Goal: Task Accomplishment & Management: Manage account settings

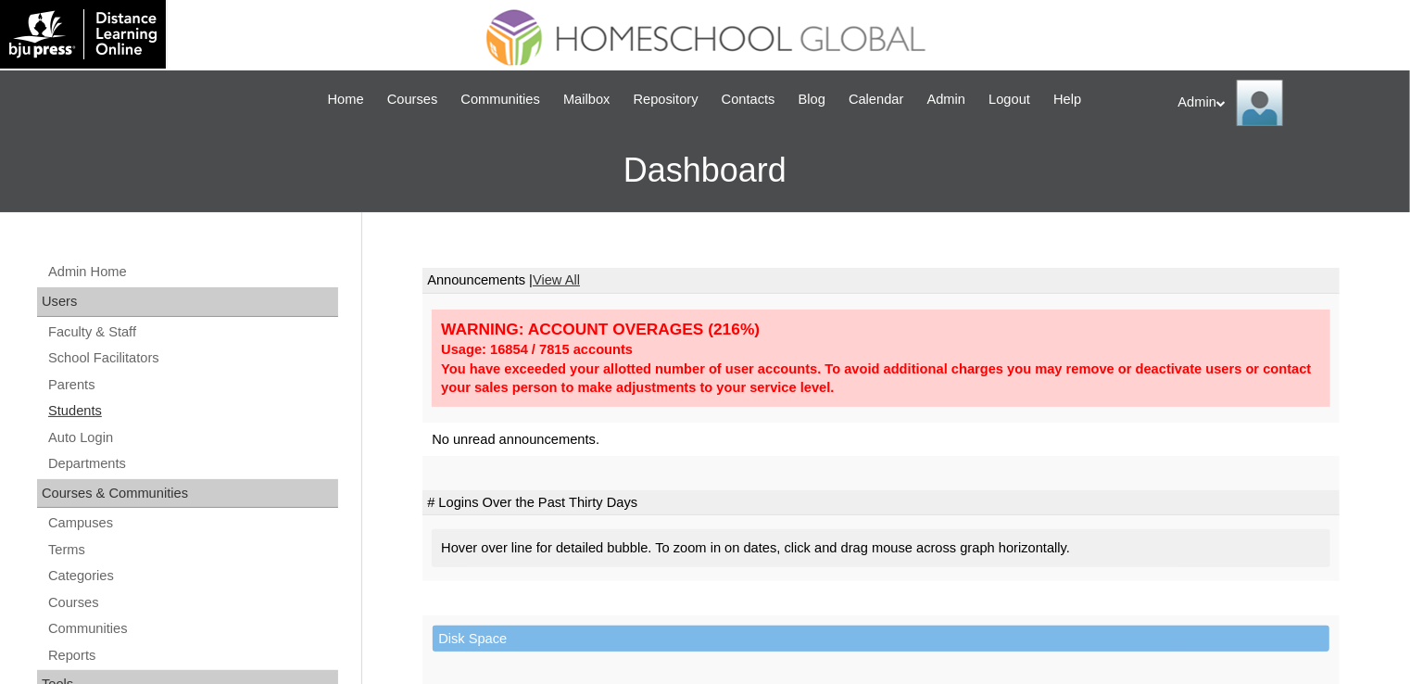
click at [78, 416] on link "Students" at bounding box center [192, 410] width 292 height 23
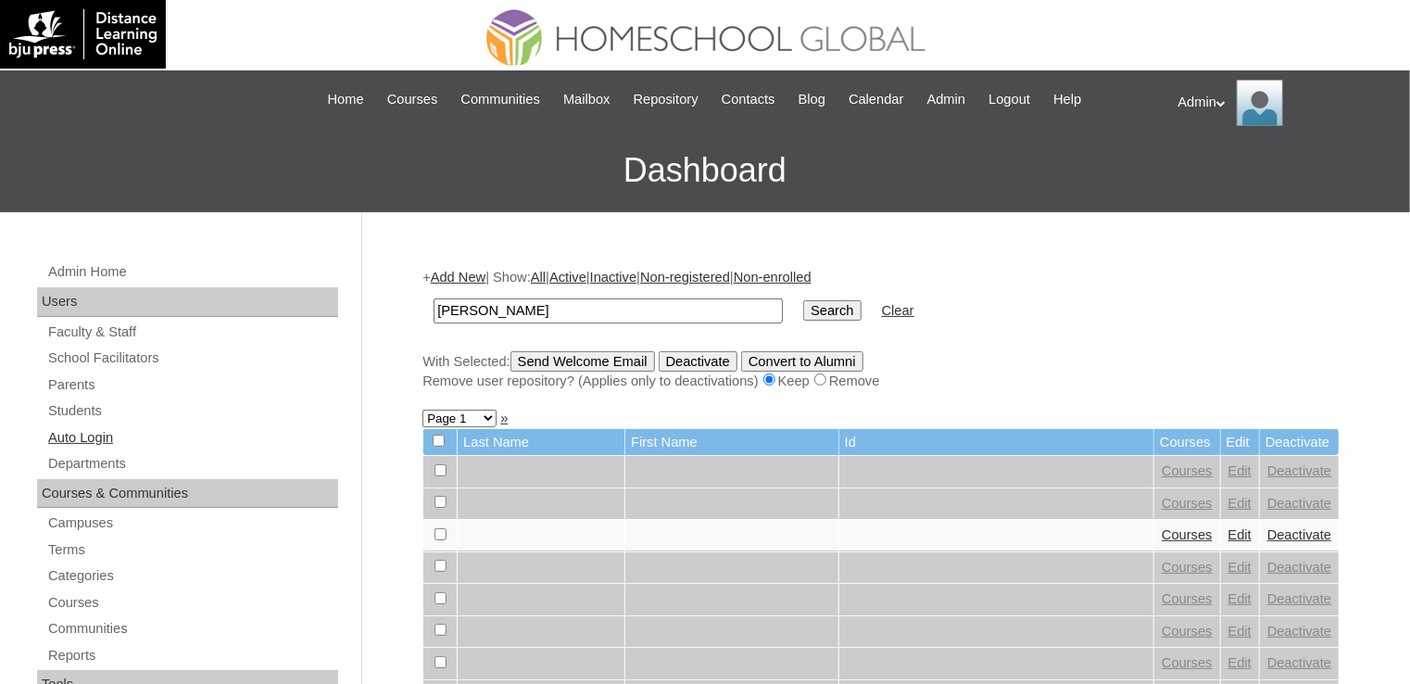
type input "Mia LAchica"
click at [88, 430] on link "Auto Login" at bounding box center [192, 437] width 292 height 23
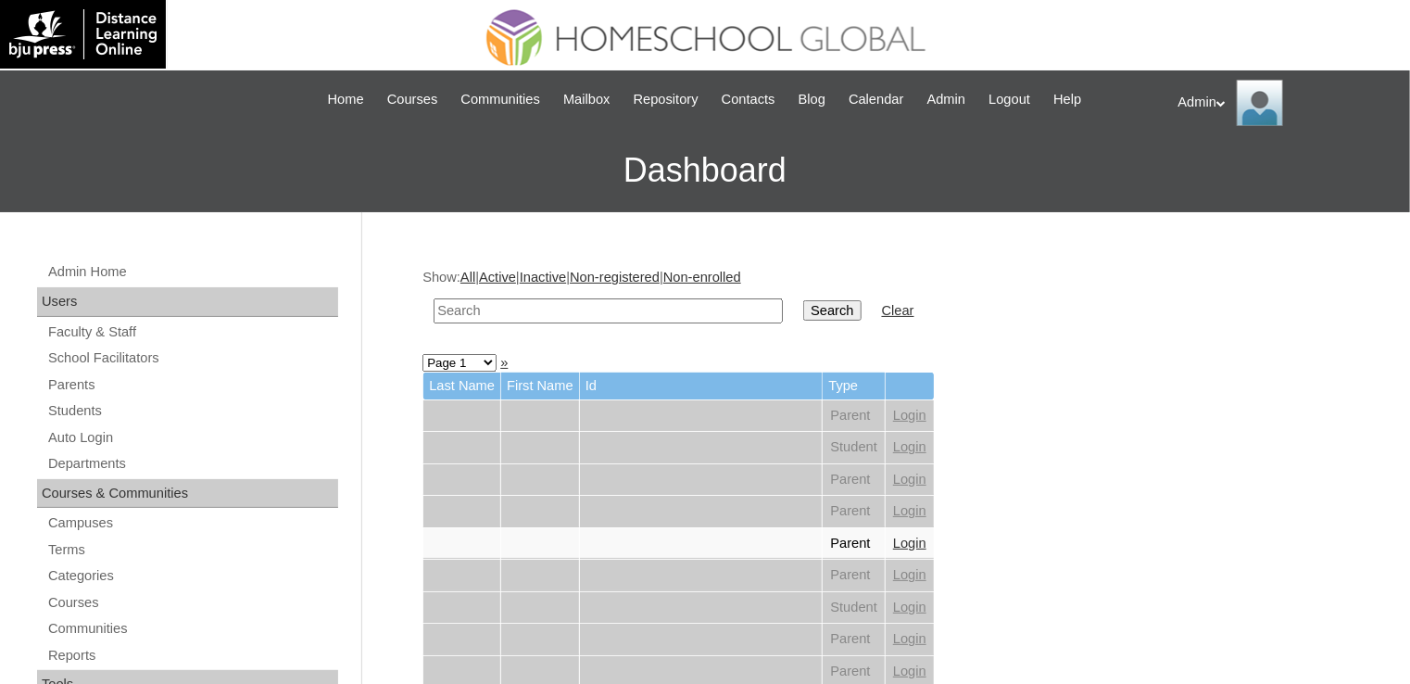
click at [514, 303] on input "text" at bounding box center [608, 310] width 349 height 25
type input "Lachica"
click at [803, 315] on input "Search" at bounding box center [831, 310] width 57 height 20
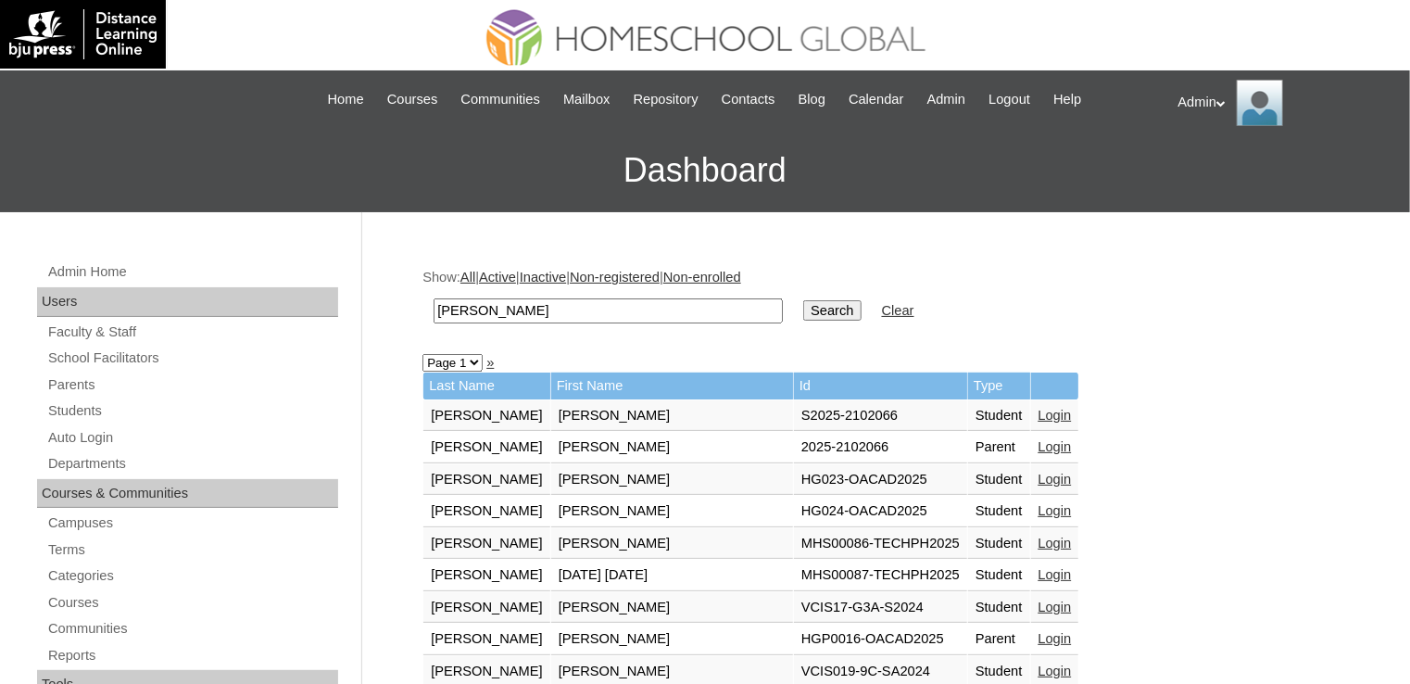
click at [1039, 446] on link "Login" at bounding box center [1055, 446] width 33 height 15
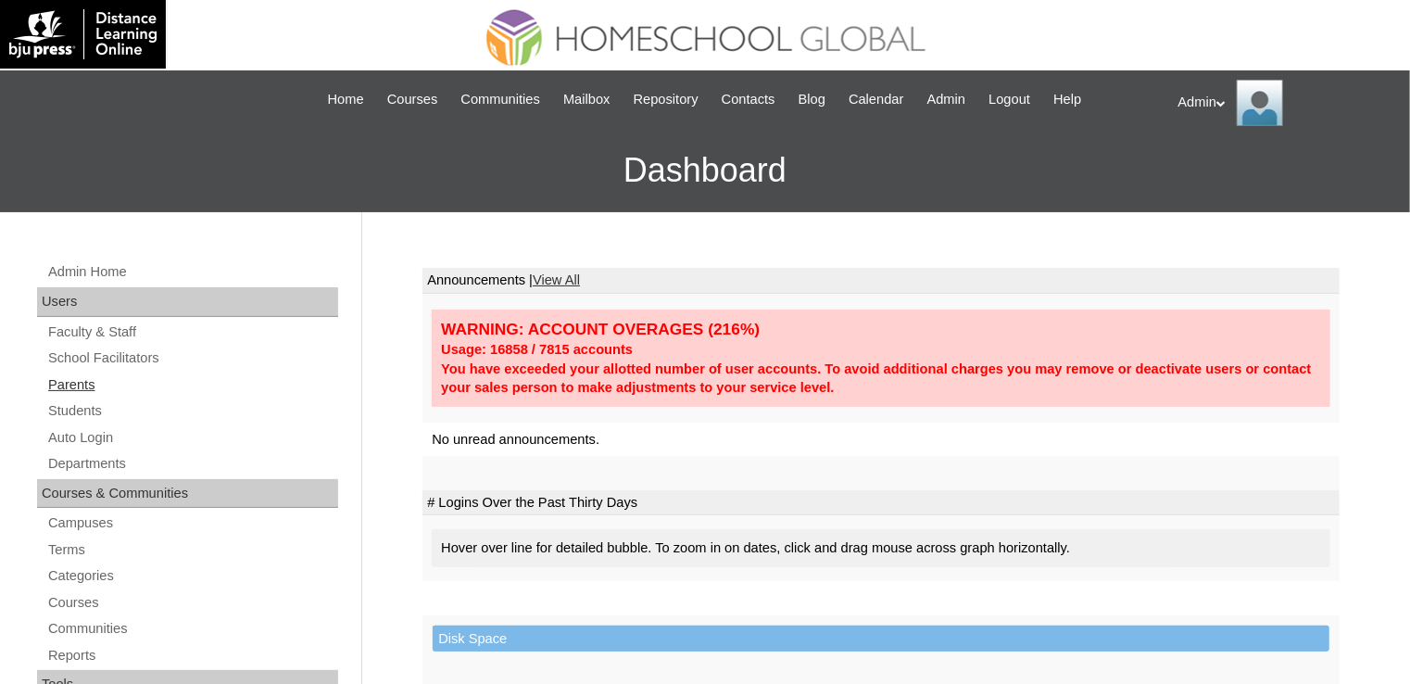
click at [85, 390] on link "Parents" at bounding box center [192, 384] width 292 height 23
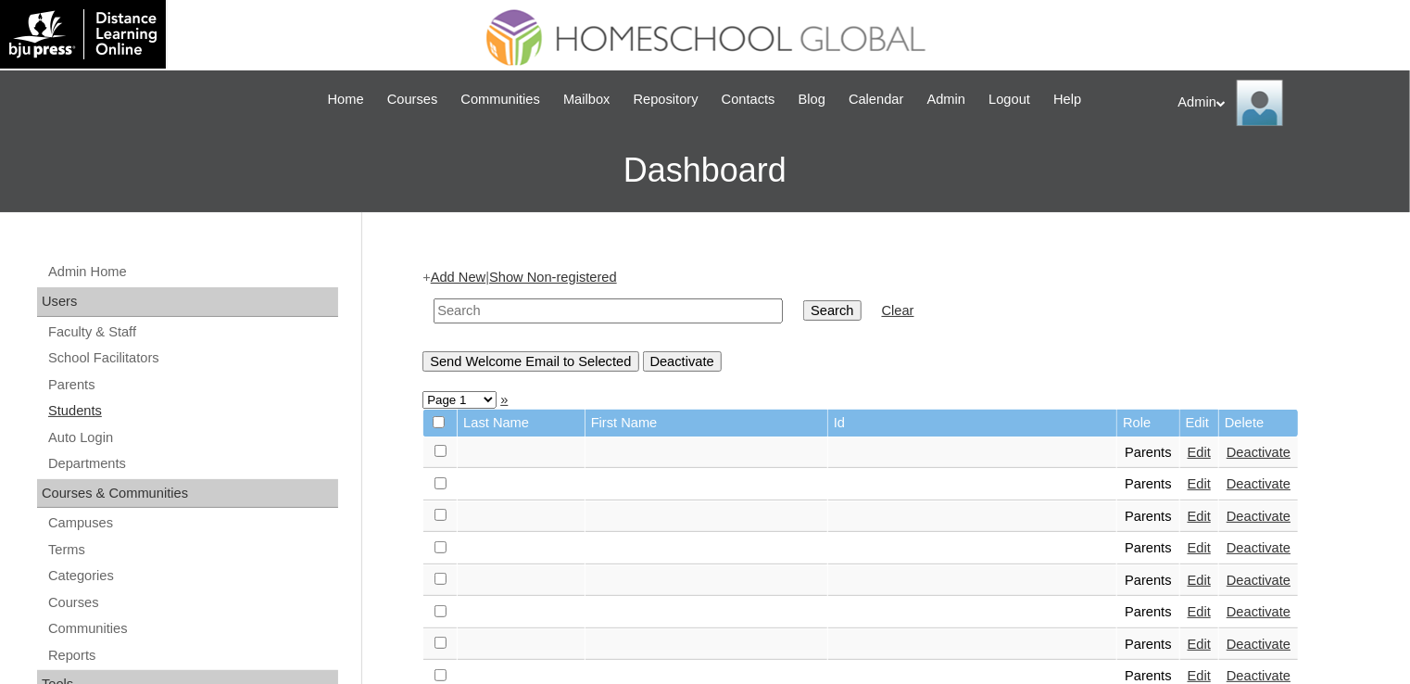
click at [83, 411] on link "Students" at bounding box center [192, 410] width 292 height 23
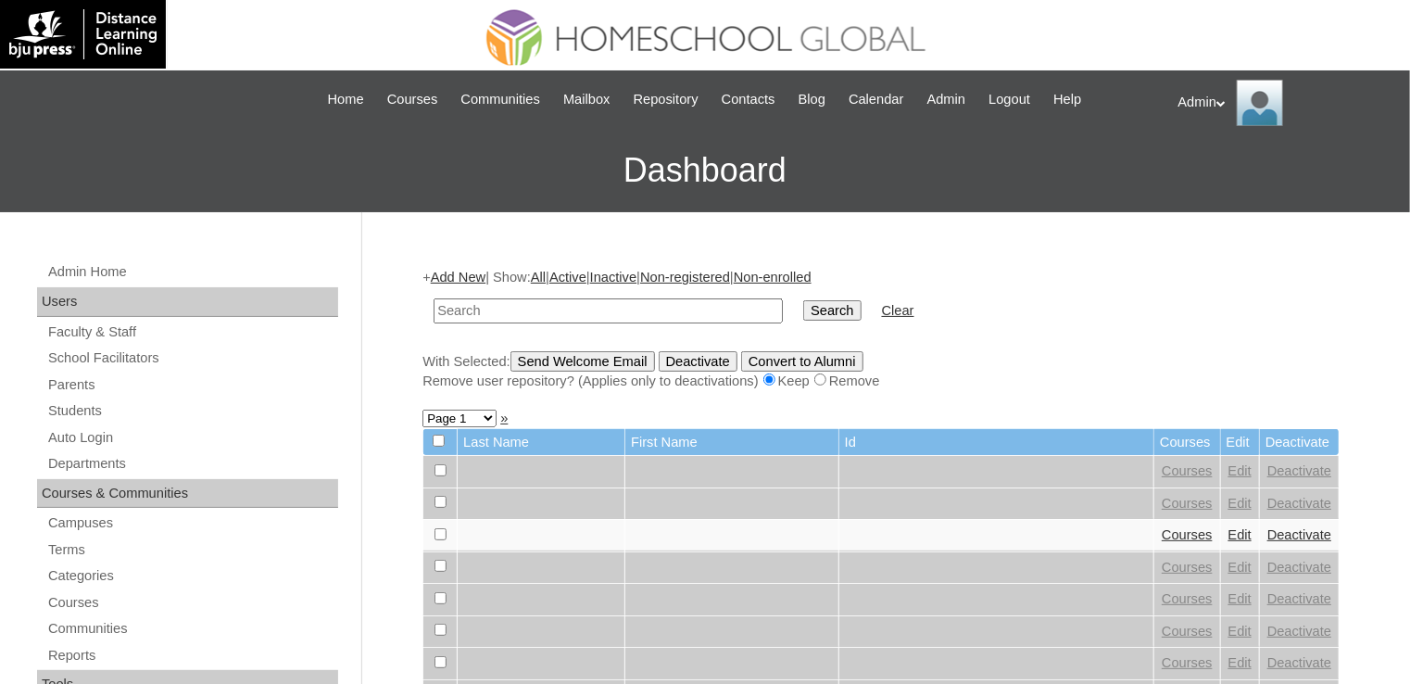
click at [497, 316] on input "text" at bounding box center [608, 310] width 349 height 25
type input "V"
type input "[PERSON_NAME]"
click at [803, 306] on input "Search" at bounding box center [831, 310] width 57 height 20
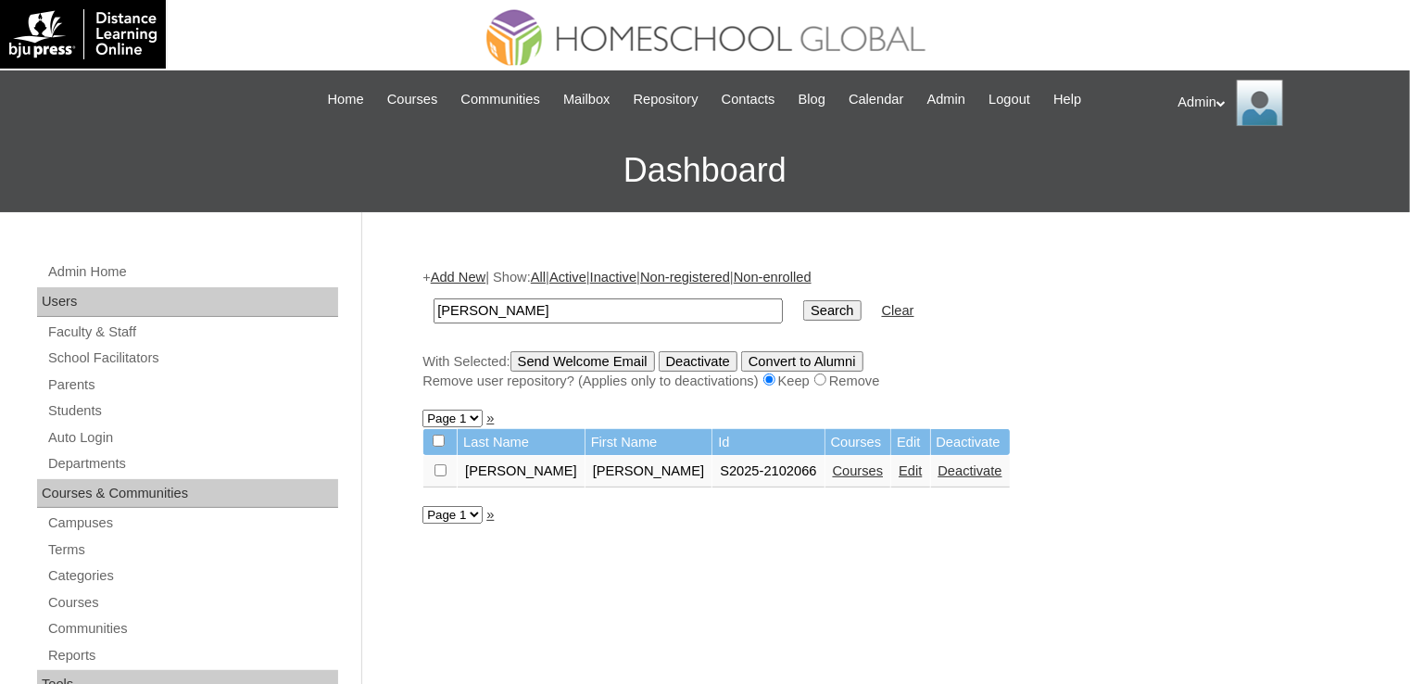
click at [899, 476] on link "Edit" at bounding box center [910, 470] width 23 height 15
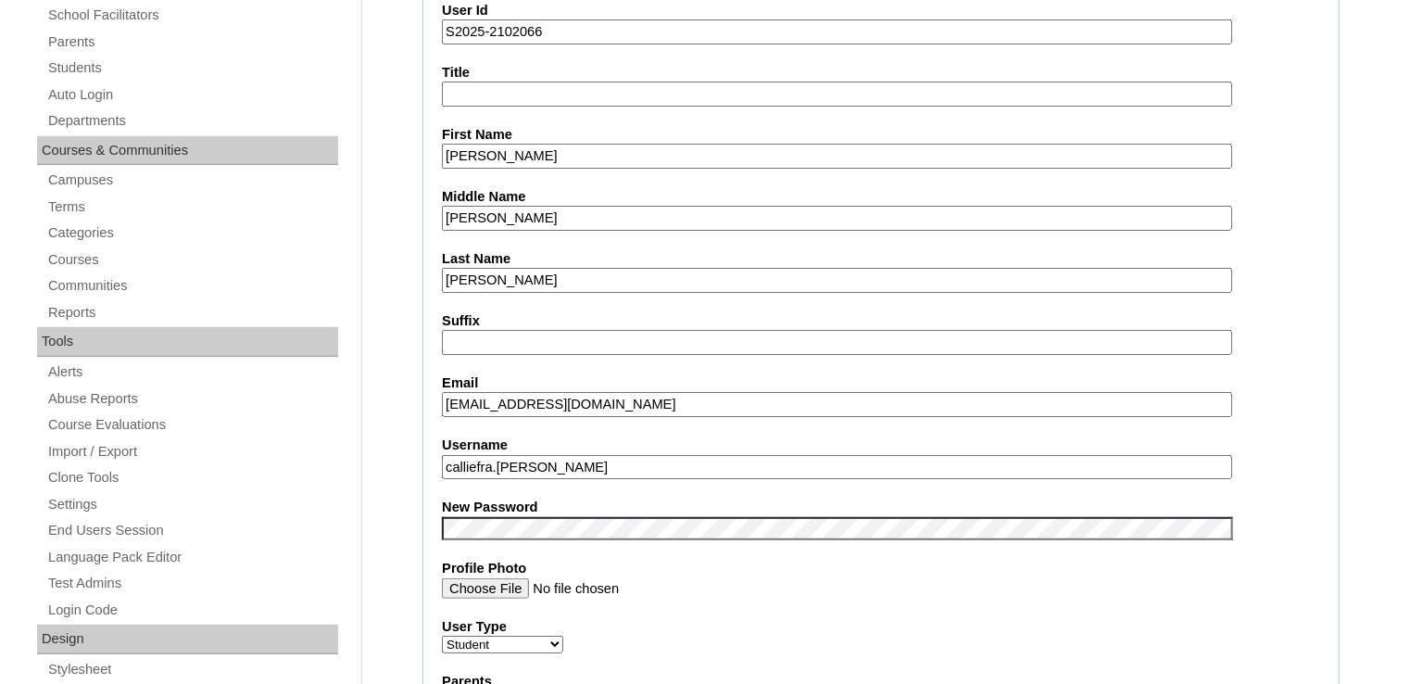
scroll to position [508, 0]
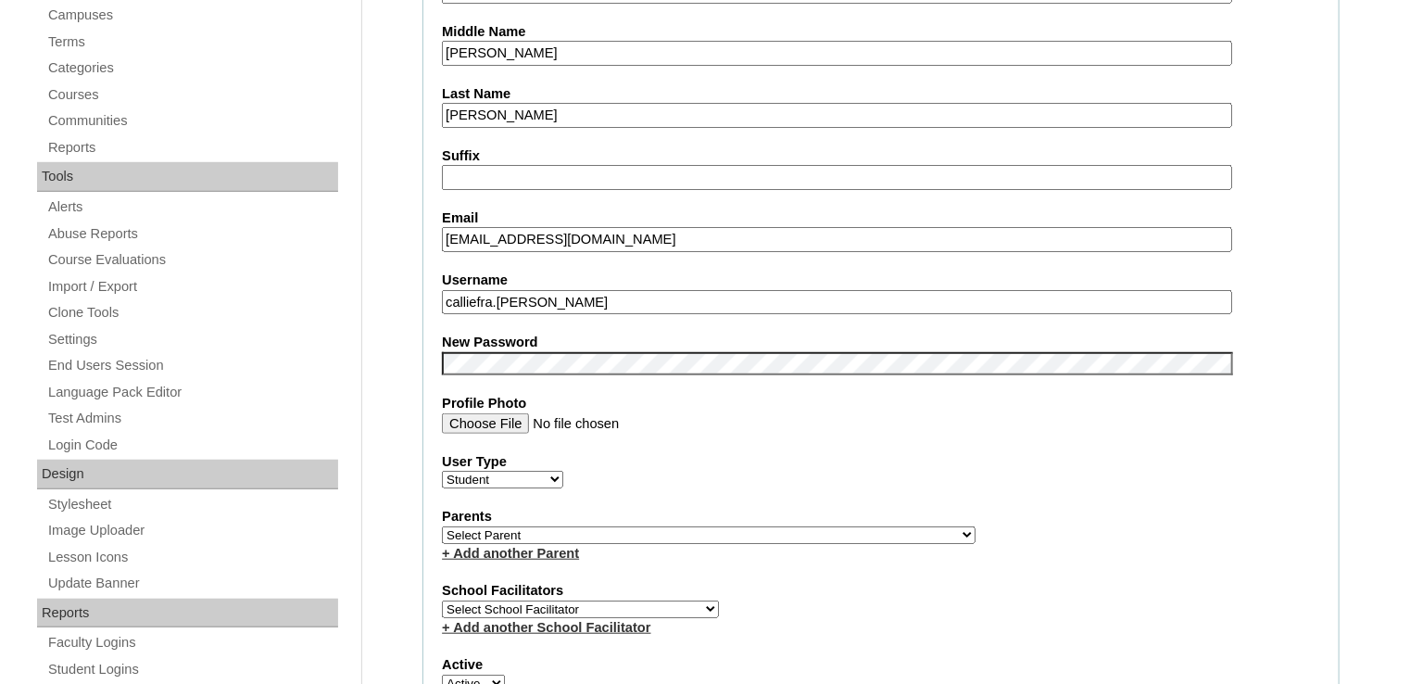
click at [597, 534] on select "Select Parent , , , , , , , , , , , , , , , , , , , , , , , , , , , , , , , , ,…" at bounding box center [709, 535] width 534 height 18
select select "43628"
click at [442, 526] on select "Select Parent , , , , , , , , , , , , , , , , , , , , , , , , , , , , , , , , ,…" at bounding box center [709, 535] width 534 height 18
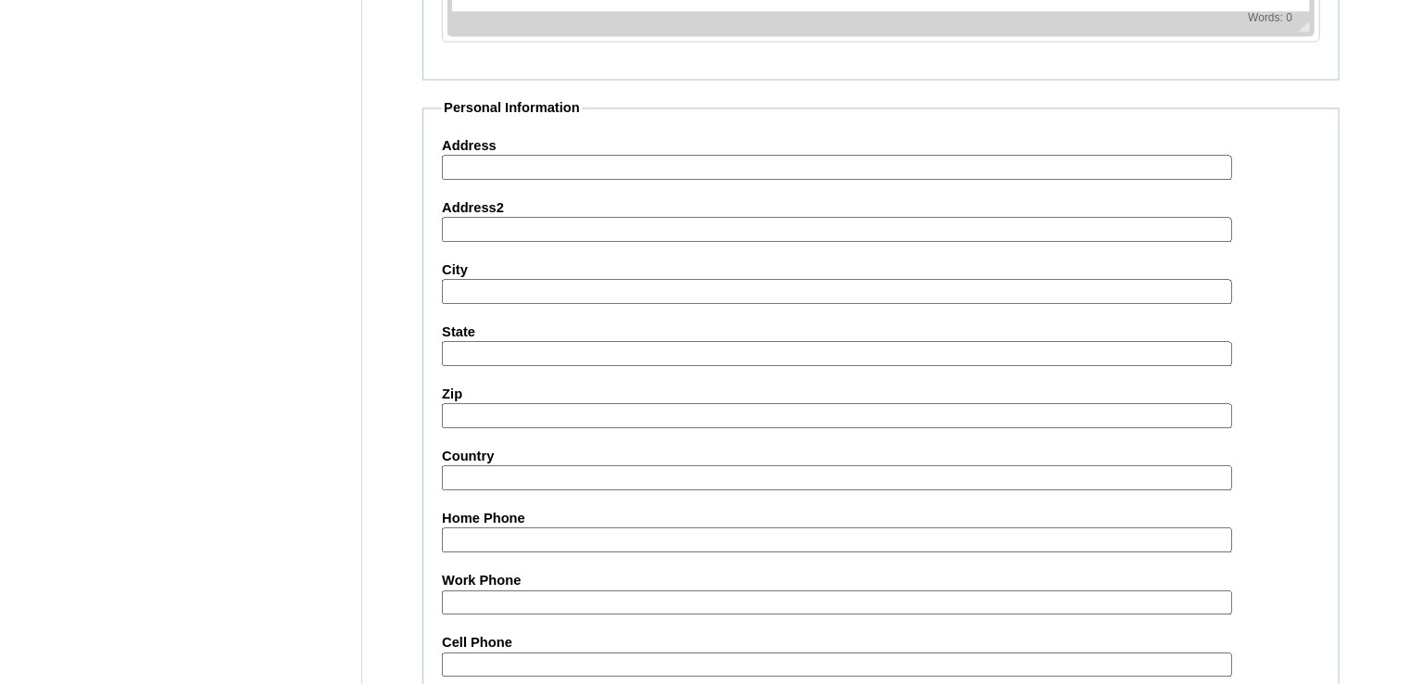
scroll to position [2102, 0]
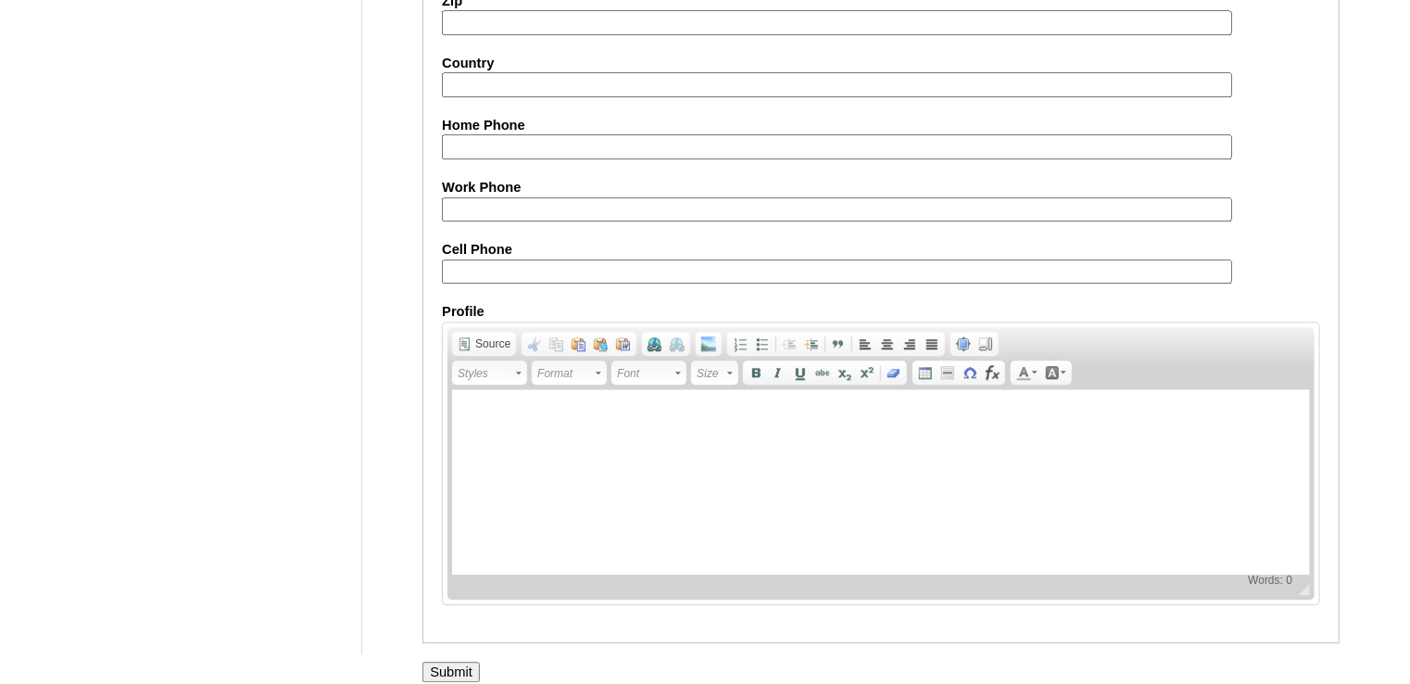
click at [452, 682] on div at bounding box center [705, 691] width 1410 height 19
click at [454, 662] on input "Submit" at bounding box center [451, 672] width 57 height 20
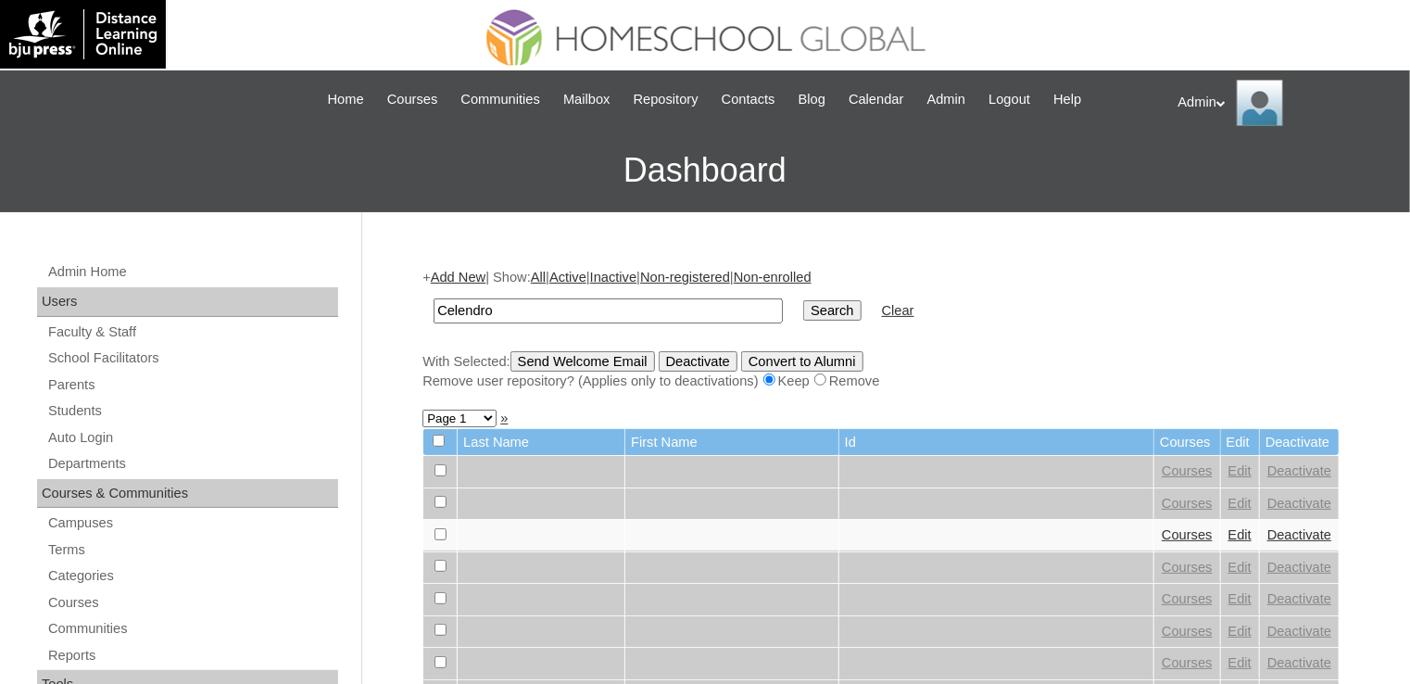
type input "Celendro"
click at [794, 297] on td "Search" at bounding box center [832, 311] width 76 height 44
click at [803, 311] on input "Search" at bounding box center [831, 310] width 57 height 20
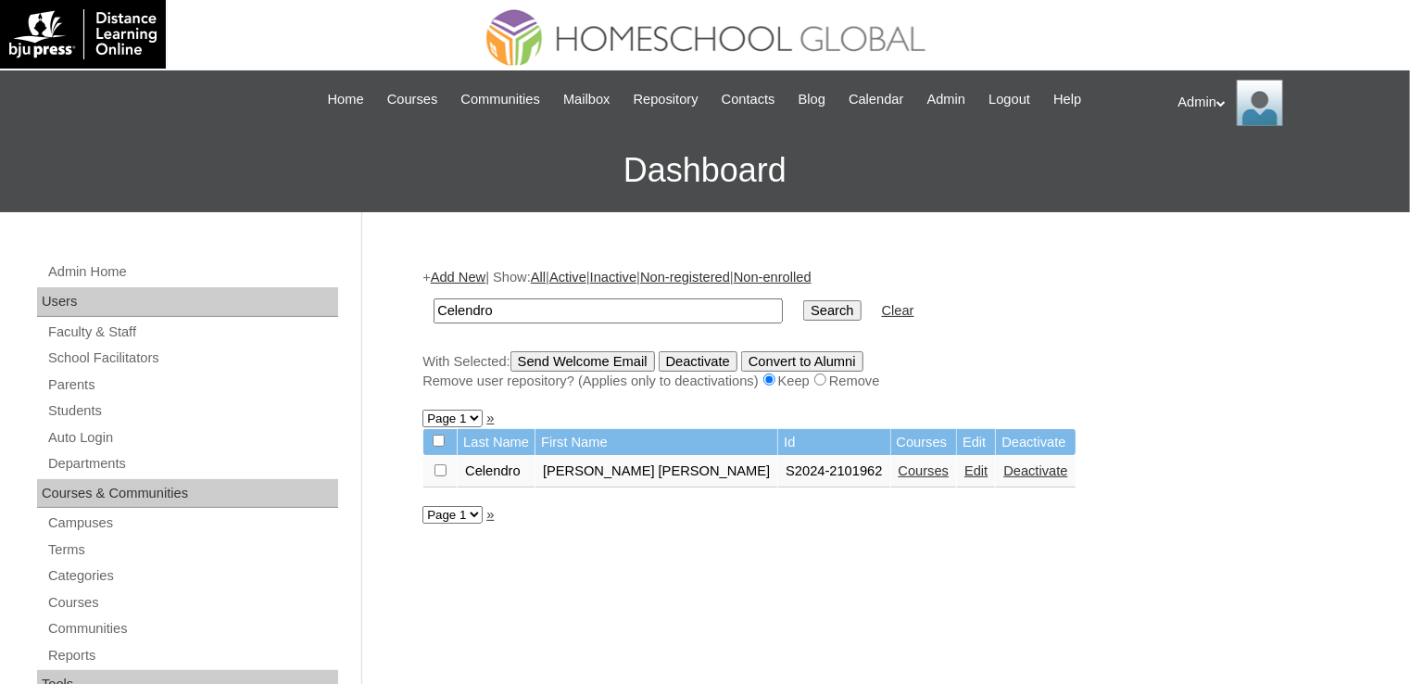
click at [965, 469] on link "Edit" at bounding box center [976, 470] width 23 height 15
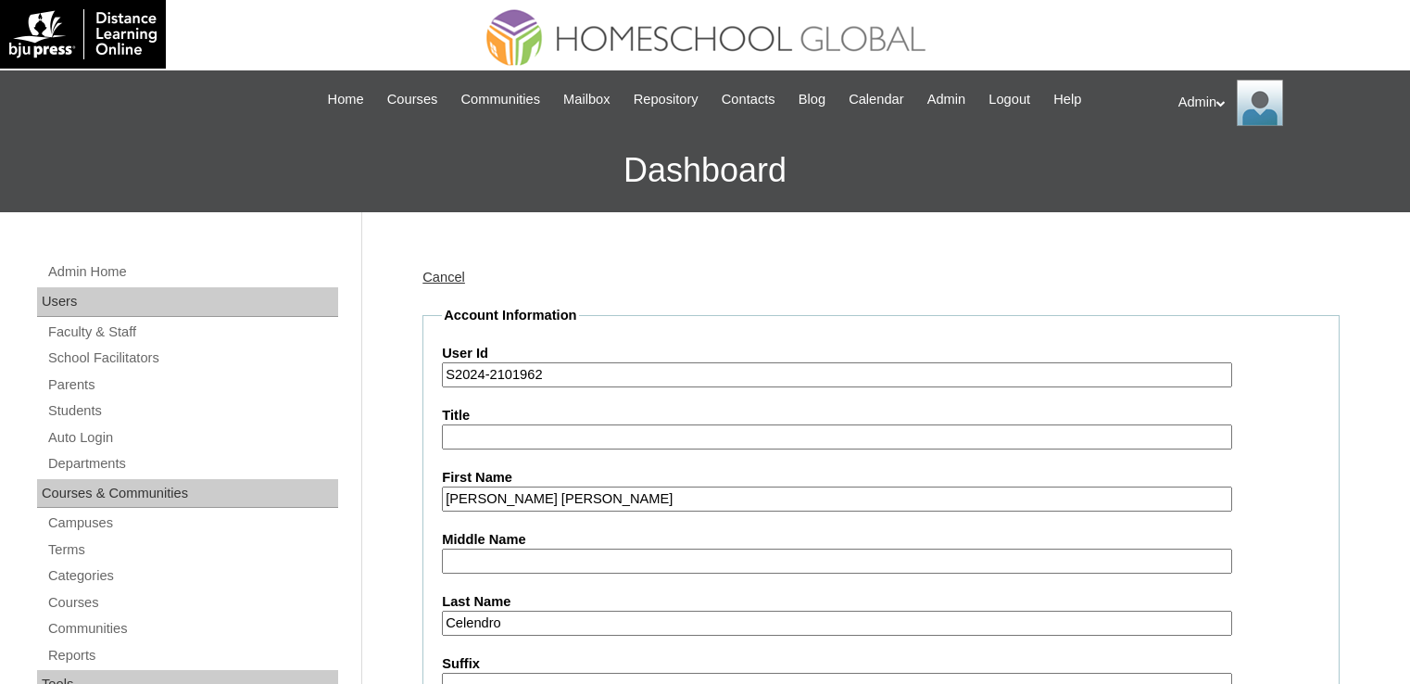
click at [610, 368] on input "S2024-2101962" at bounding box center [837, 374] width 790 height 25
click at [479, 372] on input "S2024-2101962-YUDU" at bounding box center [837, 374] width 790 height 25
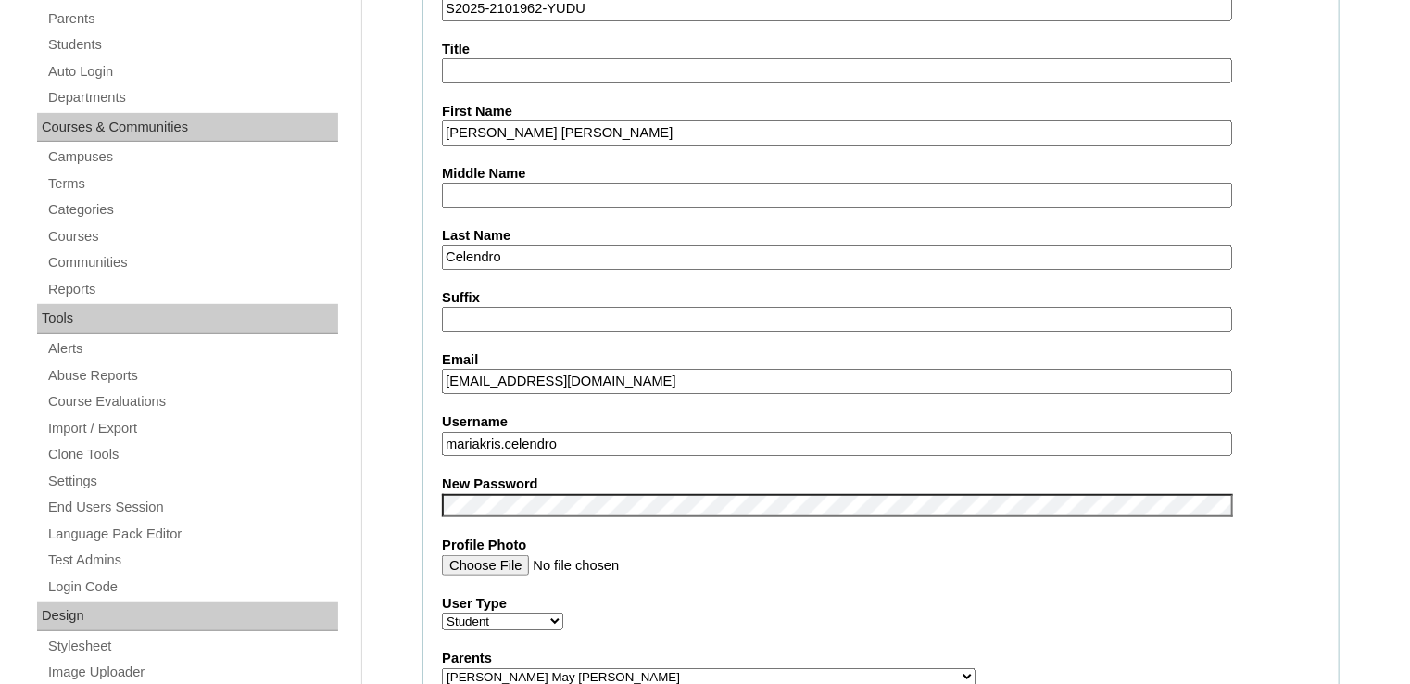
scroll to position [367, 0]
type input "S2025-2101962-YUDU"
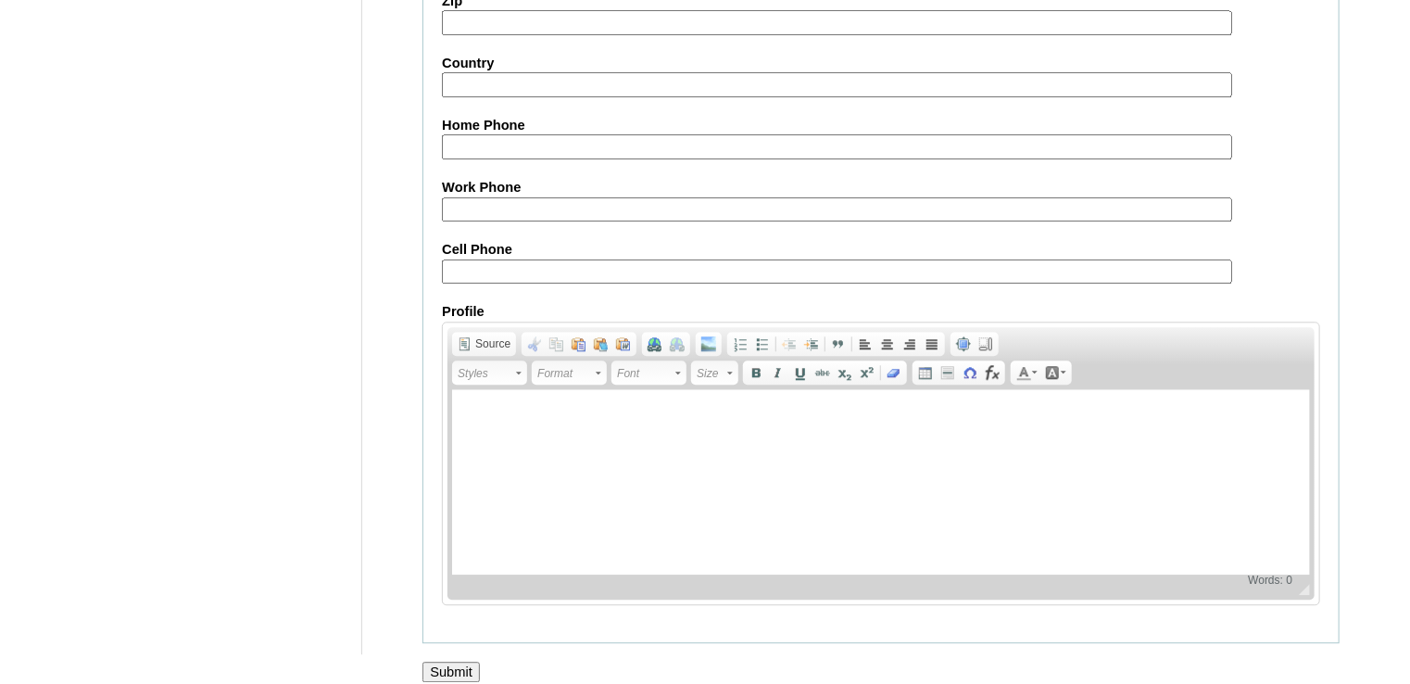
scroll to position [2119, 0]
click at [456, 663] on input "Submit" at bounding box center [451, 673] width 57 height 20
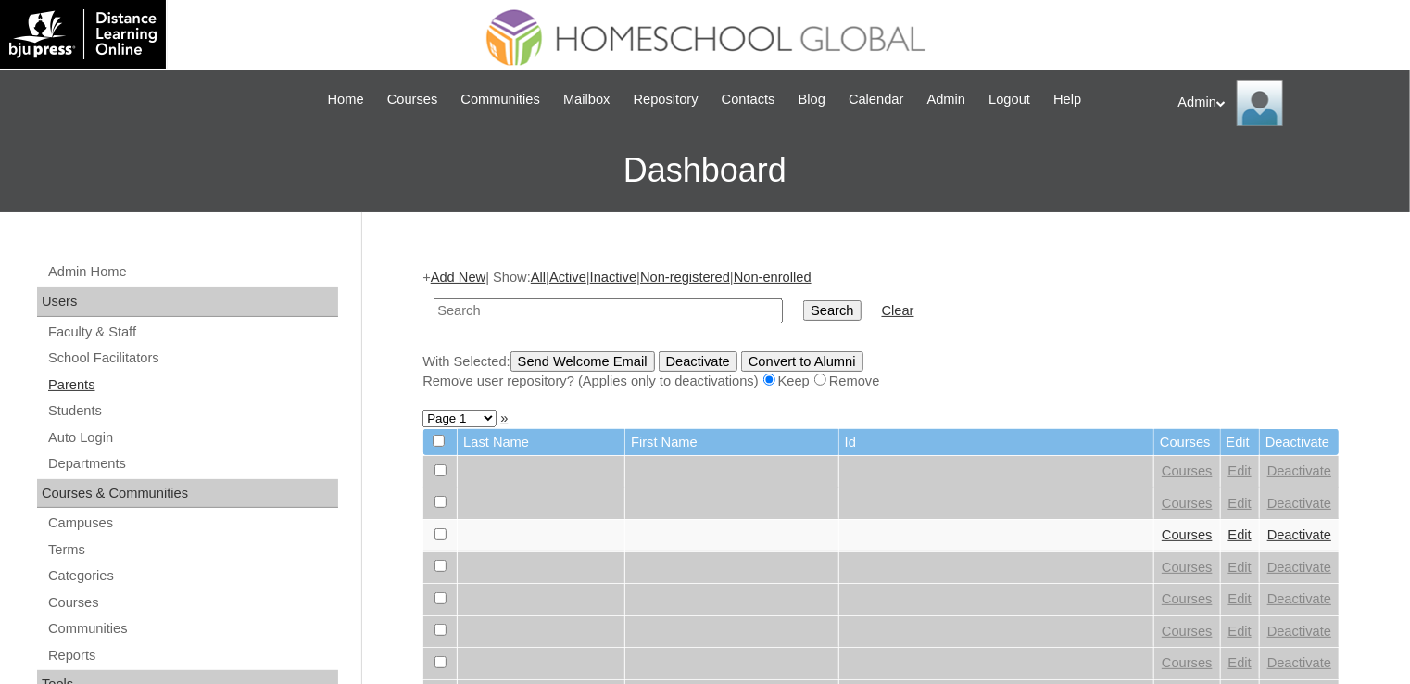
click at [93, 383] on link "Parents" at bounding box center [192, 384] width 292 height 23
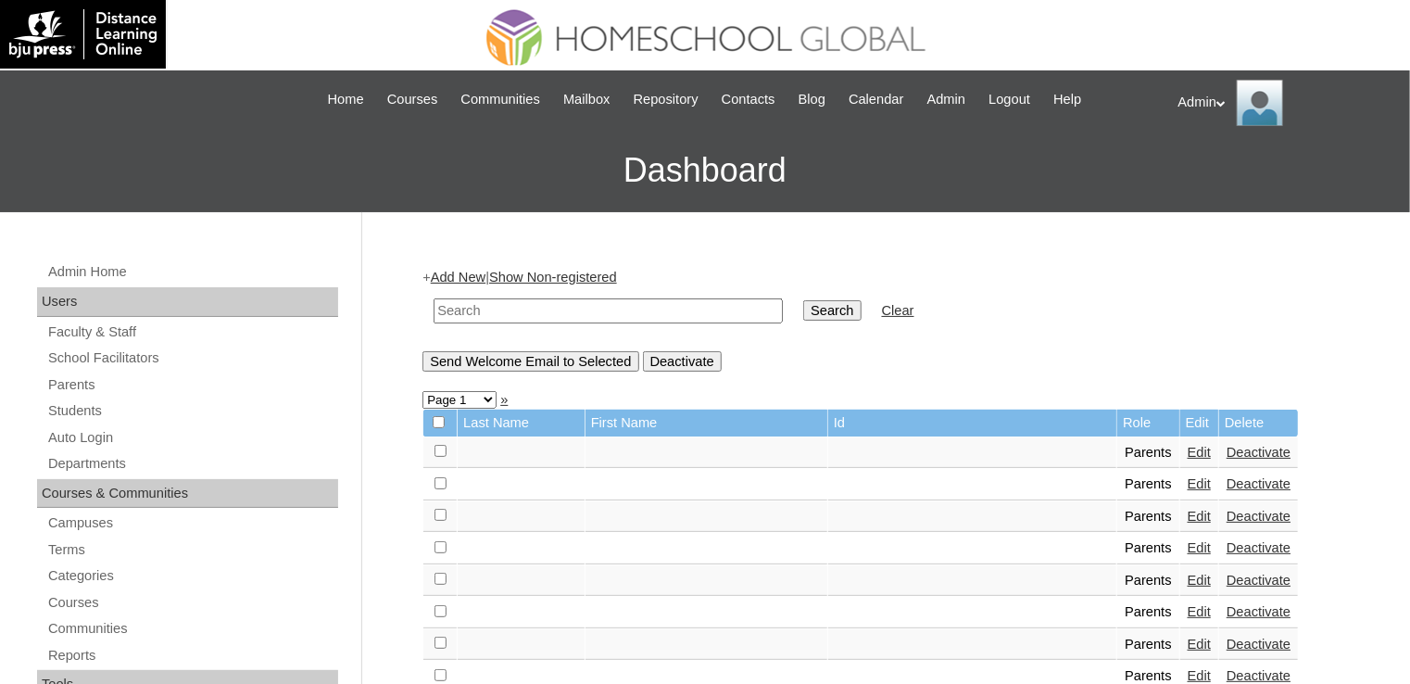
click at [570, 298] on input "text" at bounding box center [608, 310] width 349 height 25
type input "Celendro"
click at [803, 311] on input "Search" at bounding box center [831, 310] width 57 height 20
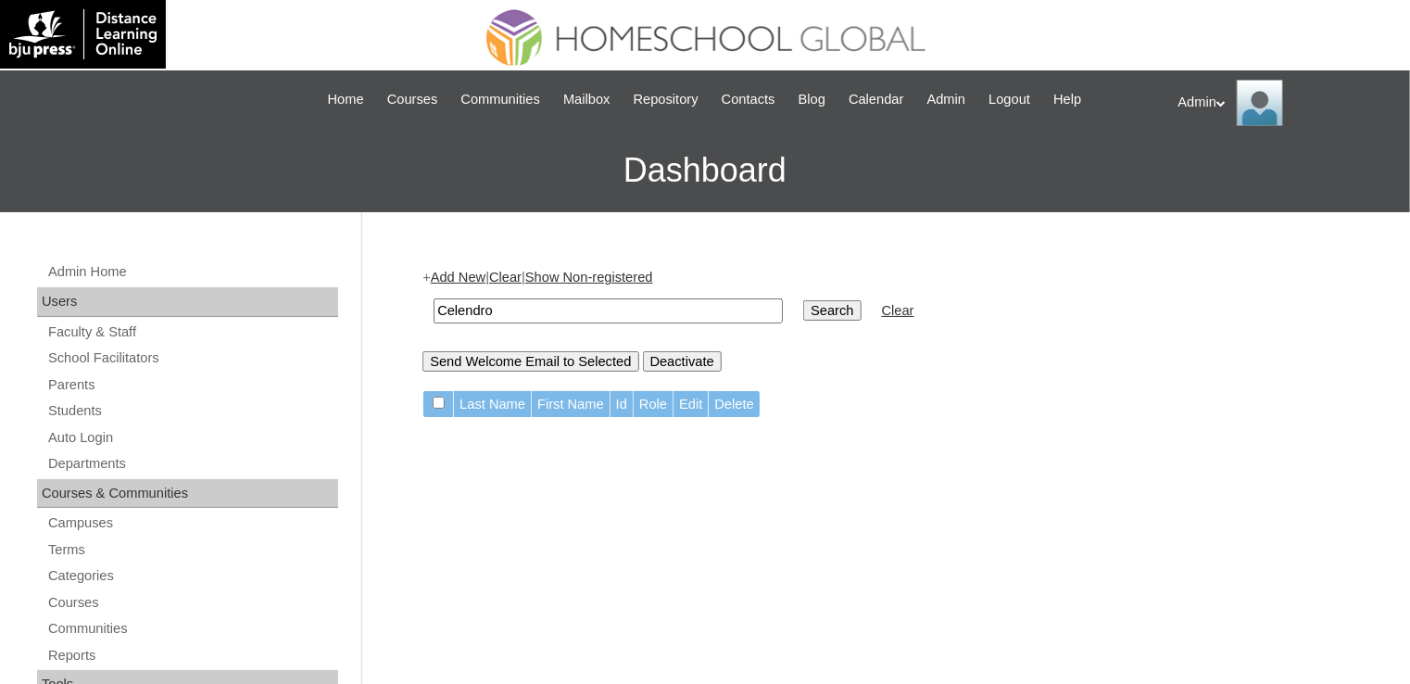
click at [559, 305] on input "Celendro" at bounding box center [608, 310] width 349 height 25
click at [803, 300] on input "Search" at bounding box center [831, 310] width 57 height 20
drag, startPoint x: 526, startPoint y: 312, endPoint x: 367, endPoint y: 300, distance: 159.8
type input "Salveron"
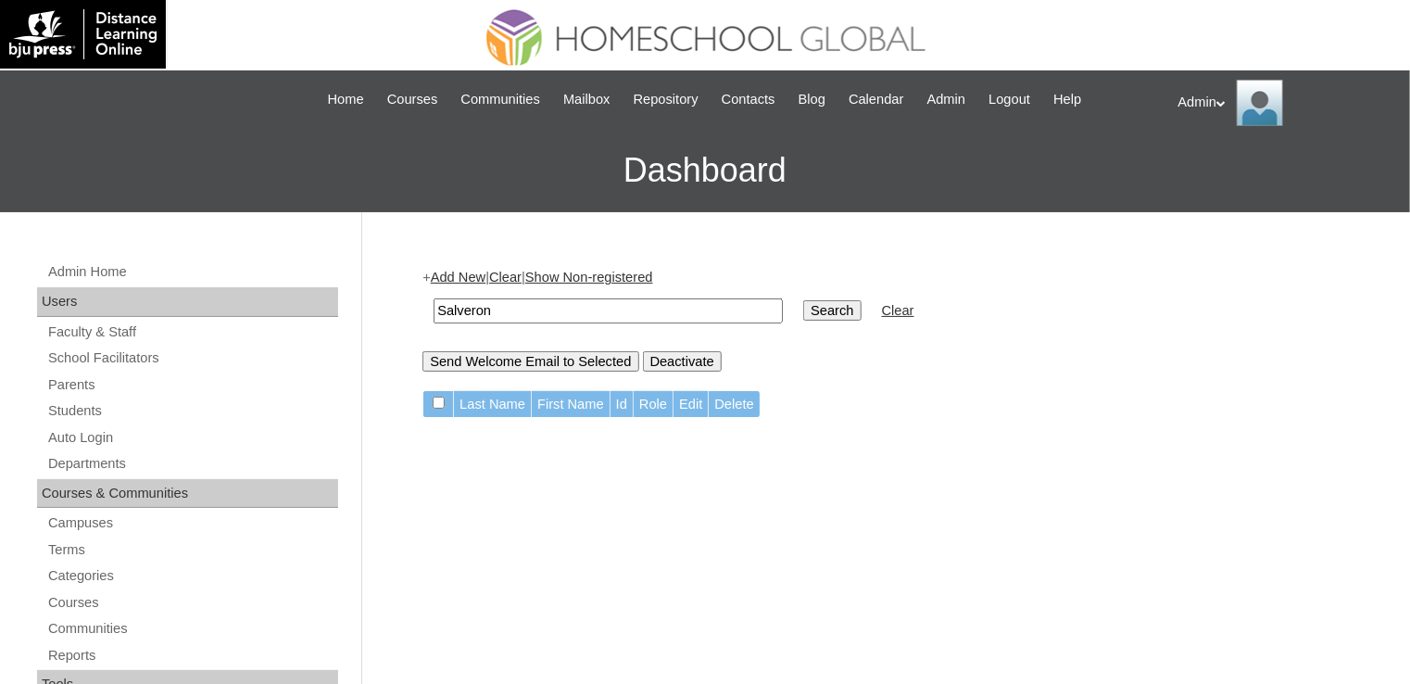
click at [803, 309] on input "Search" at bounding box center [831, 310] width 57 height 20
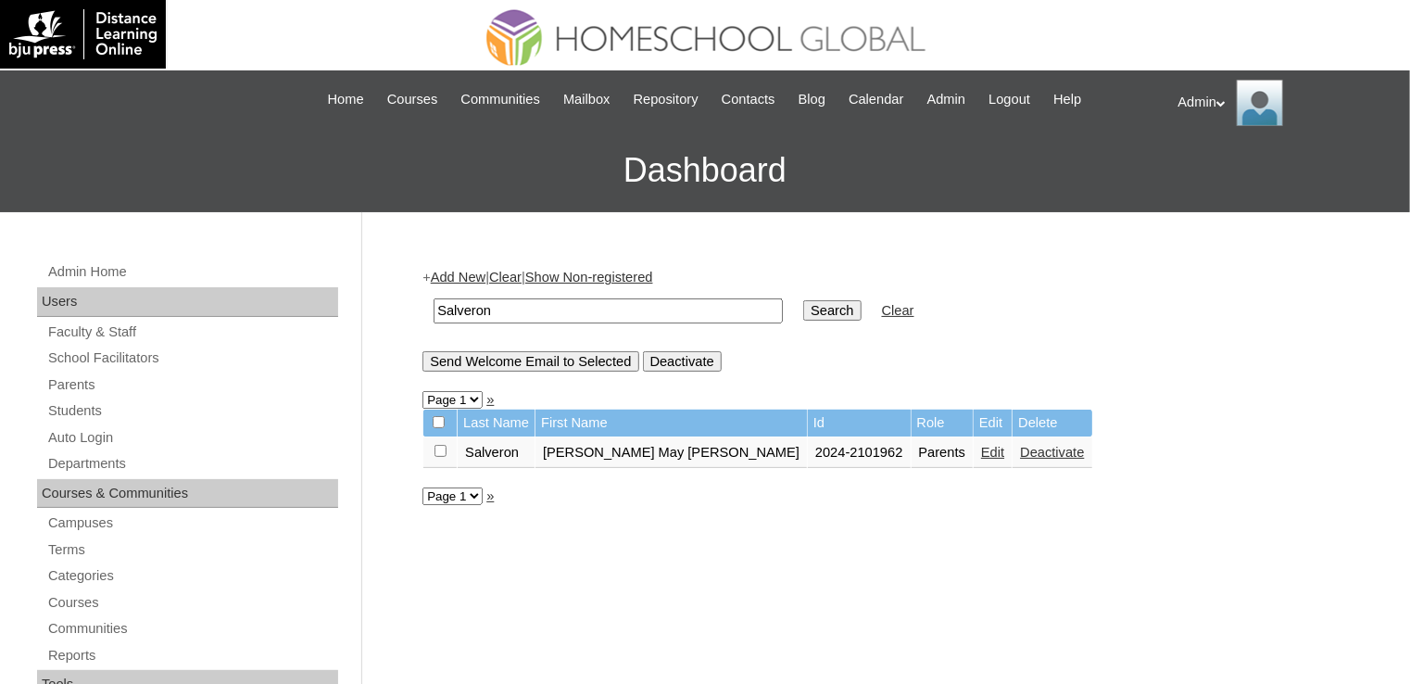
click at [981, 454] on link "Edit" at bounding box center [992, 452] width 23 height 15
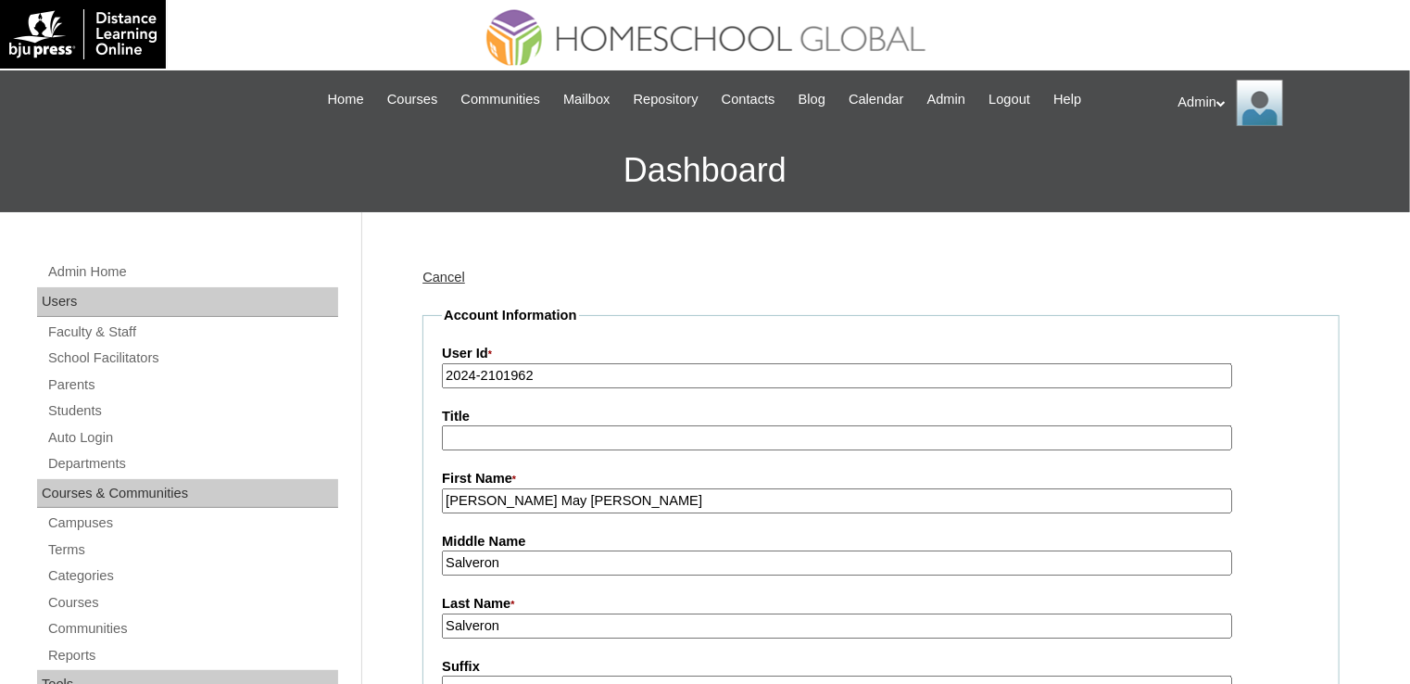
click at [476, 376] on input "2024-2101962" at bounding box center [837, 375] width 790 height 25
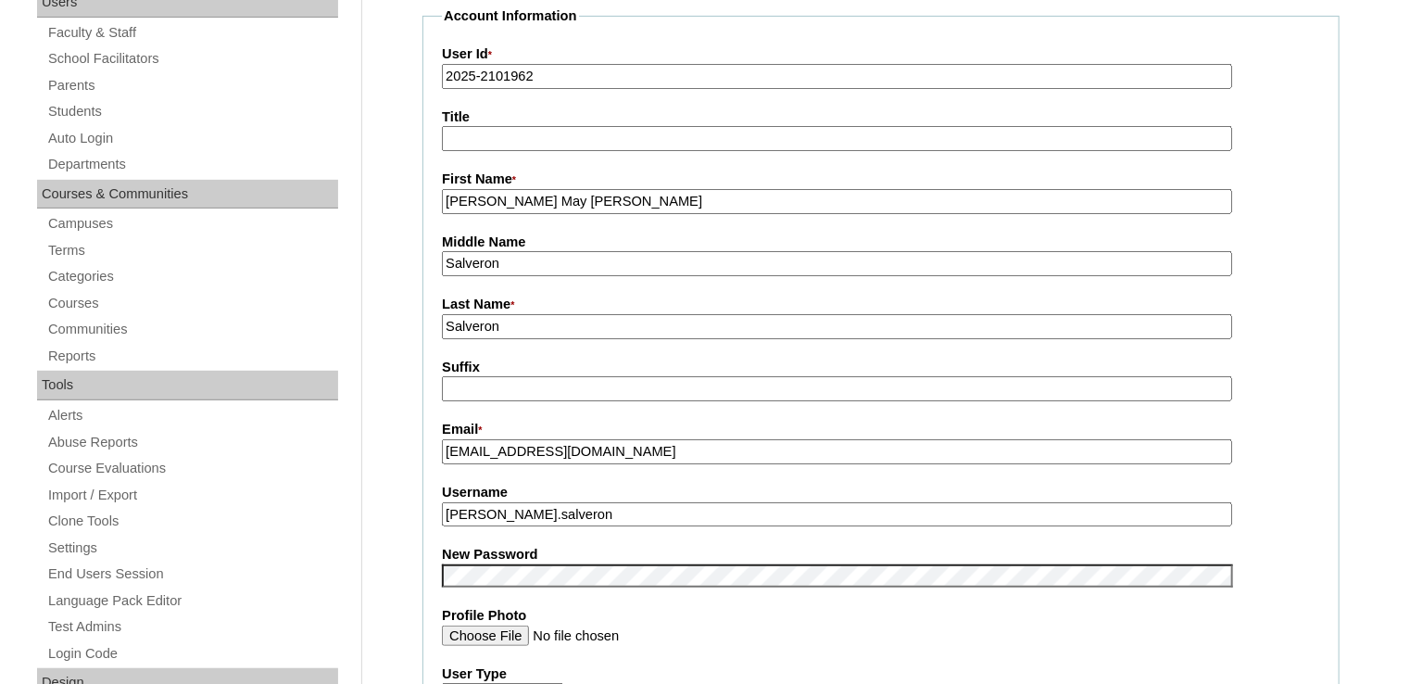
scroll to position [300, 0]
type input "2025-2101962"
click at [623, 580] on fieldset "Account Information User Id * 2025-2101962 Title First Name * [PERSON_NAME] May…" at bounding box center [881, 560] width 917 height 1108
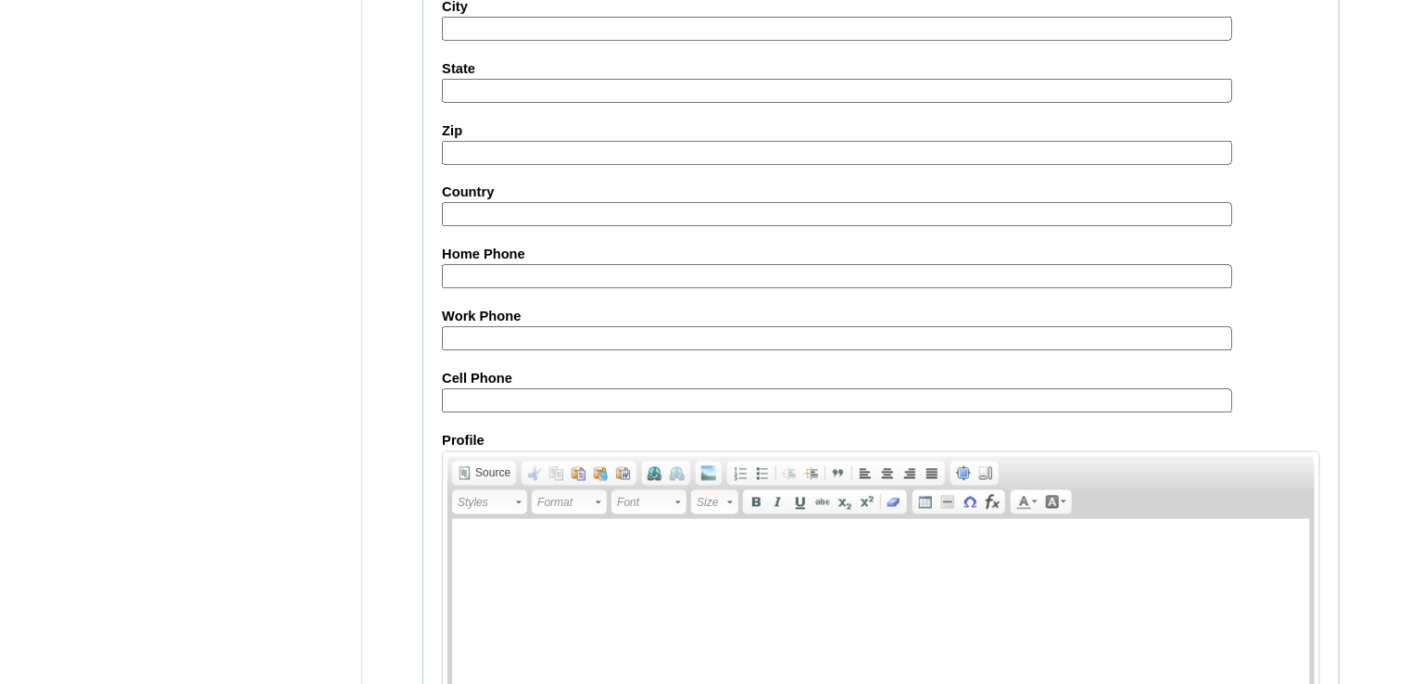
scroll to position [1734, 0]
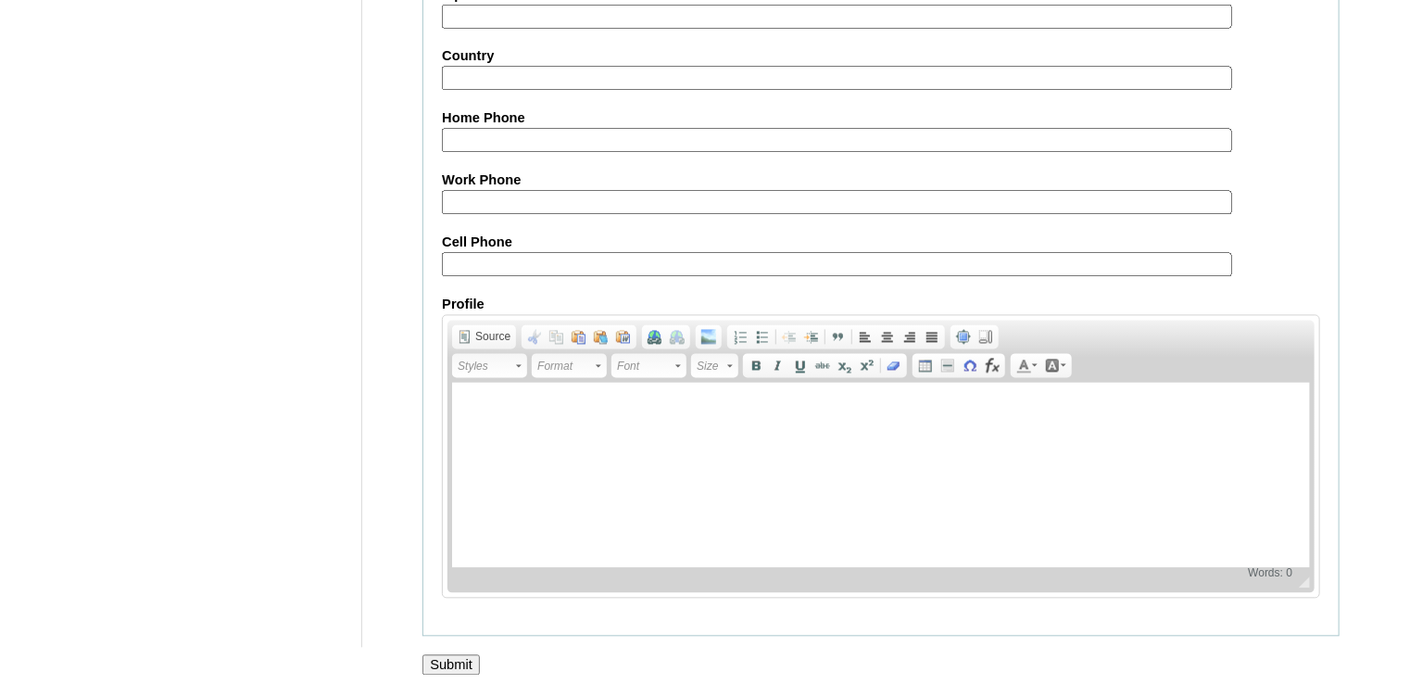
click at [455, 655] on input "Submit" at bounding box center [451, 665] width 57 height 20
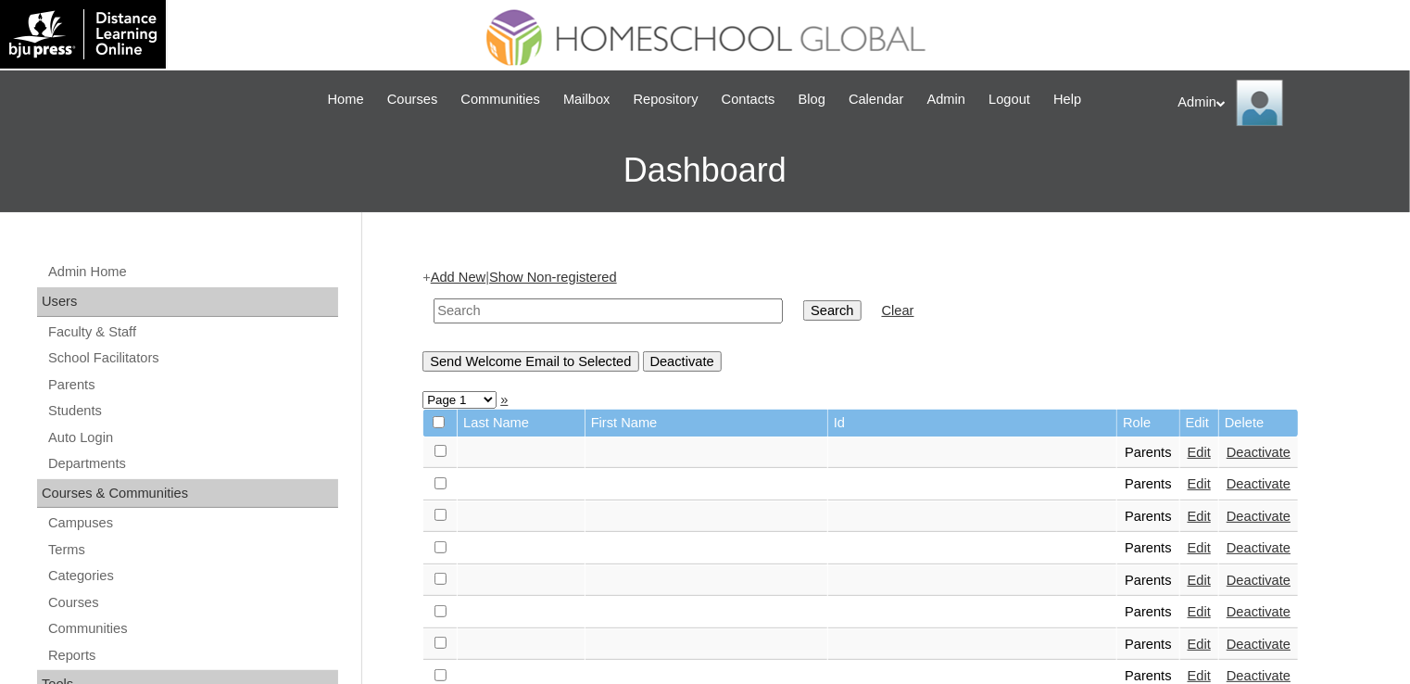
click at [508, 305] on input "text" at bounding box center [608, 310] width 349 height 25
click at [107, 401] on link "Students" at bounding box center [192, 410] width 292 height 23
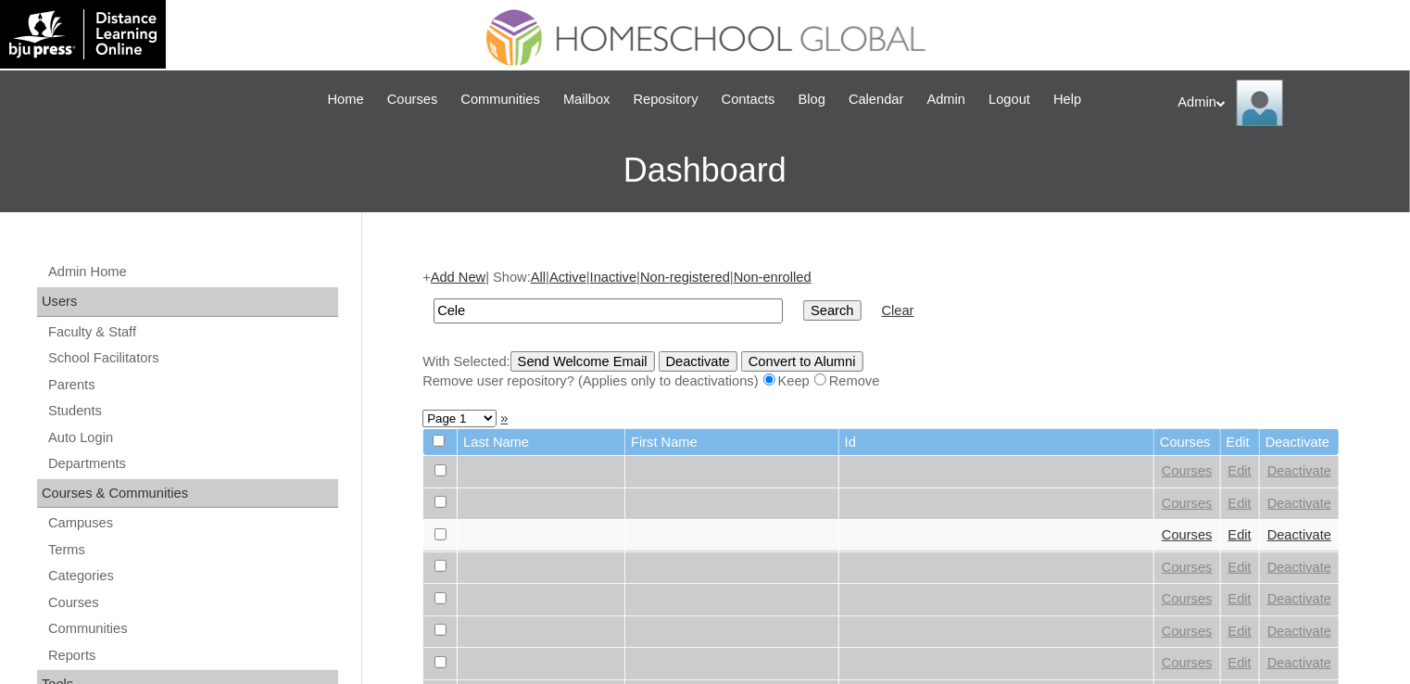
type input "Celendro"
click at [803, 316] on input "Search" at bounding box center [831, 310] width 57 height 20
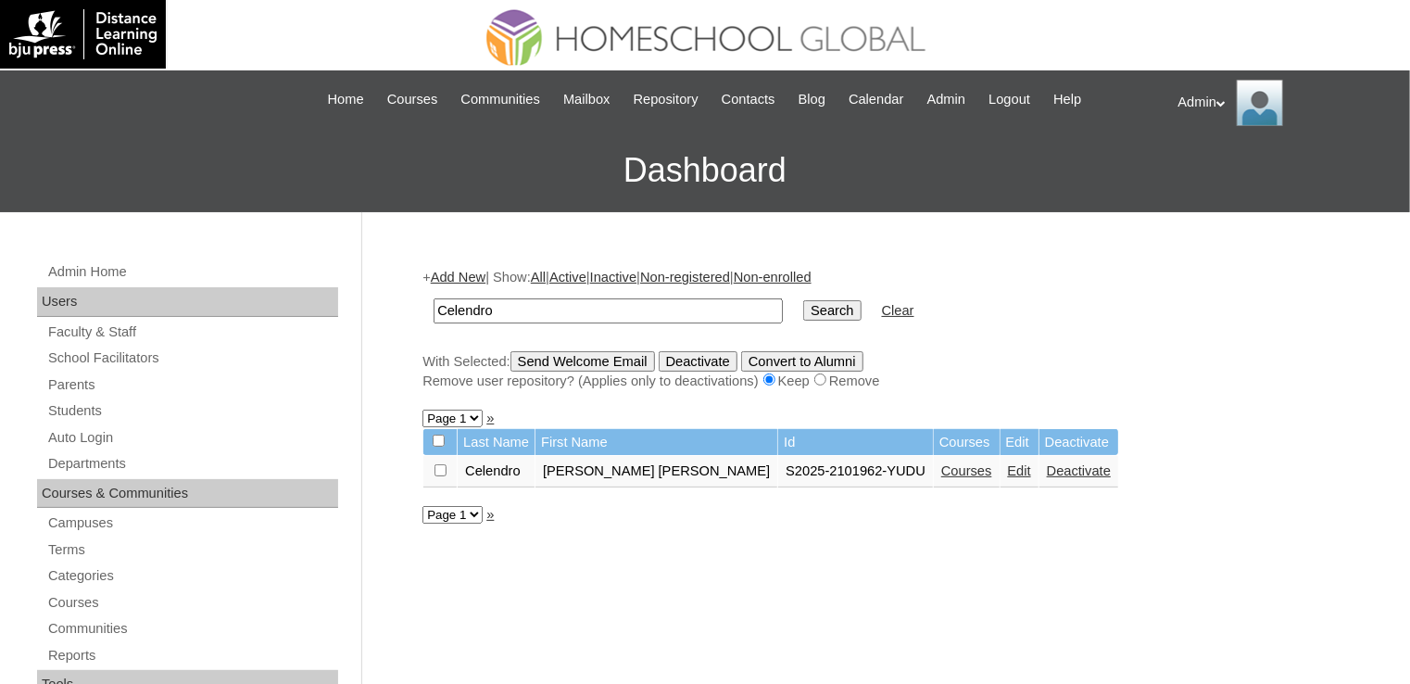
click at [941, 472] on link "Courses" at bounding box center [966, 470] width 51 height 15
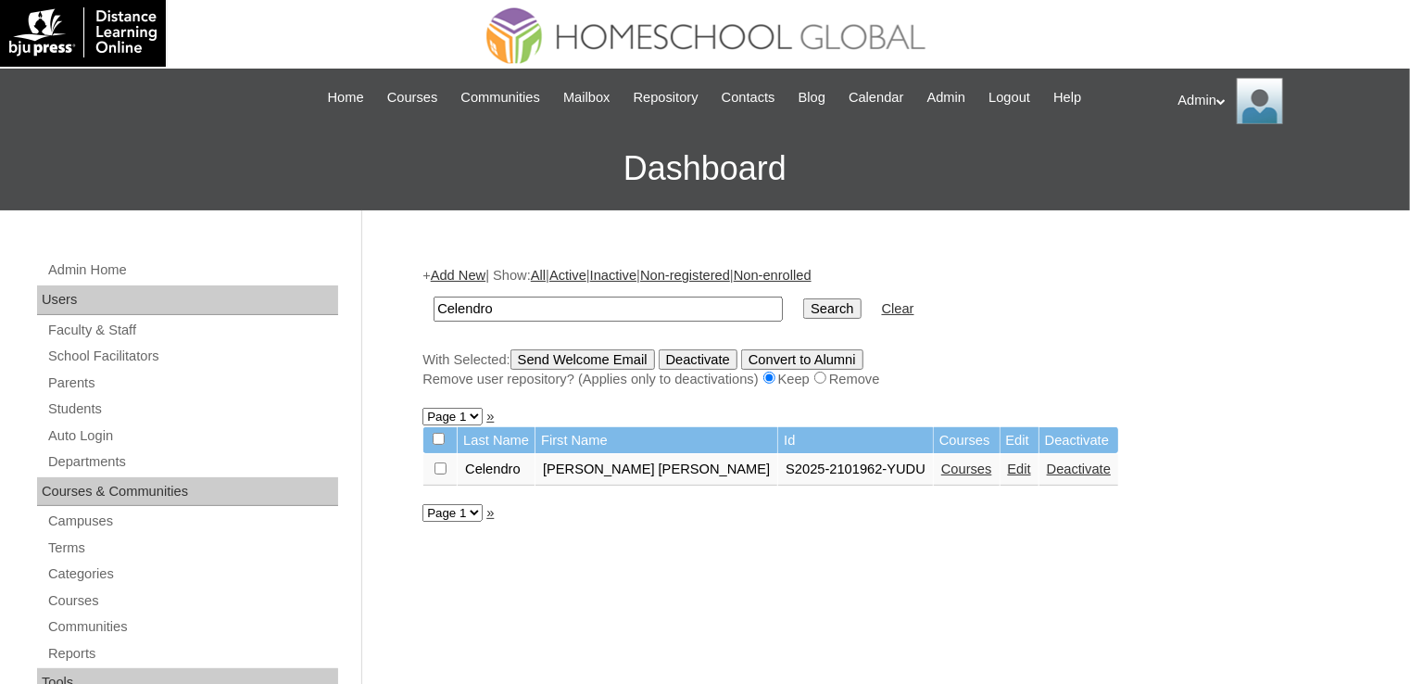
scroll to position [7, 0]
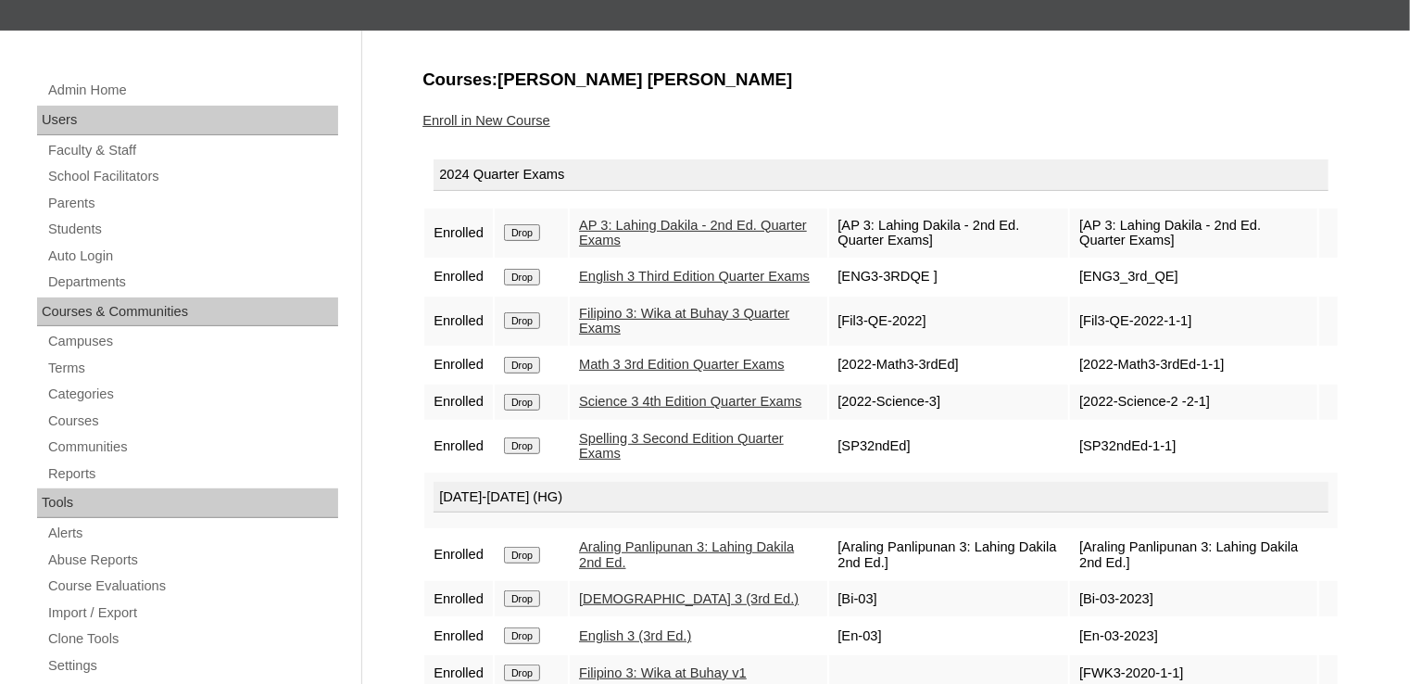
scroll to position [200, 0]
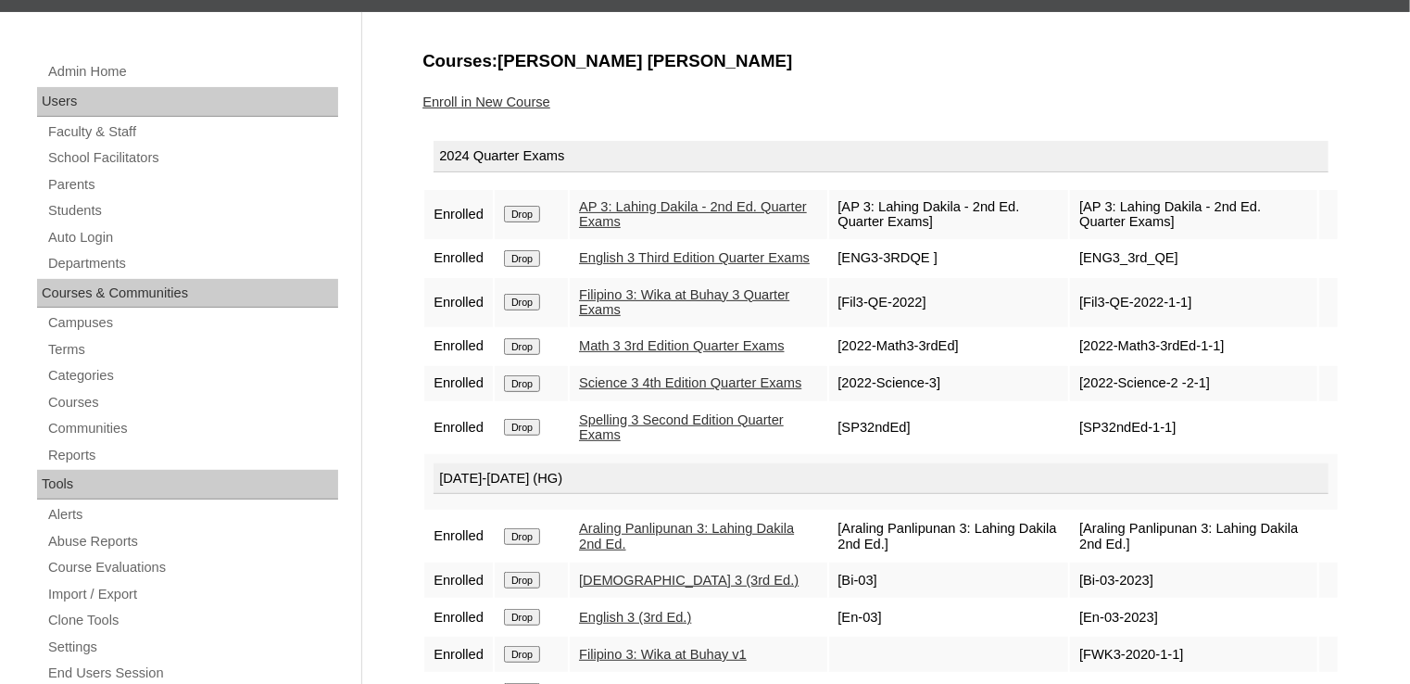
click at [530, 216] on input "Drop" at bounding box center [522, 214] width 36 height 17
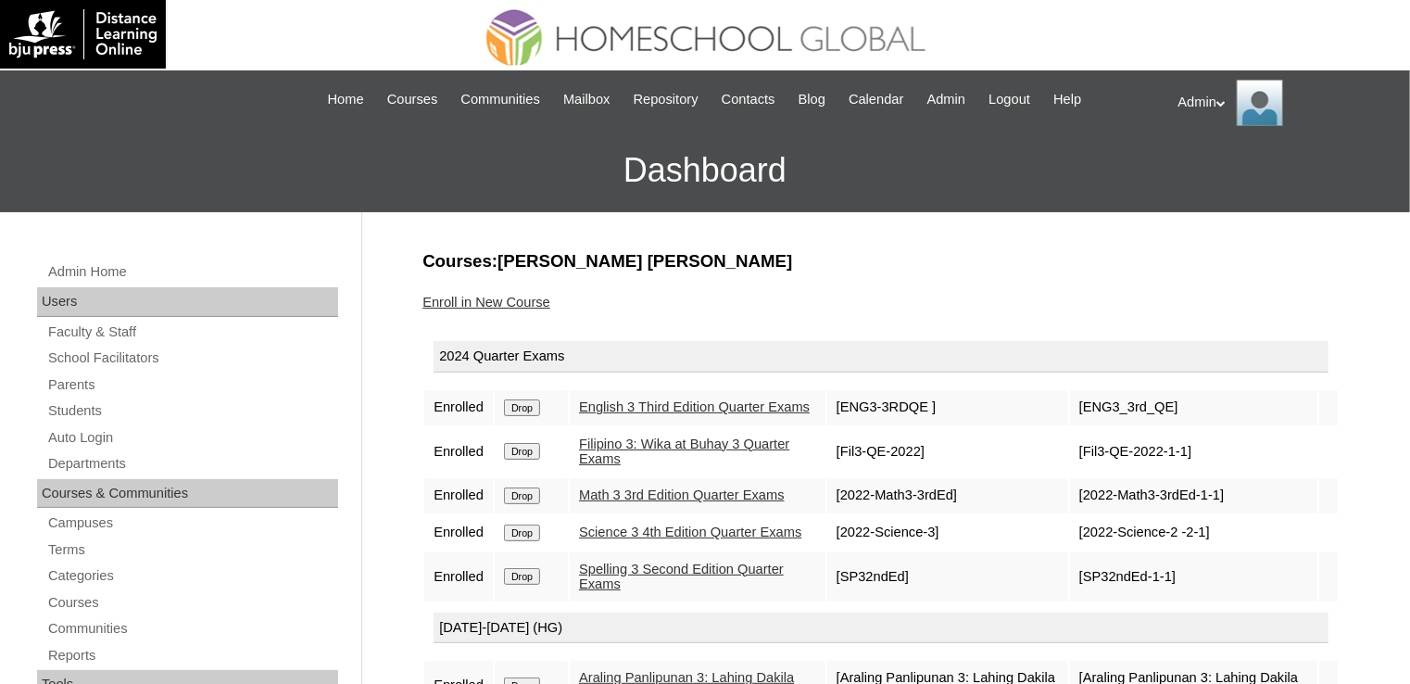
click at [519, 410] on input "Drop" at bounding box center [522, 407] width 36 height 17
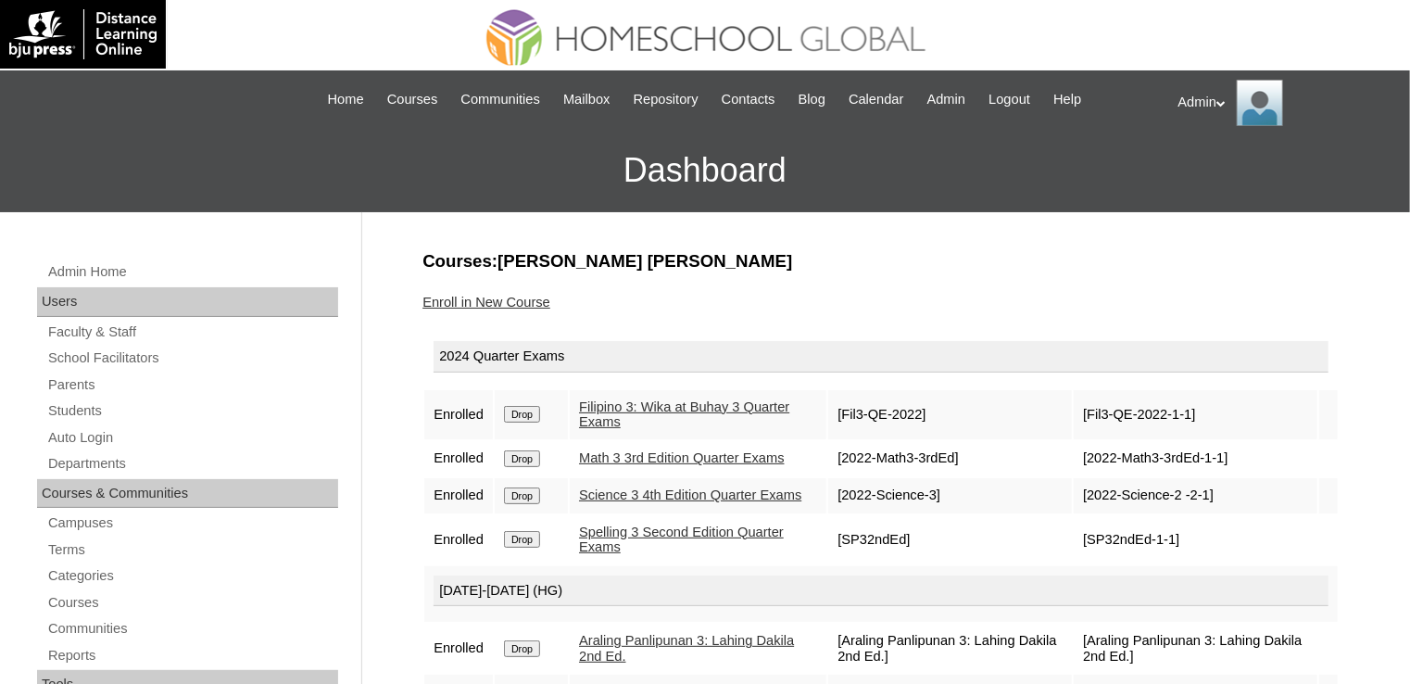
click at [519, 410] on input "Drop" at bounding box center [522, 414] width 36 height 17
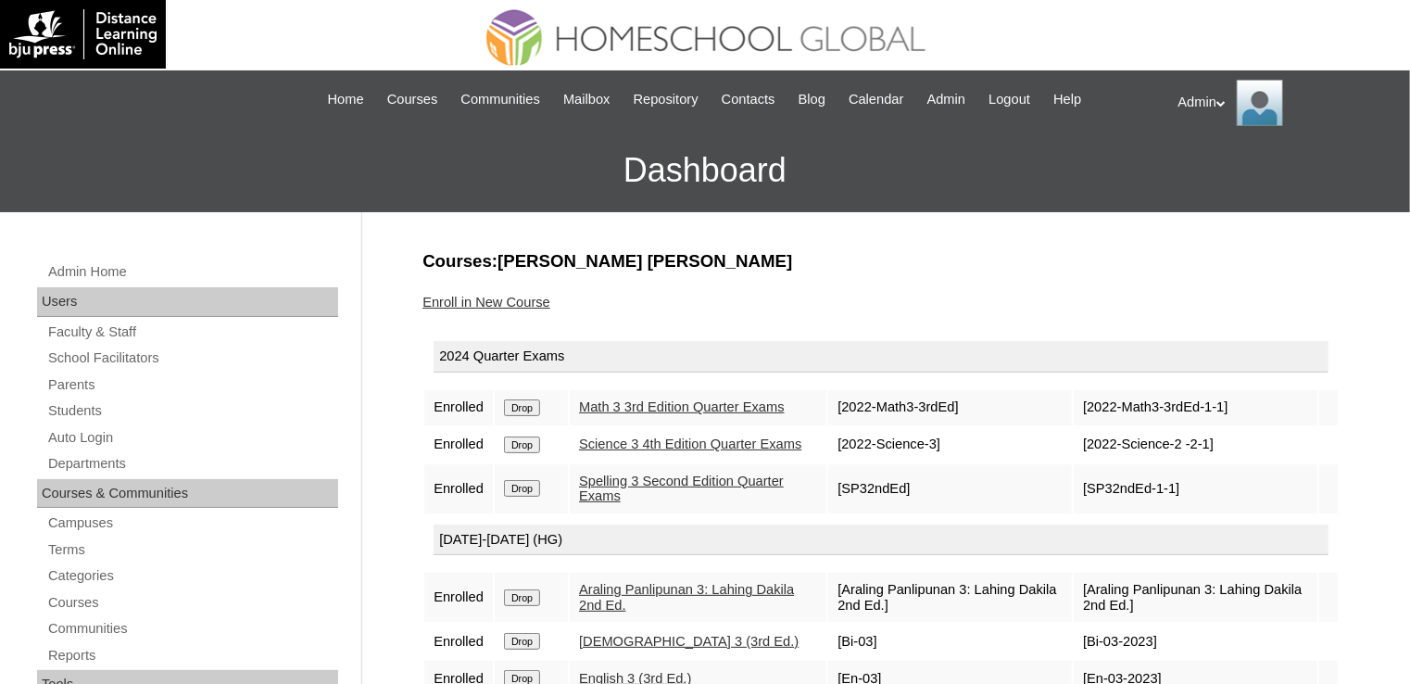
click at [519, 410] on input "Drop" at bounding box center [522, 407] width 36 height 17
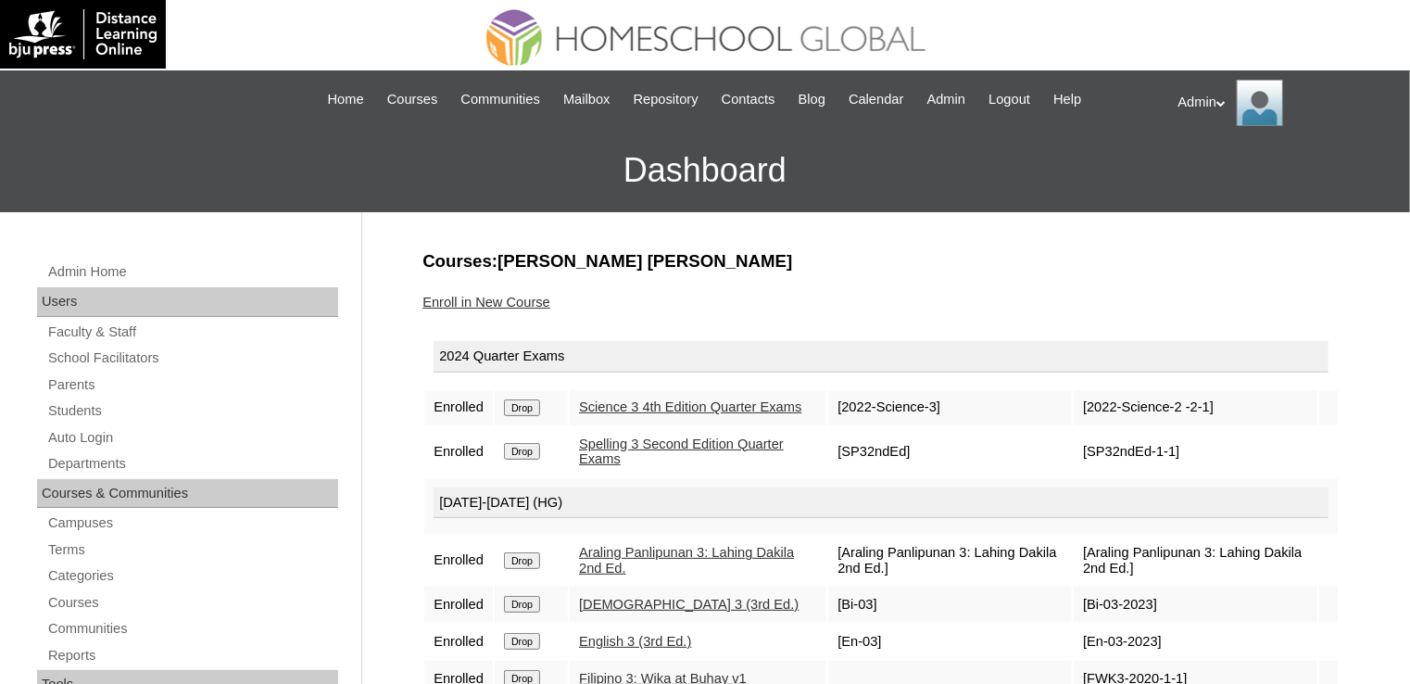
click at [519, 410] on input "Drop" at bounding box center [522, 407] width 36 height 17
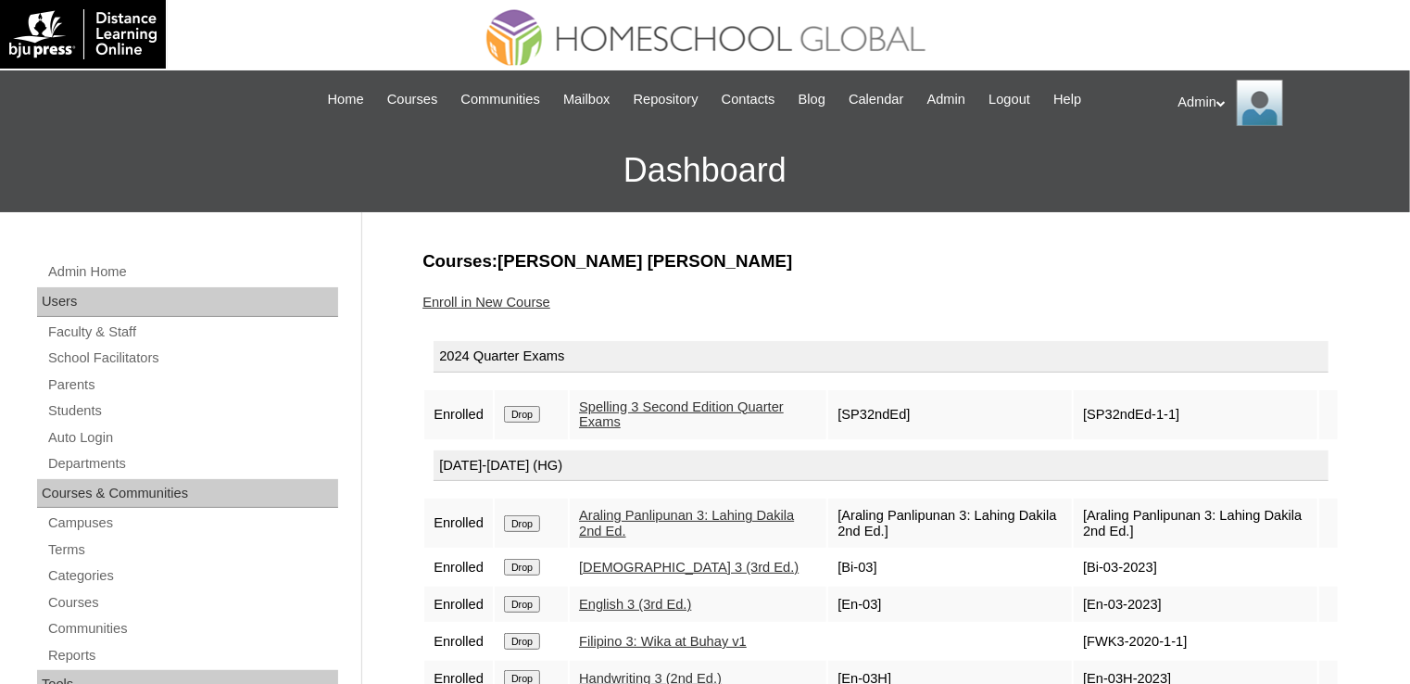
click at [519, 410] on input "Drop" at bounding box center [522, 414] width 36 height 17
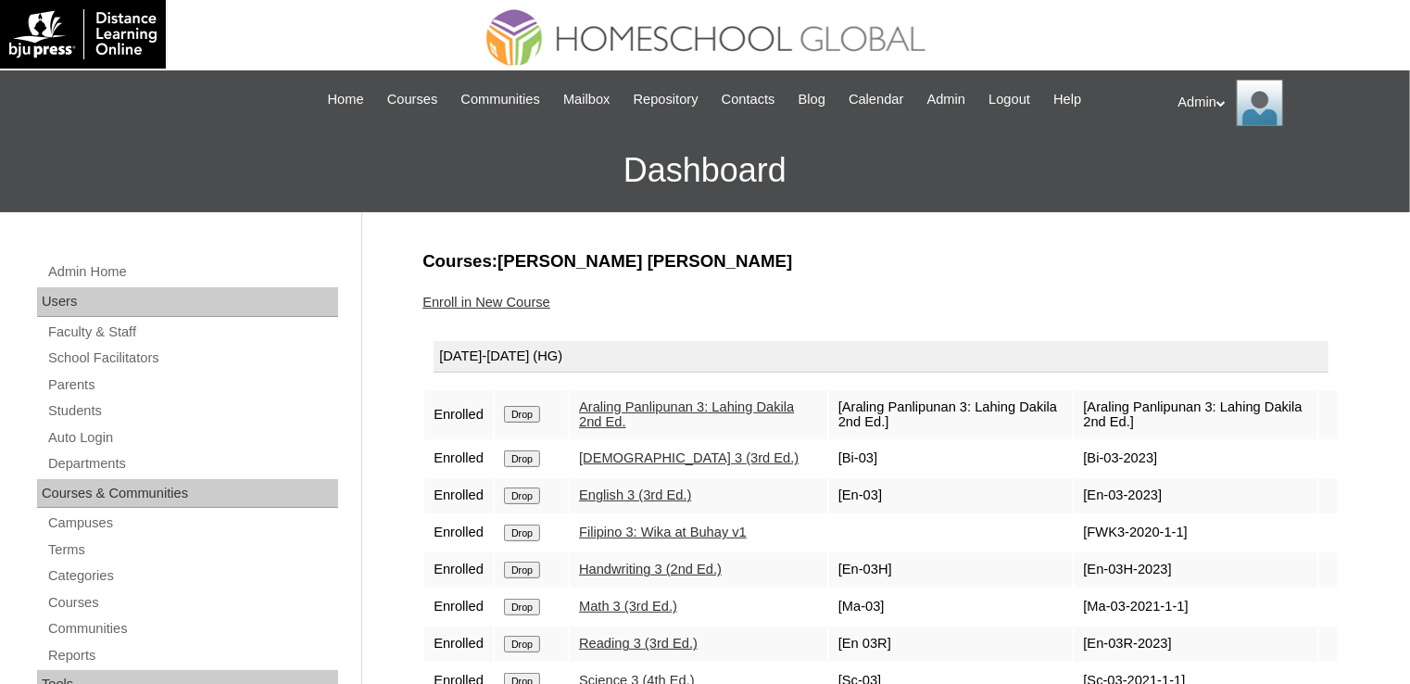
click at [519, 410] on input "Drop" at bounding box center [522, 414] width 36 height 17
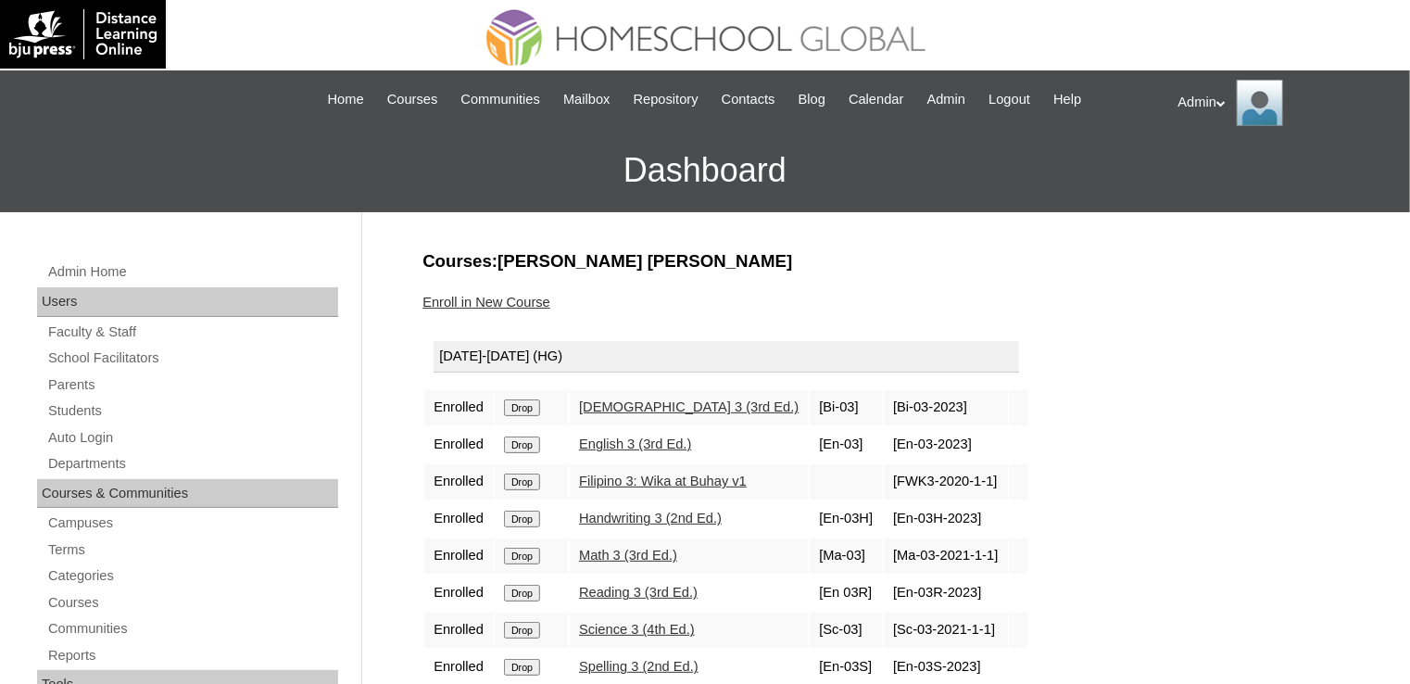
click at [519, 410] on input "Drop" at bounding box center [522, 407] width 36 height 17
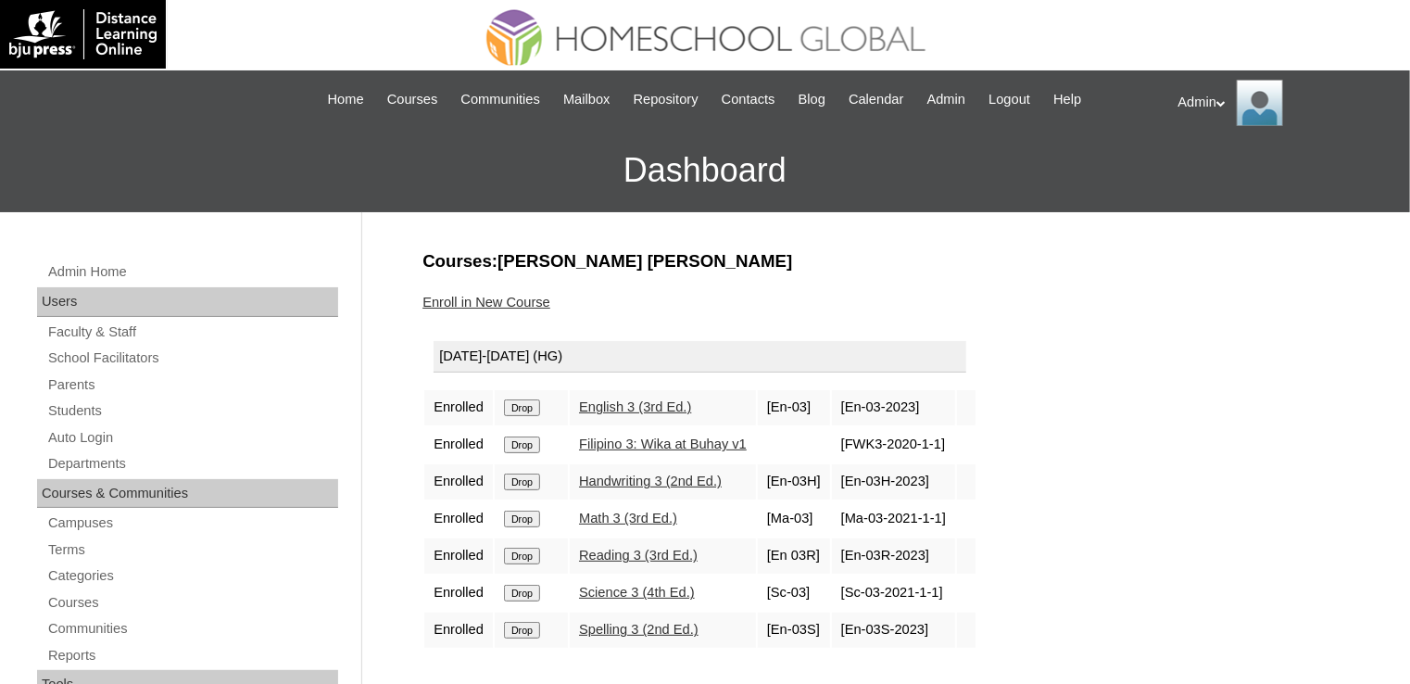
click at [519, 410] on input "Drop" at bounding box center [522, 407] width 36 height 17
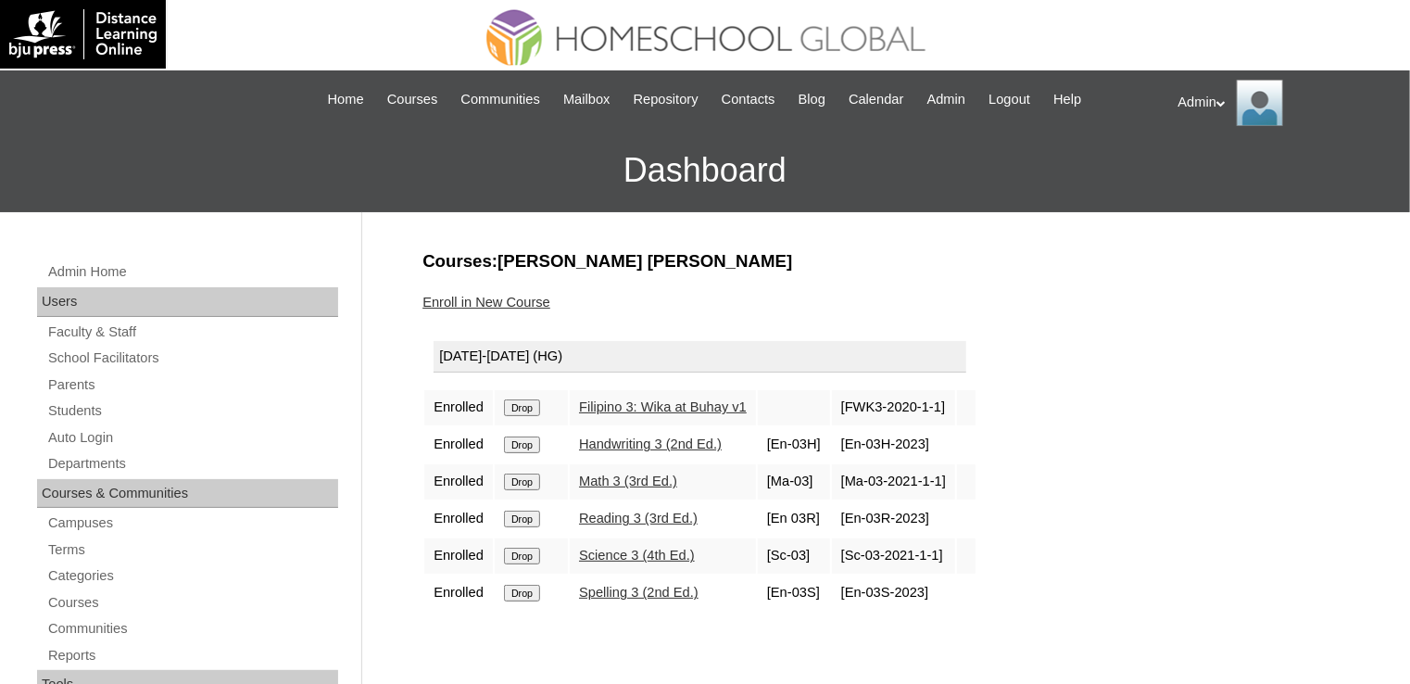
click at [519, 410] on input "Drop" at bounding box center [522, 407] width 36 height 17
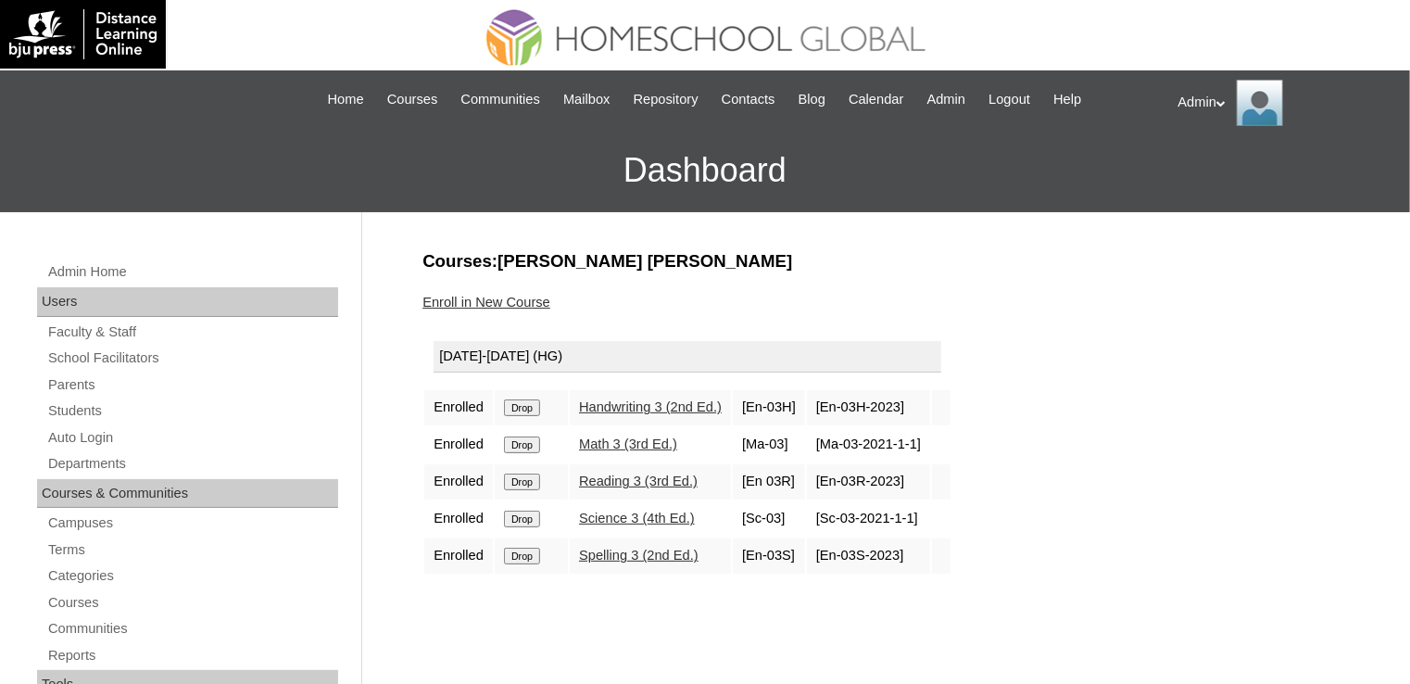
click at [519, 410] on input "Drop" at bounding box center [522, 407] width 36 height 17
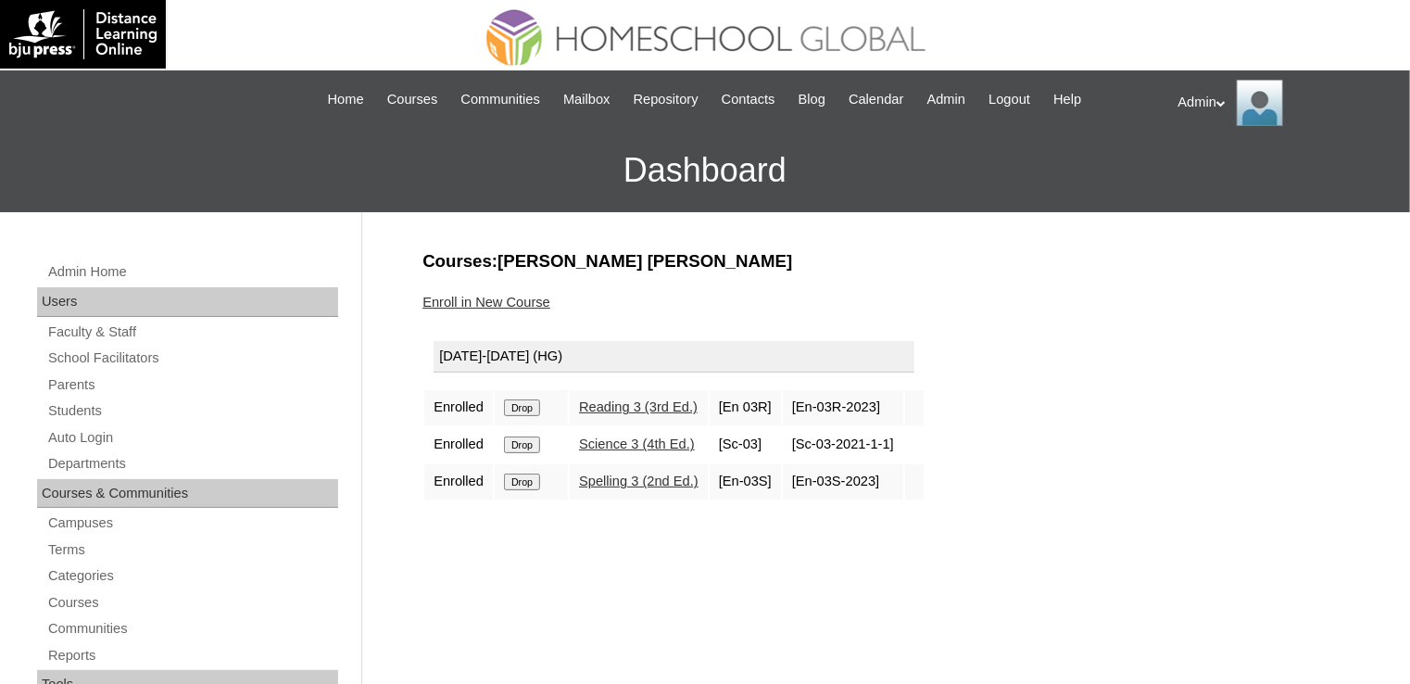
click at [536, 405] on input "Drop" at bounding box center [522, 407] width 36 height 17
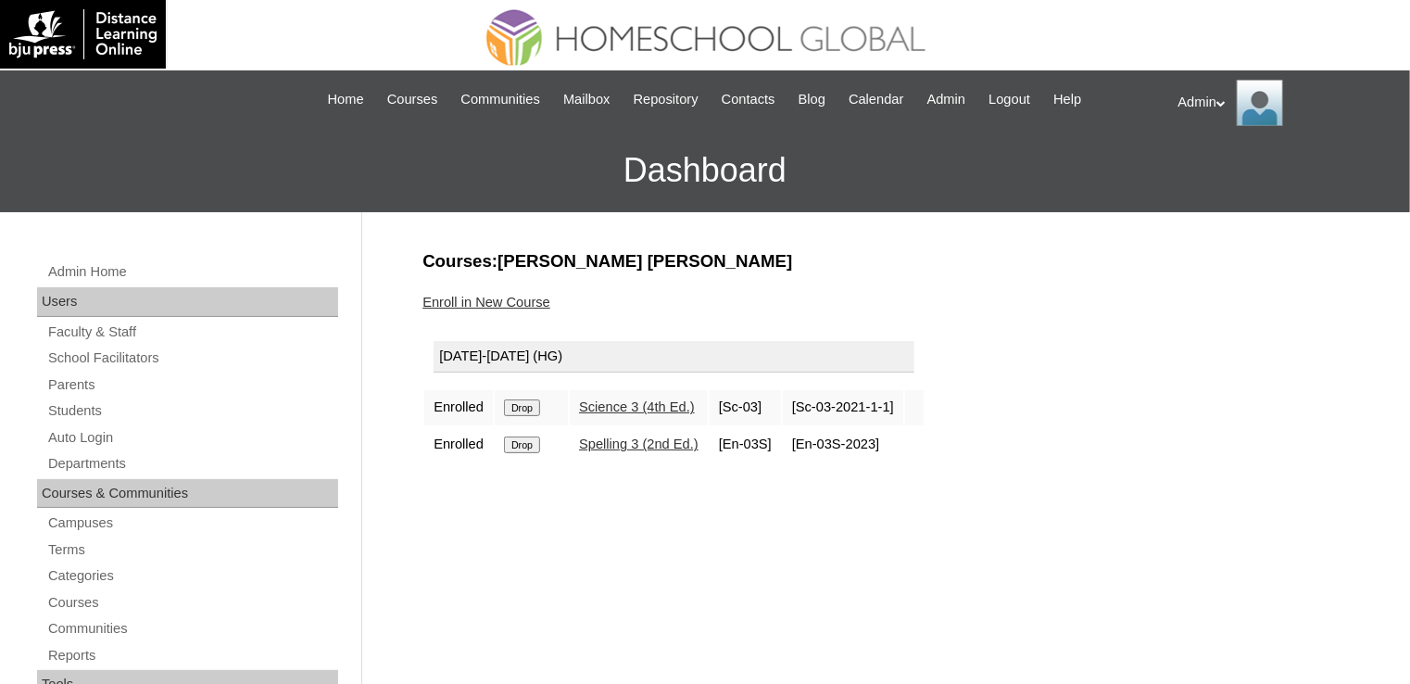
click at [536, 405] on input "Drop" at bounding box center [522, 407] width 36 height 17
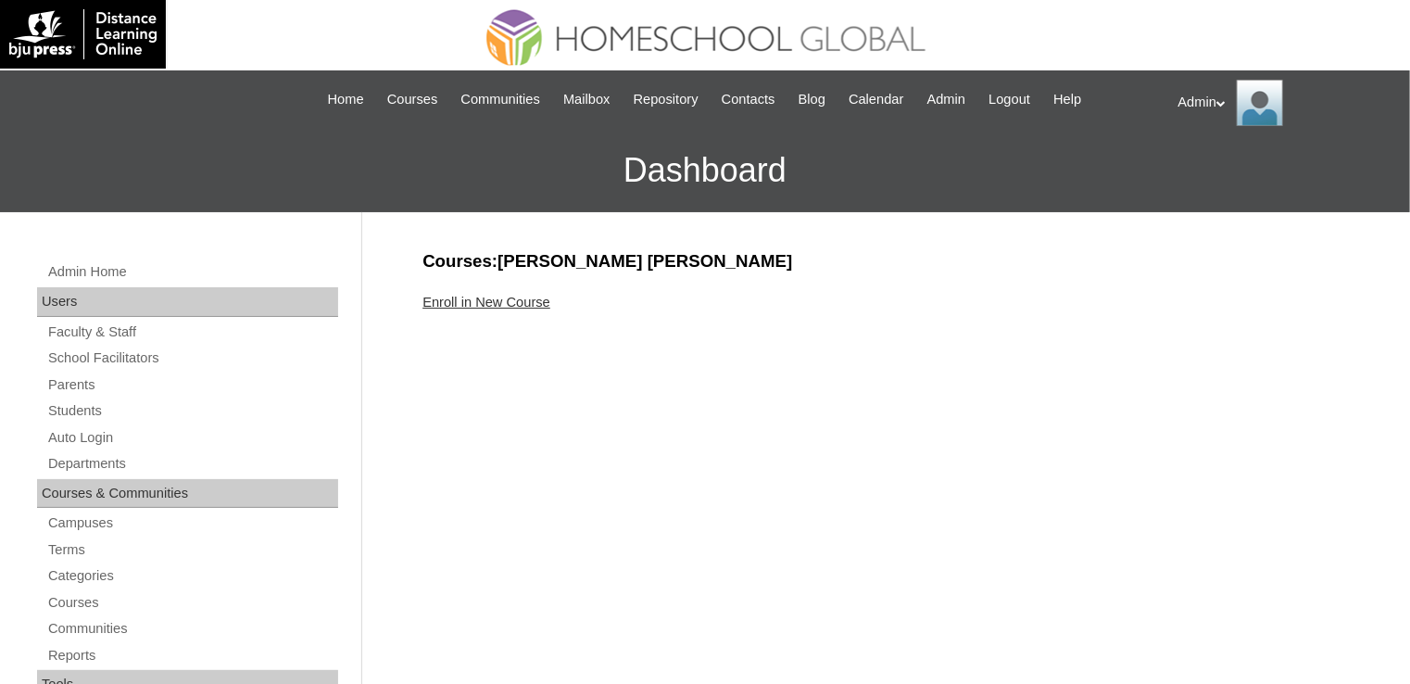
click at [508, 305] on link "Enroll in New Course" at bounding box center [487, 302] width 128 height 15
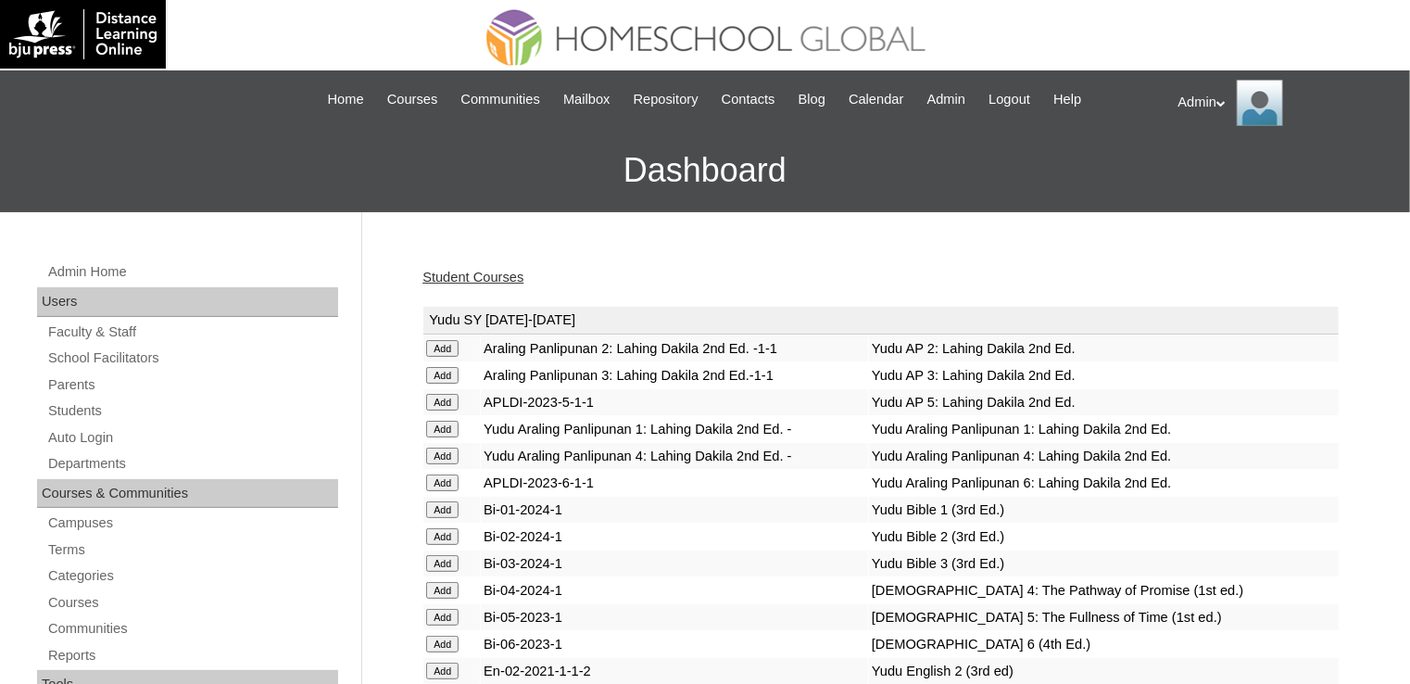
click at [438, 455] on input "Add" at bounding box center [442, 456] width 32 height 17
click at [447, 593] on input "Add" at bounding box center [442, 590] width 32 height 17
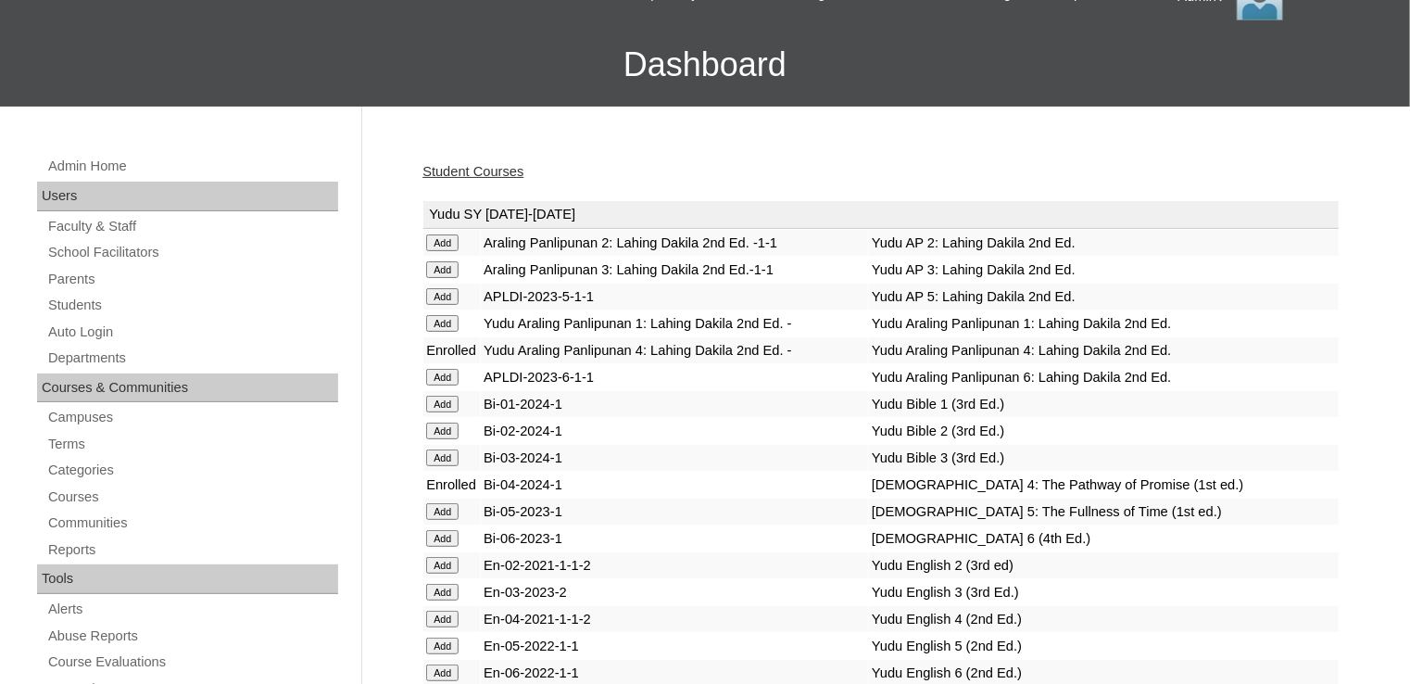
scroll to position [192, 0]
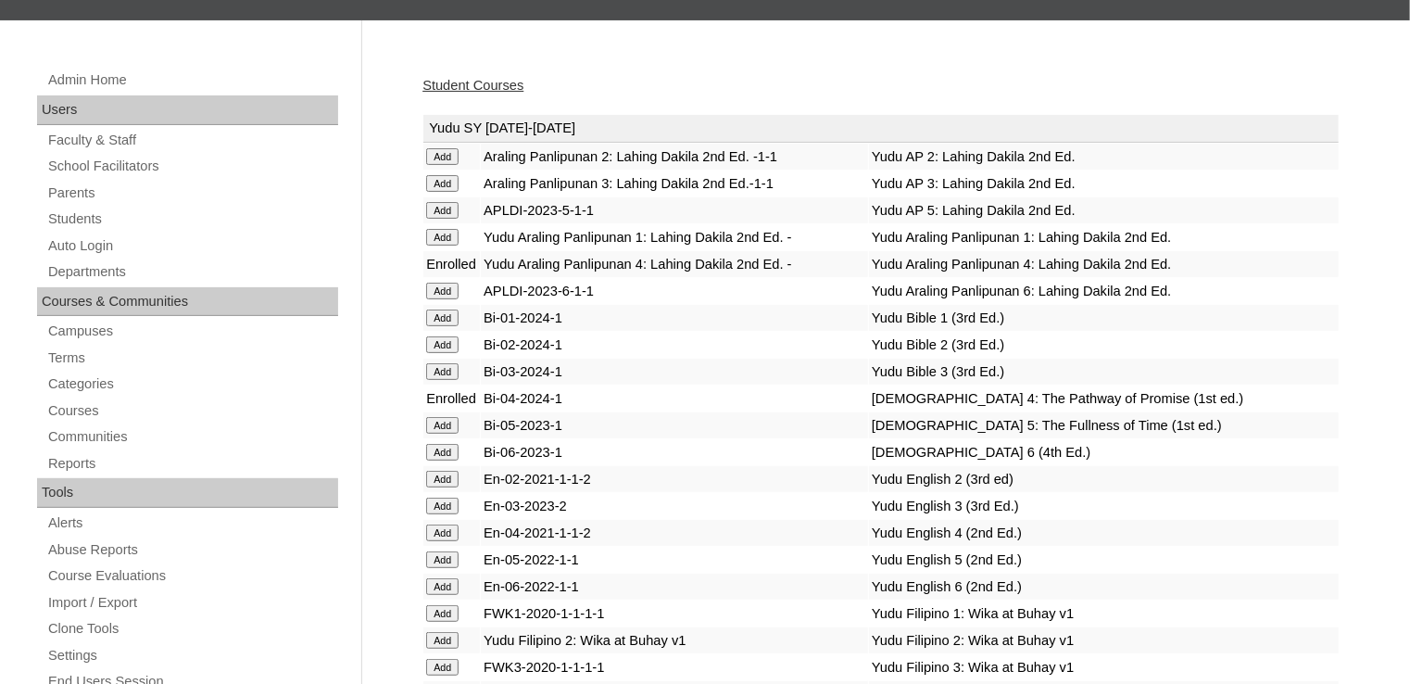
click at [443, 529] on input "Add" at bounding box center [442, 532] width 32 height 17
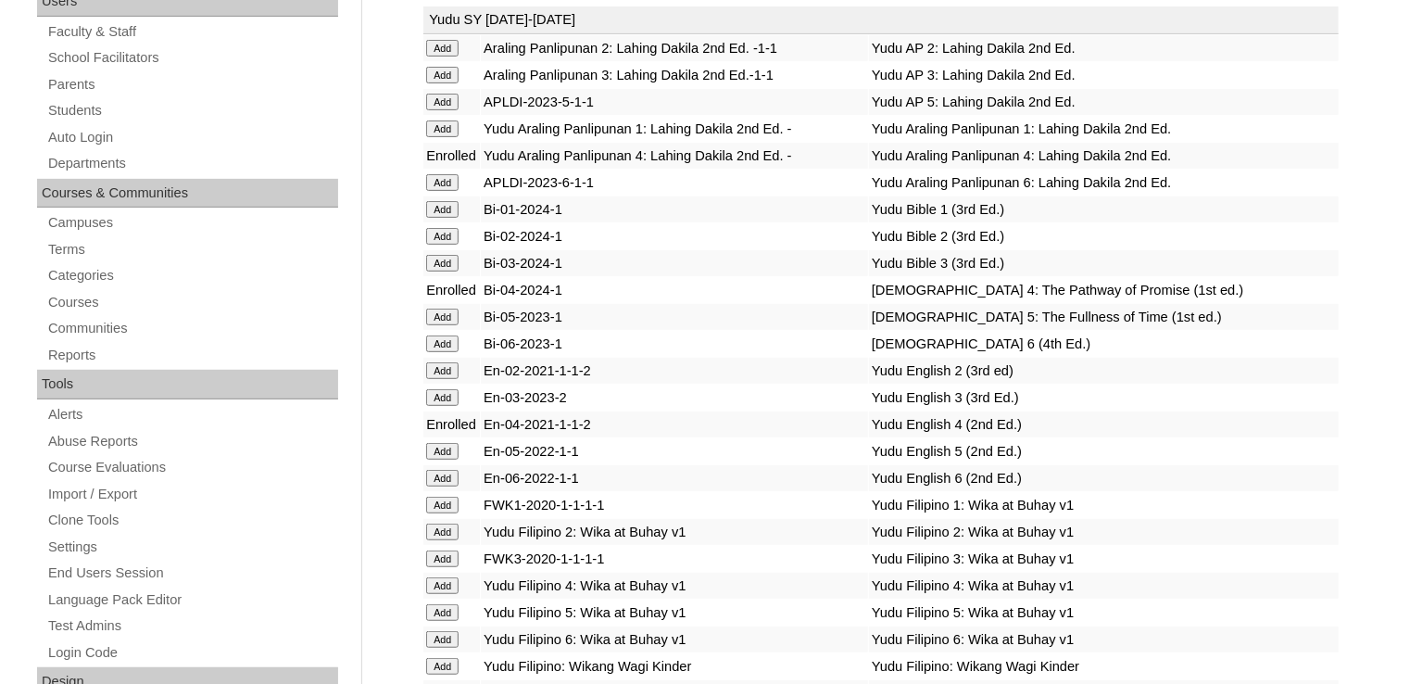
scroll to position [304, 0]
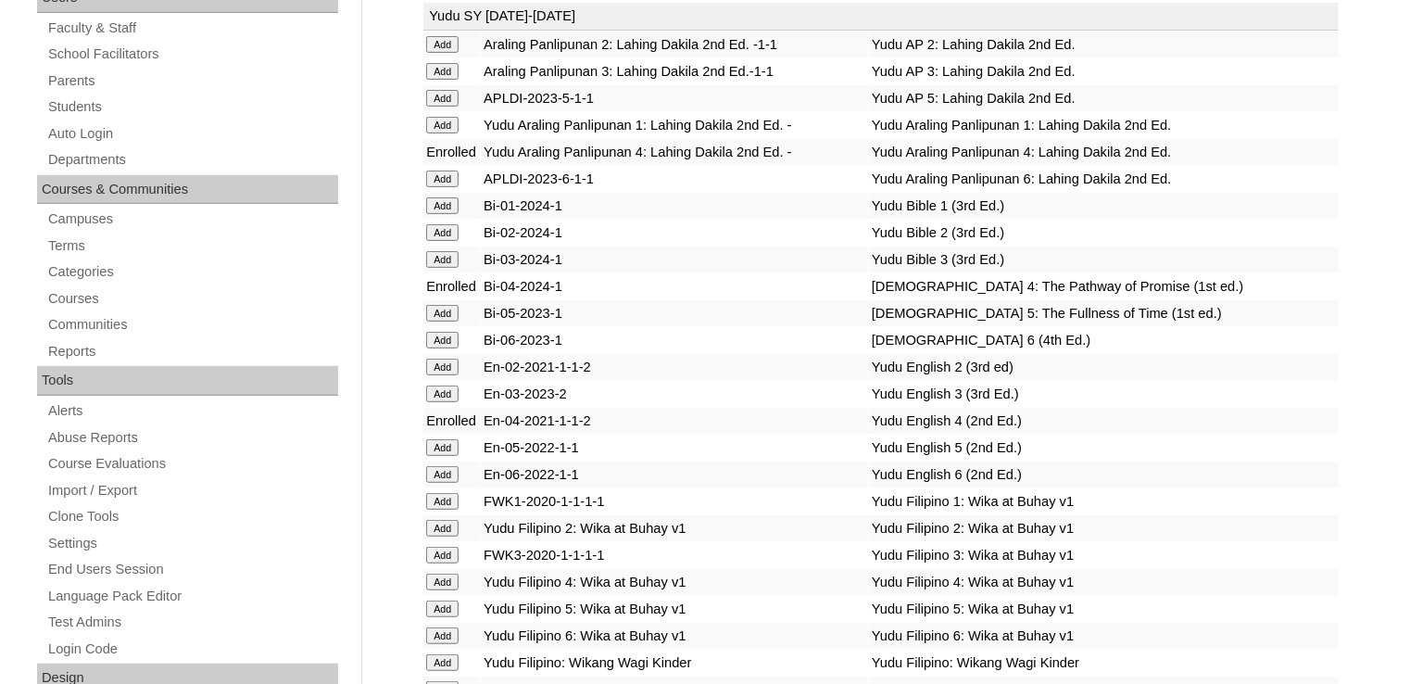
click at [445, 579] on input "Add" at bounding box center [442, 582] width 32 height 17
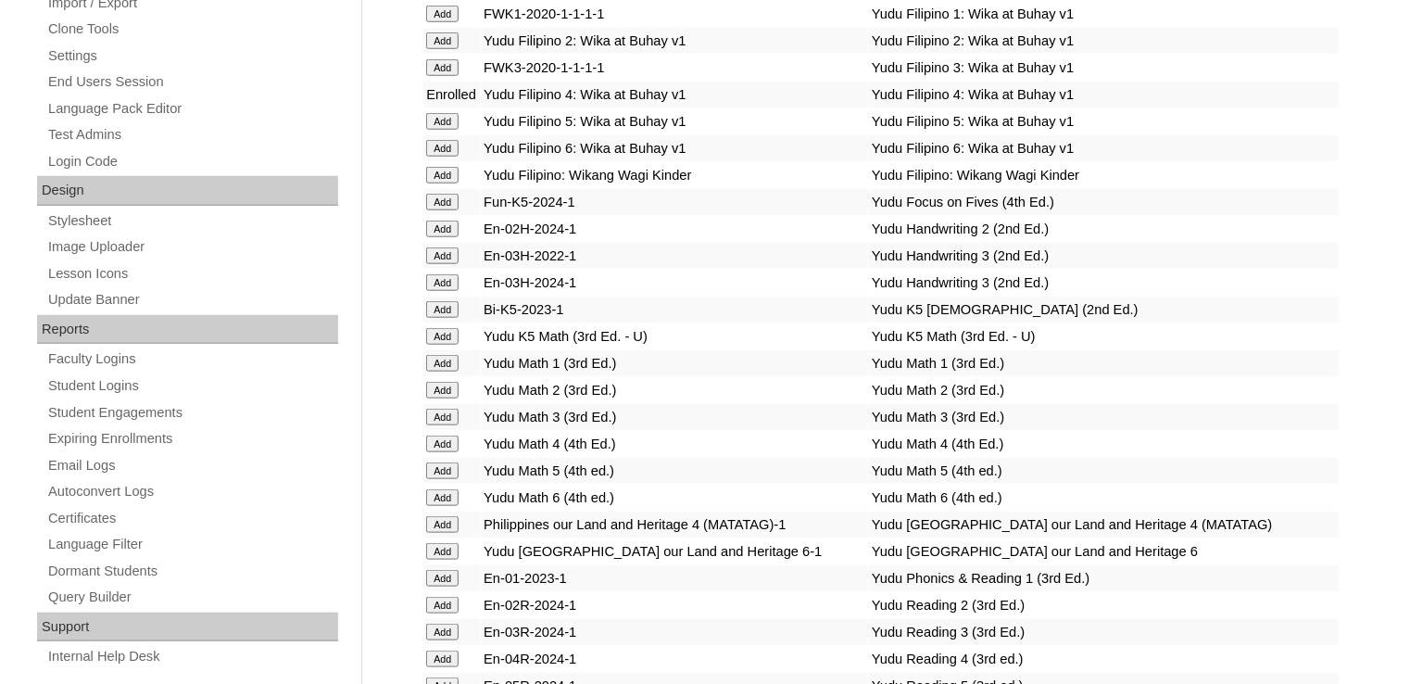
scroll to position [793, 0]
click at [442, 436] on input "Add" at bounding box center [442, 442] width 32 height 17
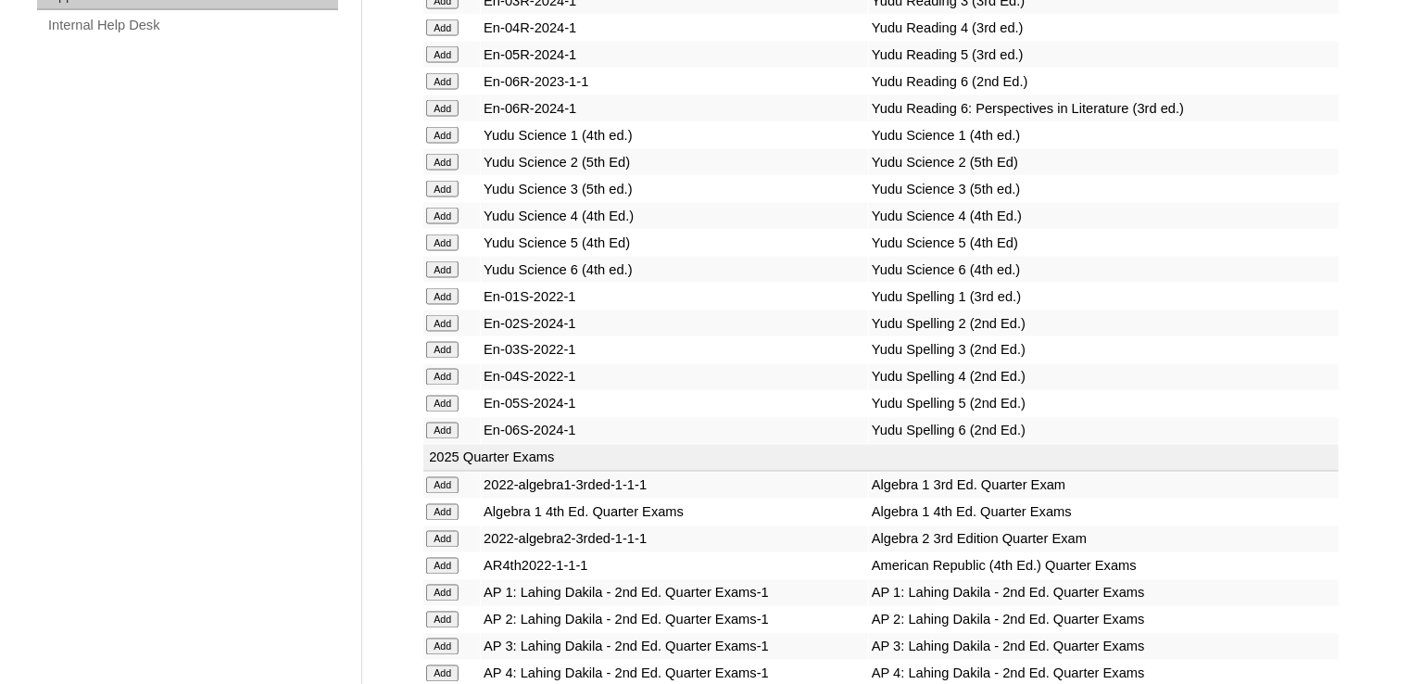
scroll to position [1421, 0]
click at [454, 370] on input "Add" at bounding box center [442, 378] width 32 height 17
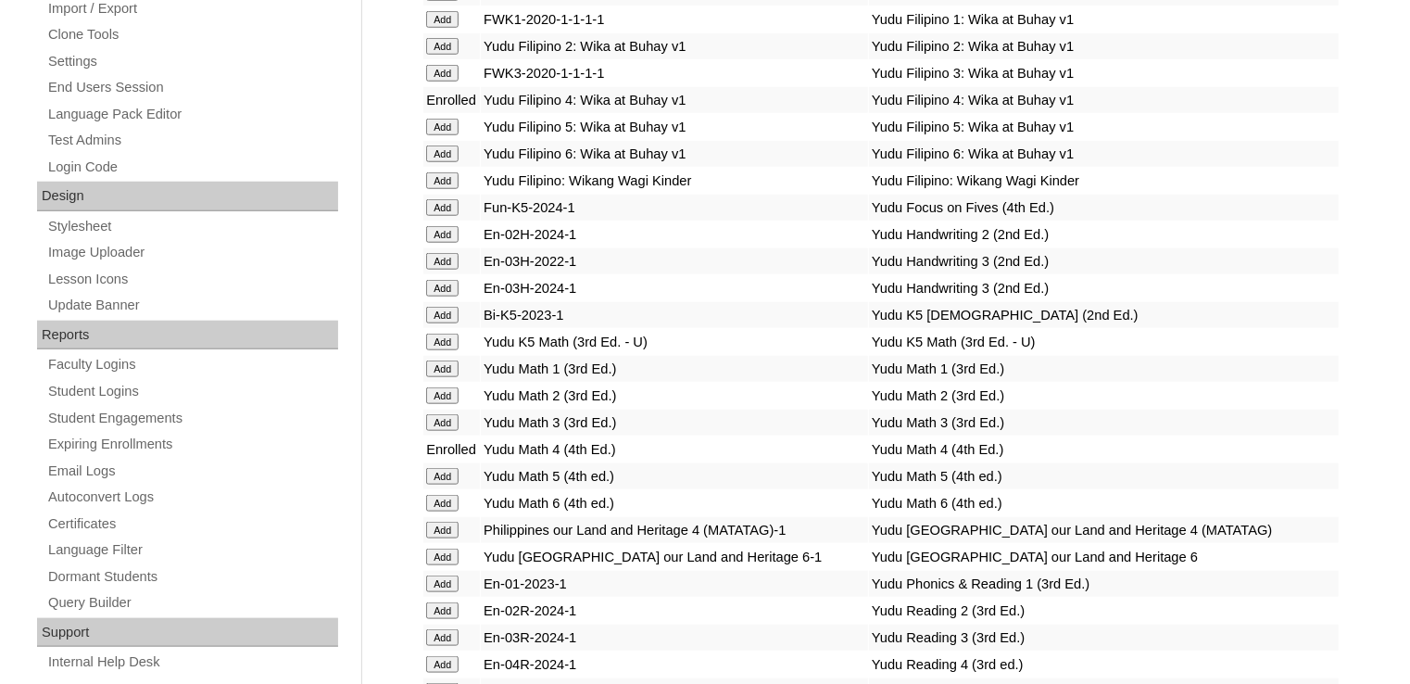
scroll to position [788, 0]
click at [446, 659] on input "Add" at bounding box center [442, 662] width 32 height 17
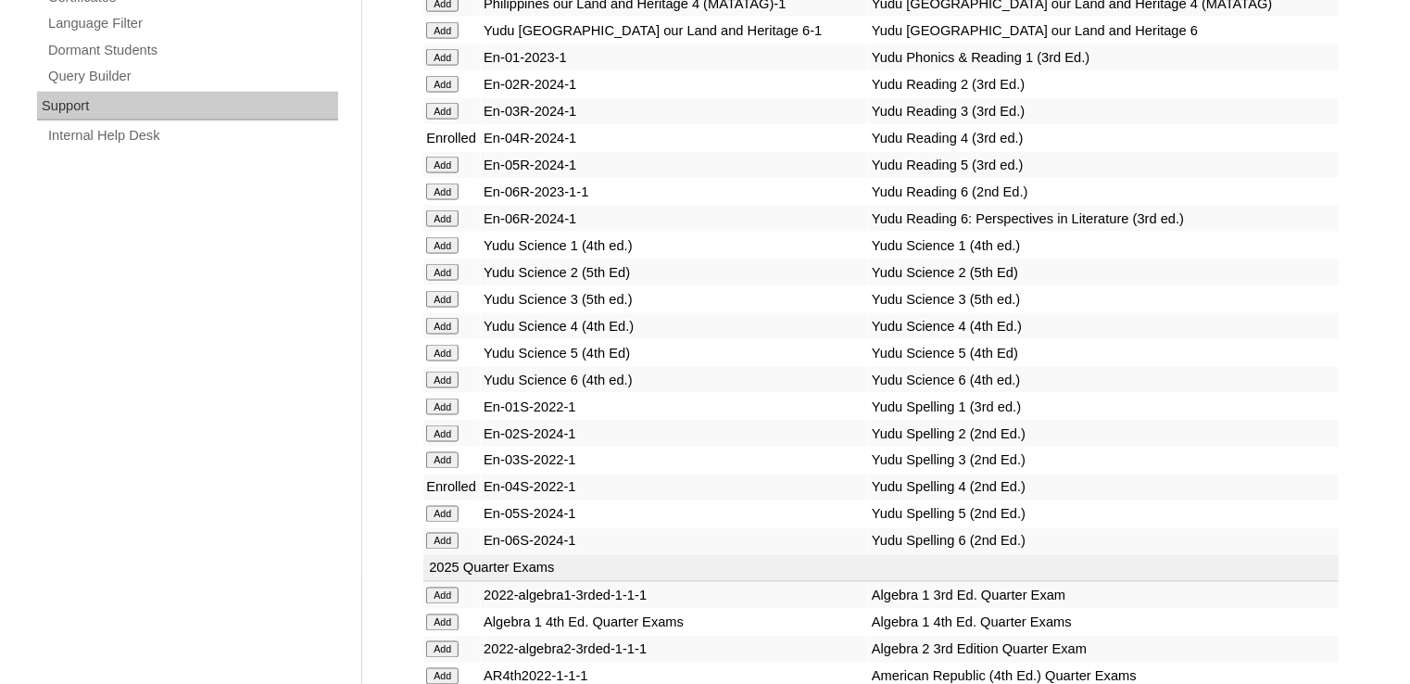
scroll to position [1314, 0]
click at [429, 318] on input "Add" at bounding box center [442, 324] width 32 height 17
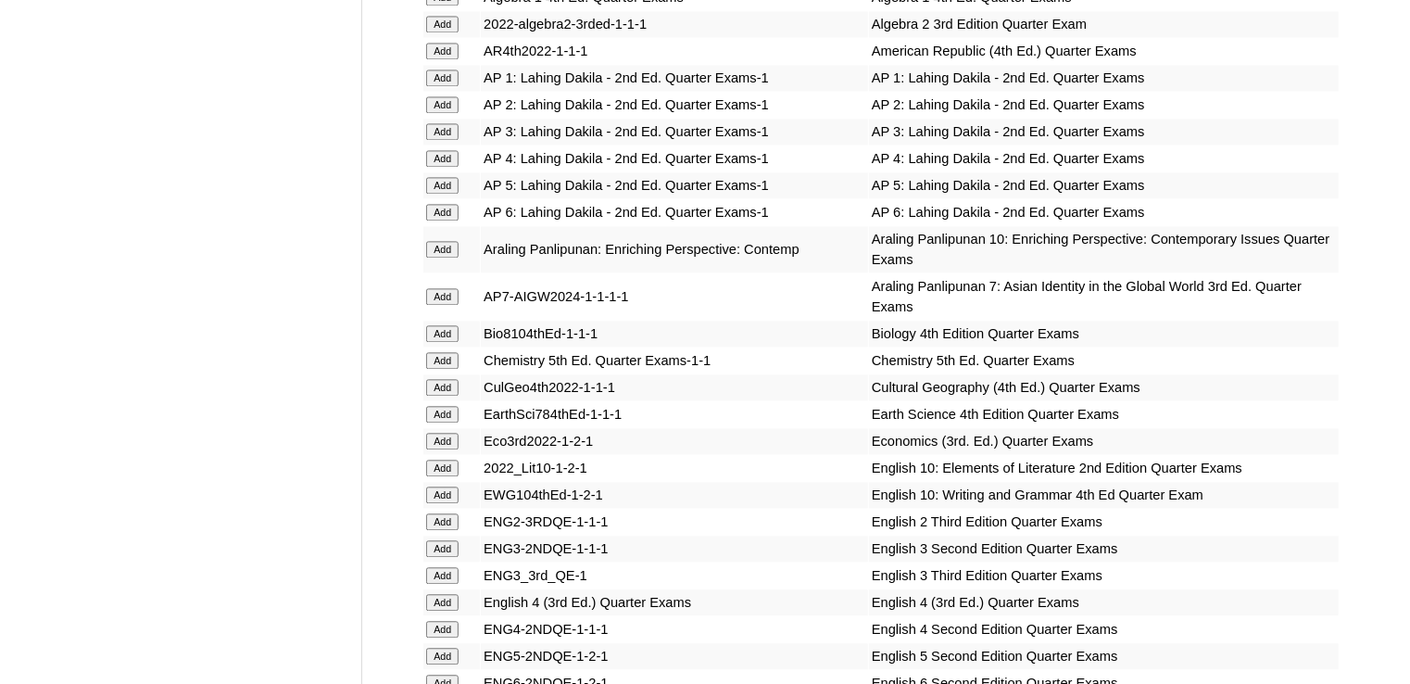
scroll to position [1940, 0]
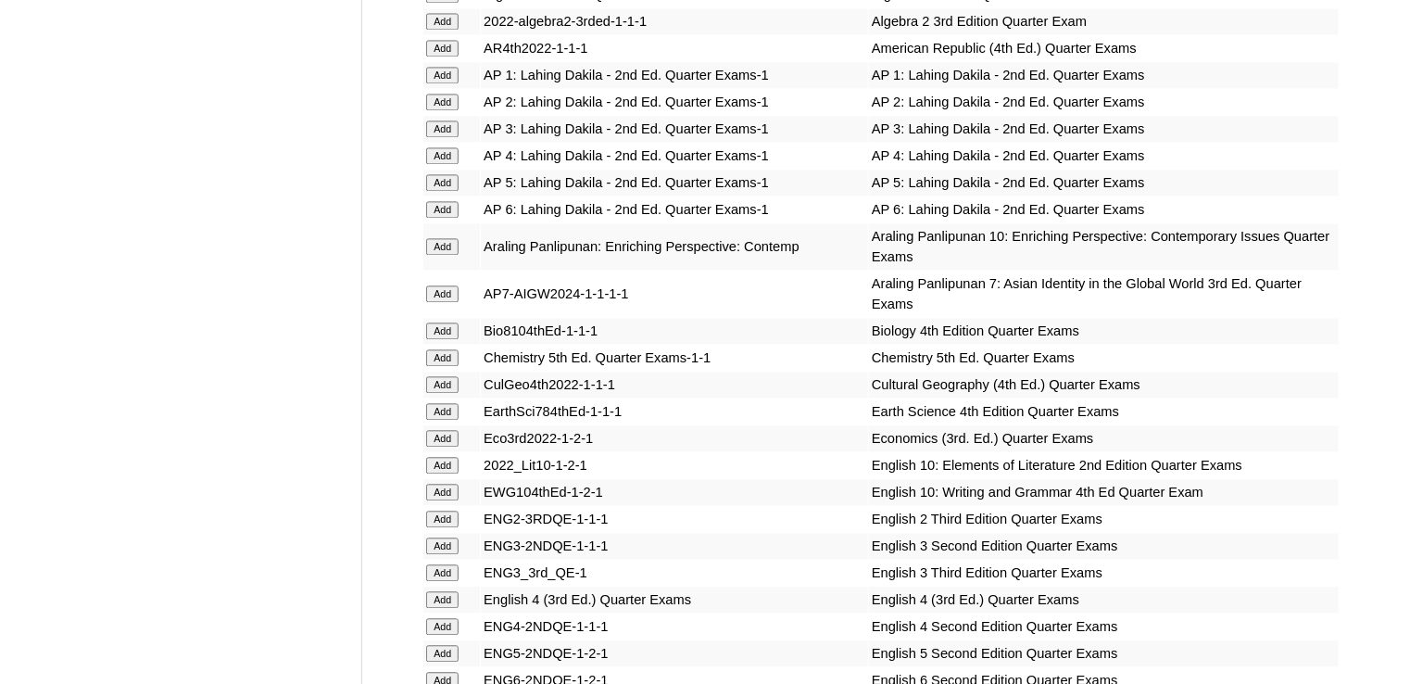
click at [440, 591] on input "Add" at bounding box center [442, 599] width 32 height 17
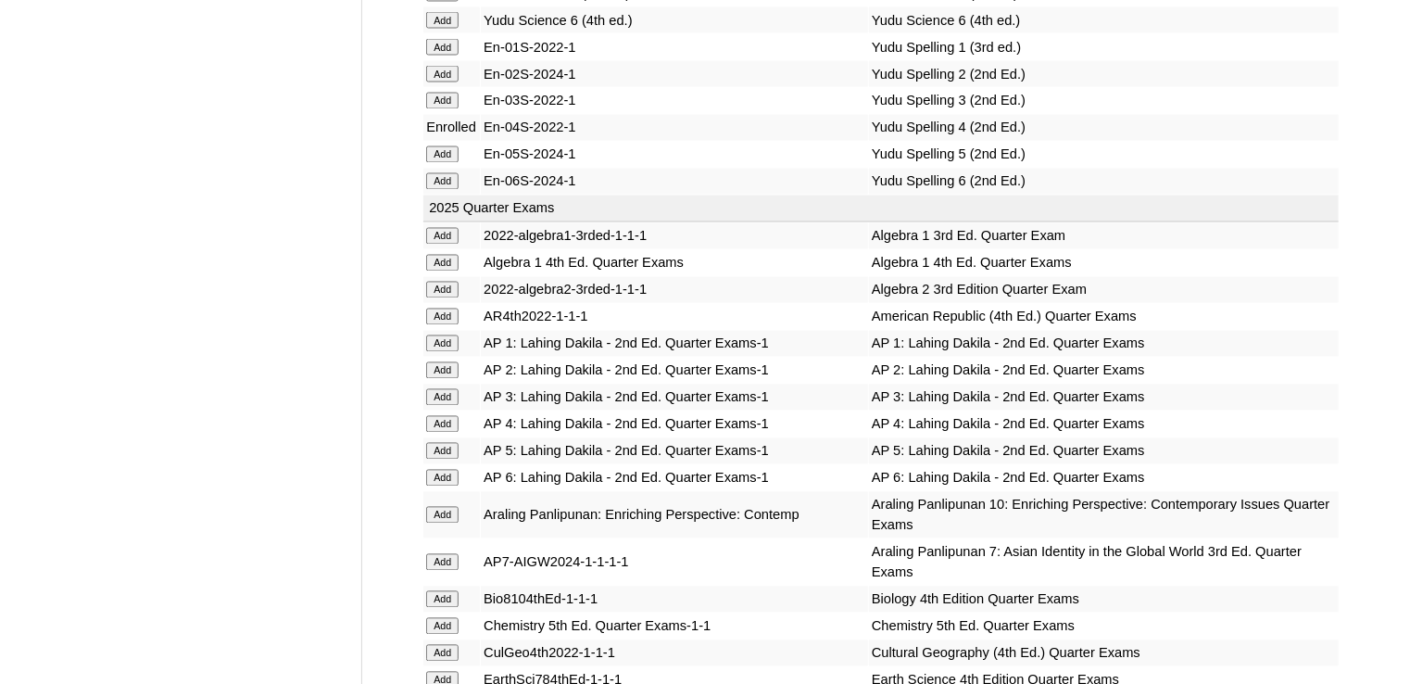
scroll to position [1672, 0]
click at [435, 416] on input "Add" at bounding box center [442, 424] width 32 height 17
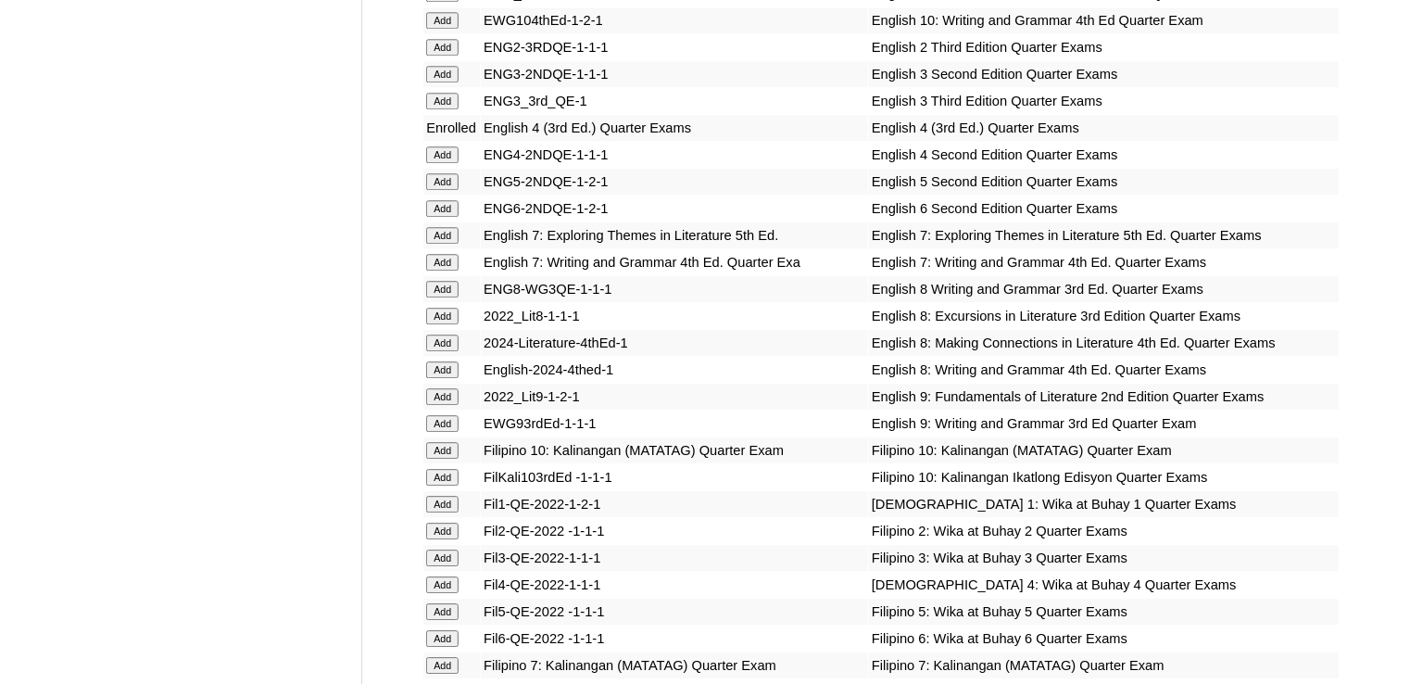
scroll to position [2412, 0]
click at [440, 584] on input "Add" at bounding box center [442, 584] width 32 height 17
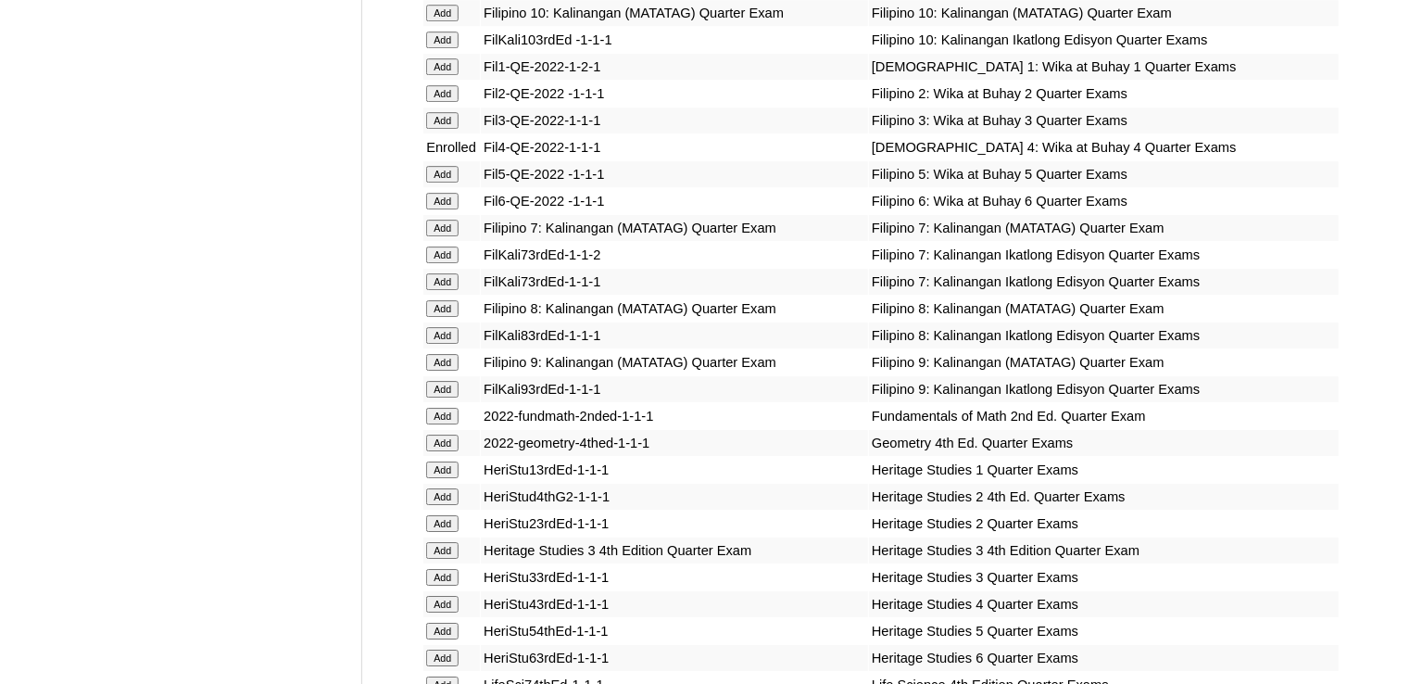
scroll to position [2850, 0]
click at [440, 601] on input "Add" at bounding box center [442, 603] width 32 height 17
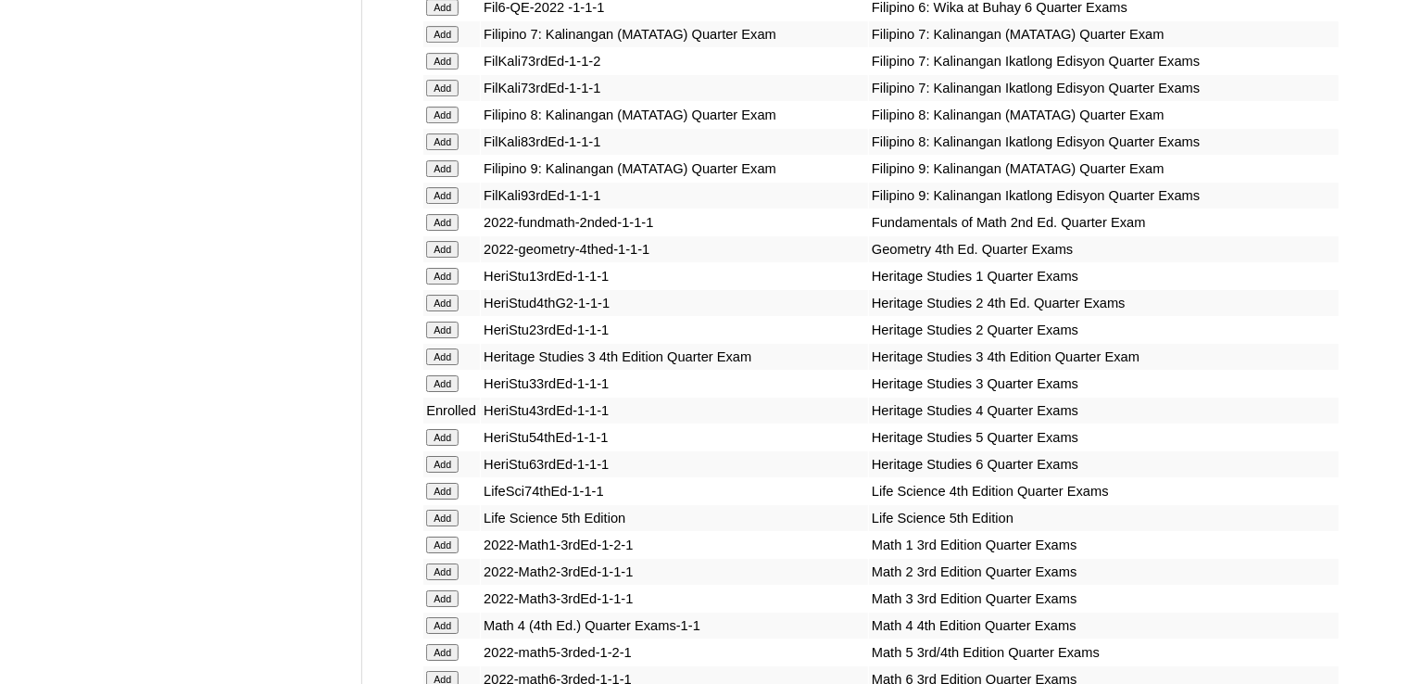
scroll to position [3046, 0]
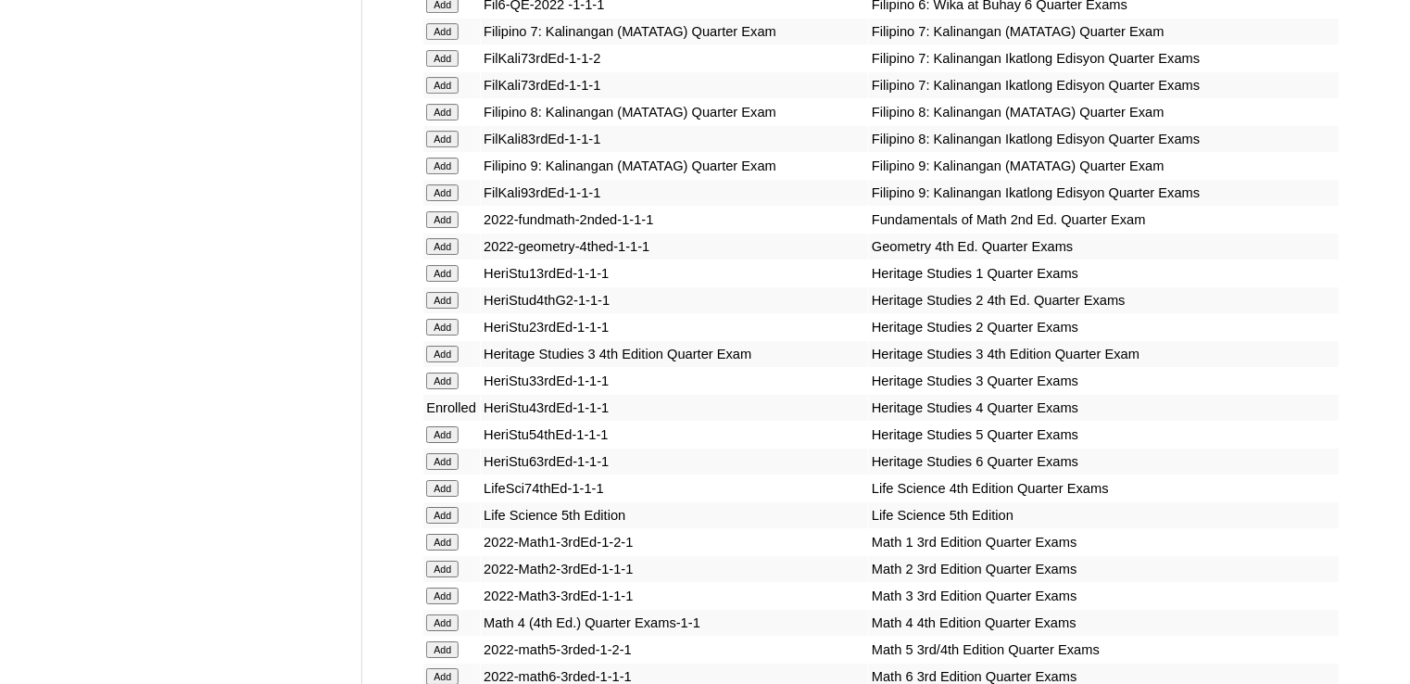
click at [447, 617] on input "Add" at bounding box center [442, 622] width 32 height 17
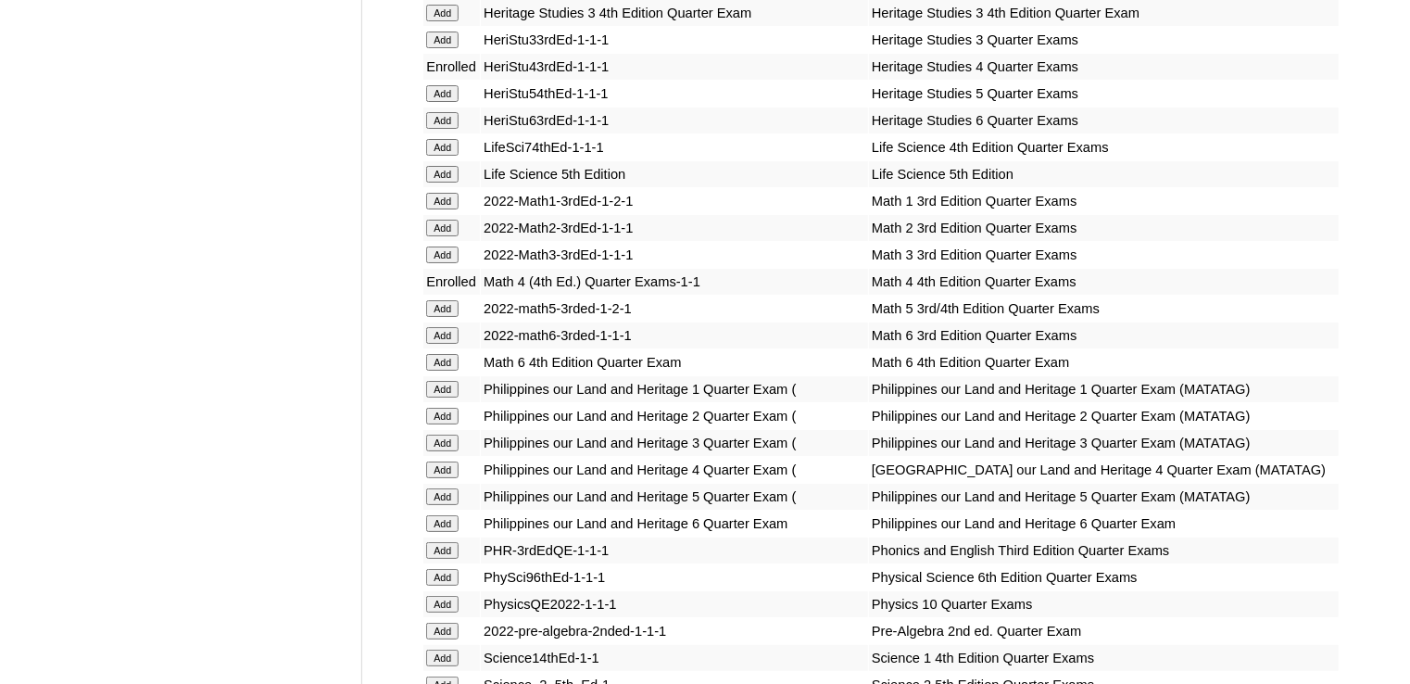
scroll to position [3388, 0]
click at [447, 531] on input "Add" at bounding box center [442, 522] width 32 height 17
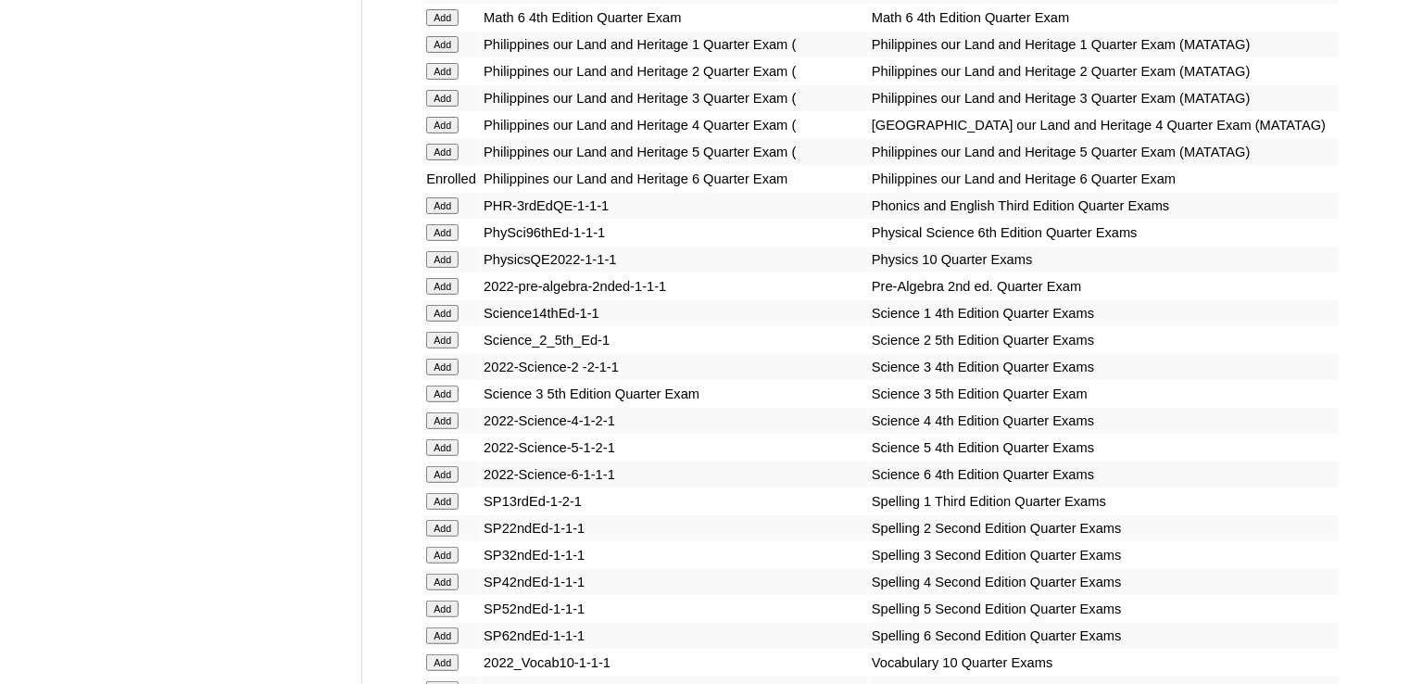
scroll to position [3860, 0]
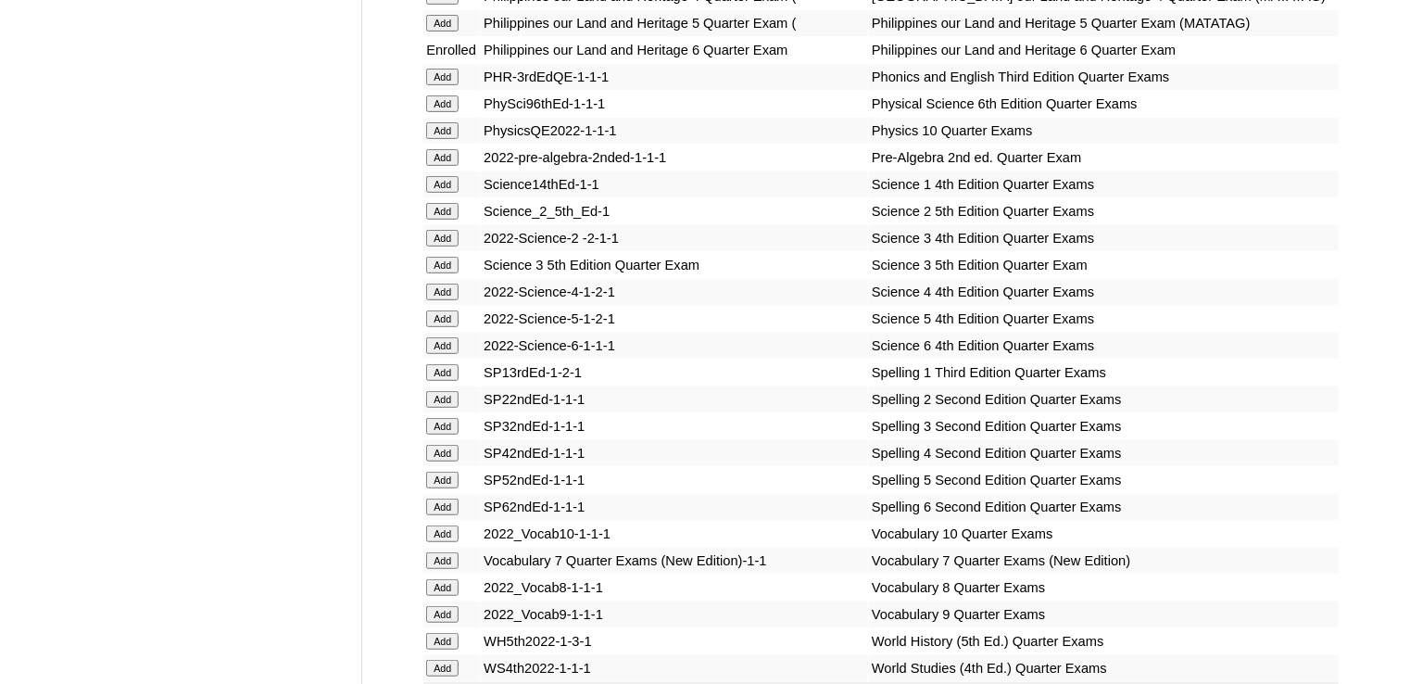
click at [445, 300] on input "Add" at bounding box center [442, 292] width 32 height 17
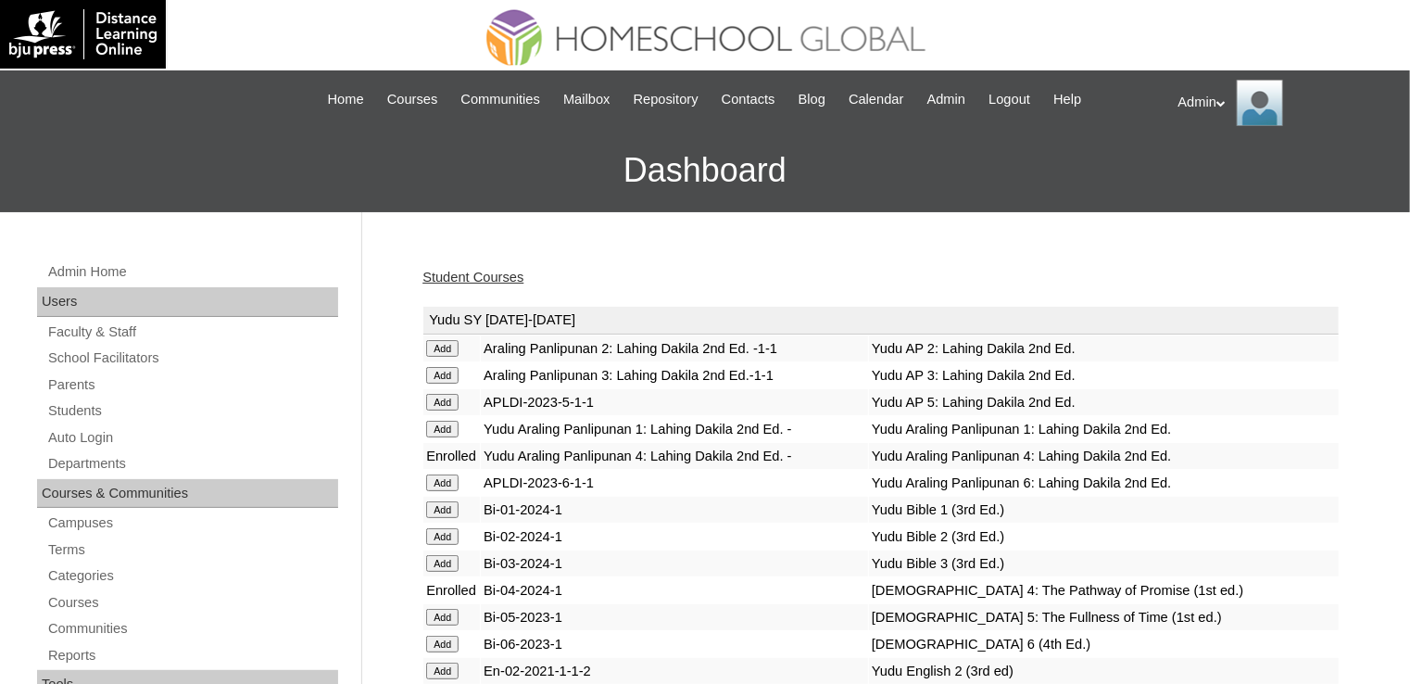
click at [487, 279] on link "Student Courses" at bounding box center [473, 277] width 101 height 15
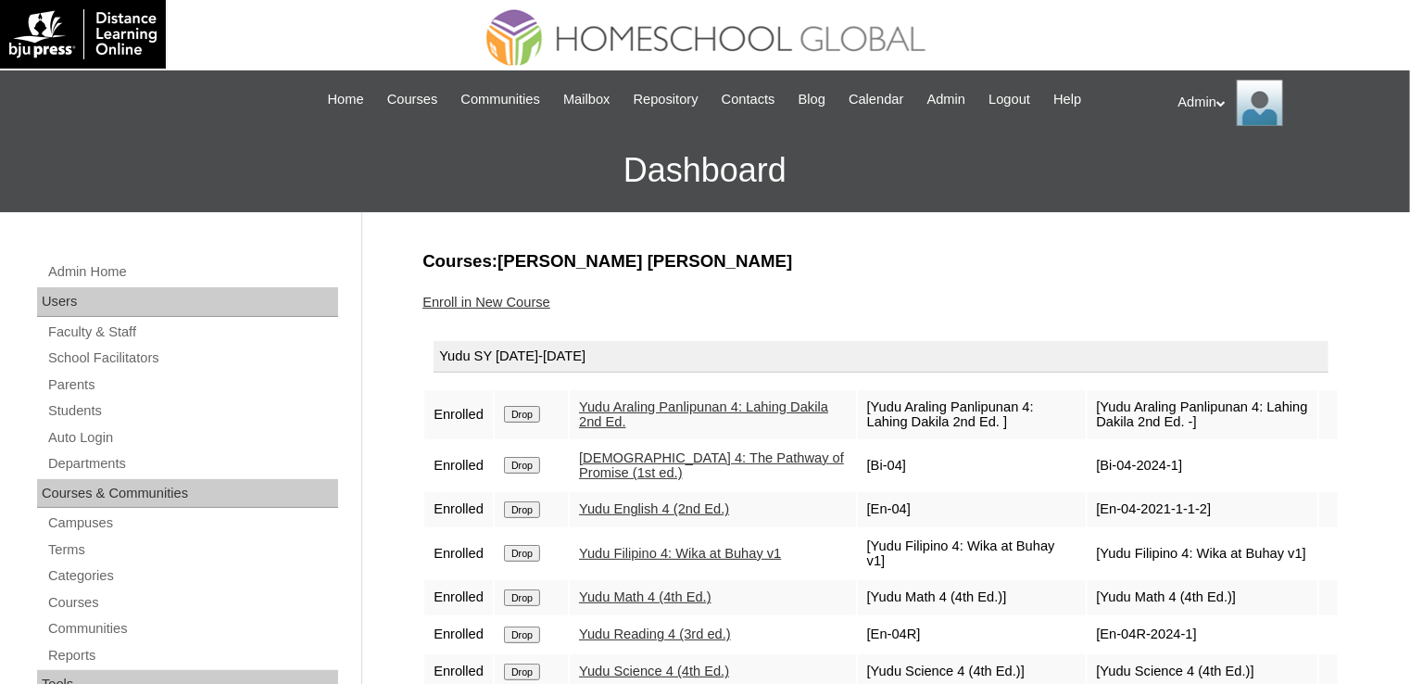
click at [522, 297] on link "Enroll in New Course" at bounding box center [487, 302] width 128 height 15
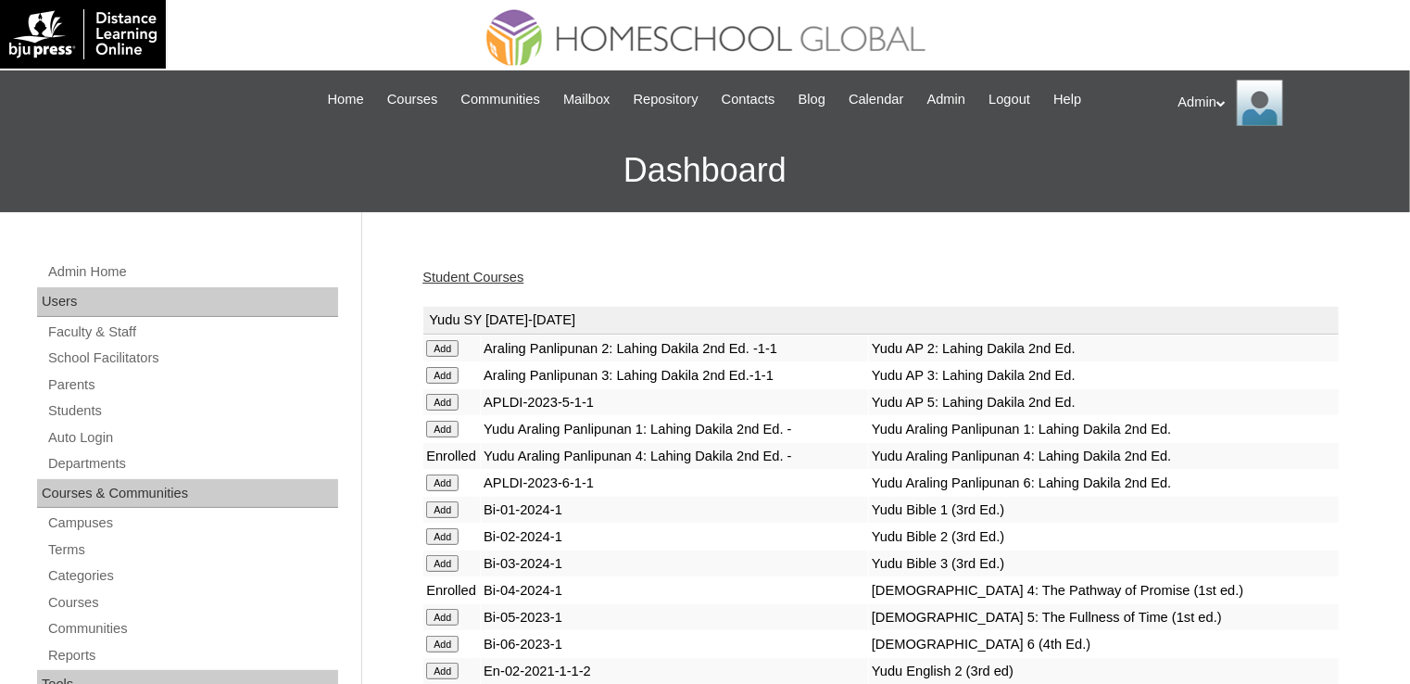
click at [482, 272] on link "Student Courses" at bounding box center [473, 277] width 101 height 15
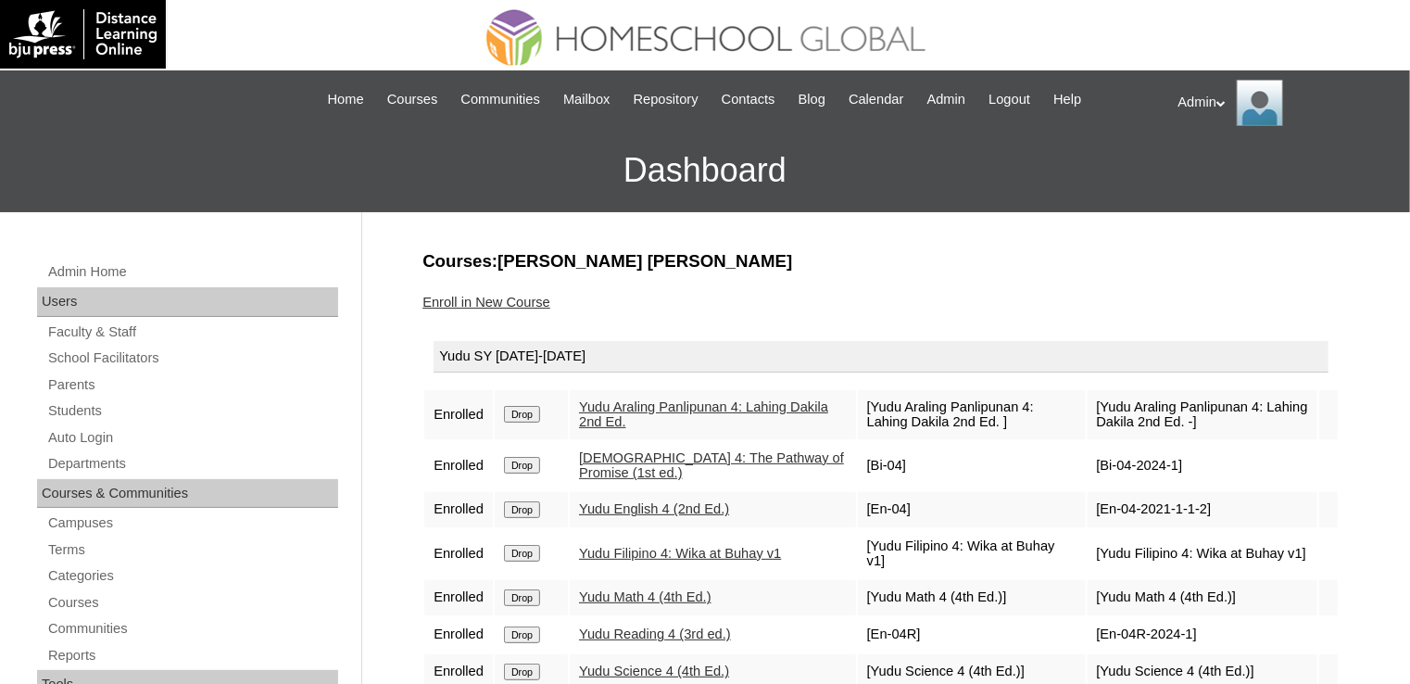
scroll to position [15, 0]
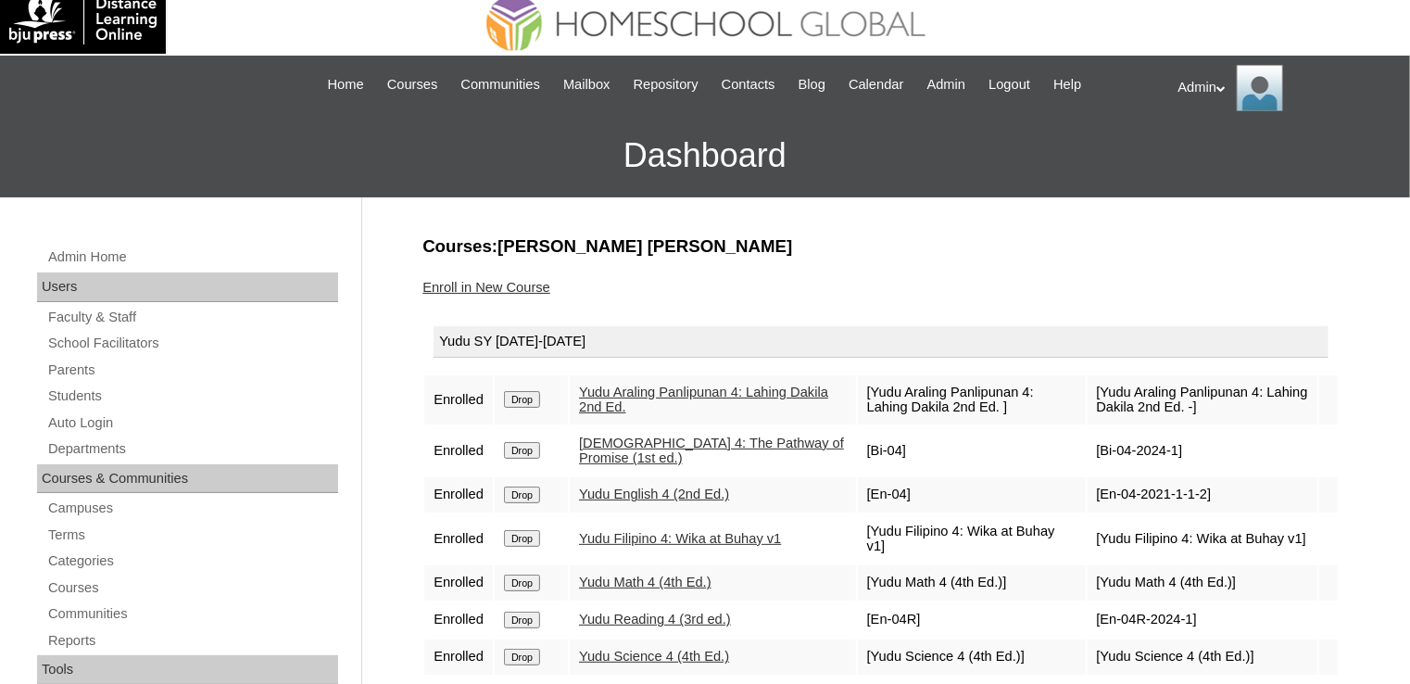
click at [511, 284] on link "Enroll in New Course" at bounding box center [487, 287] width 128 height 15
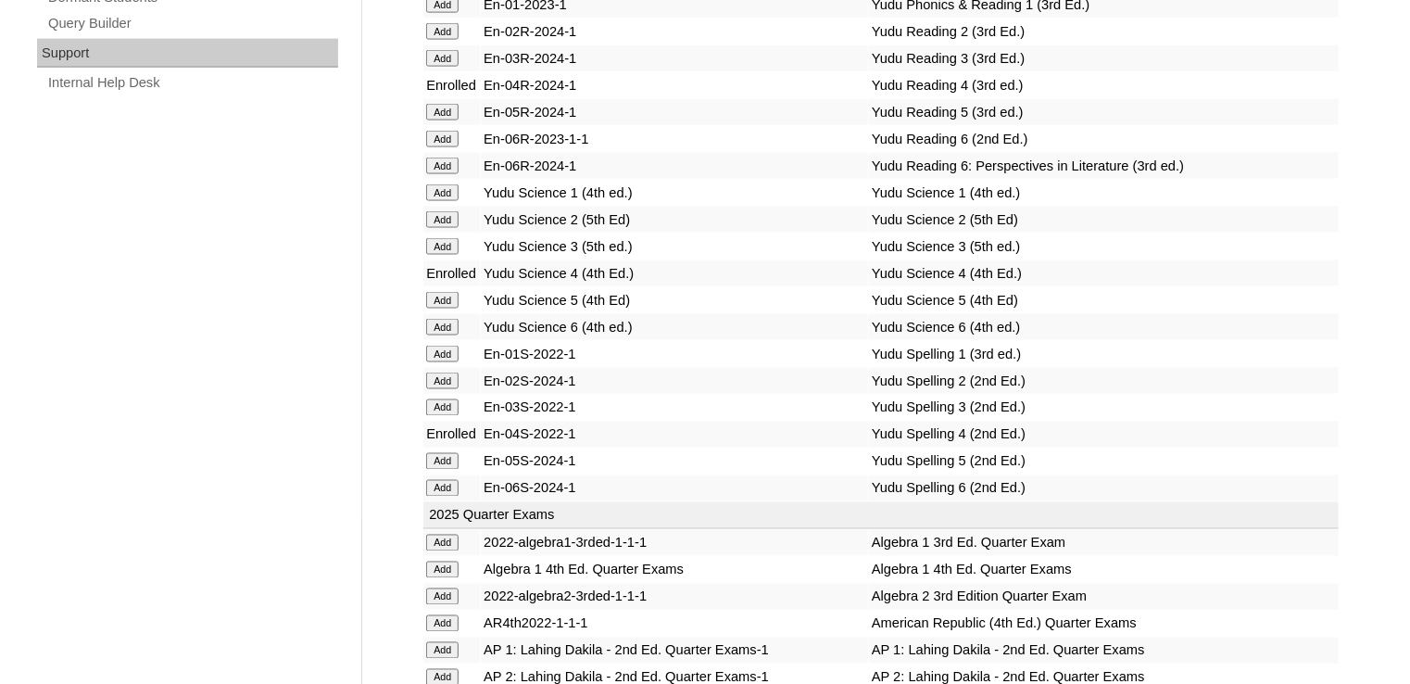
scroll to position [4065, 0]
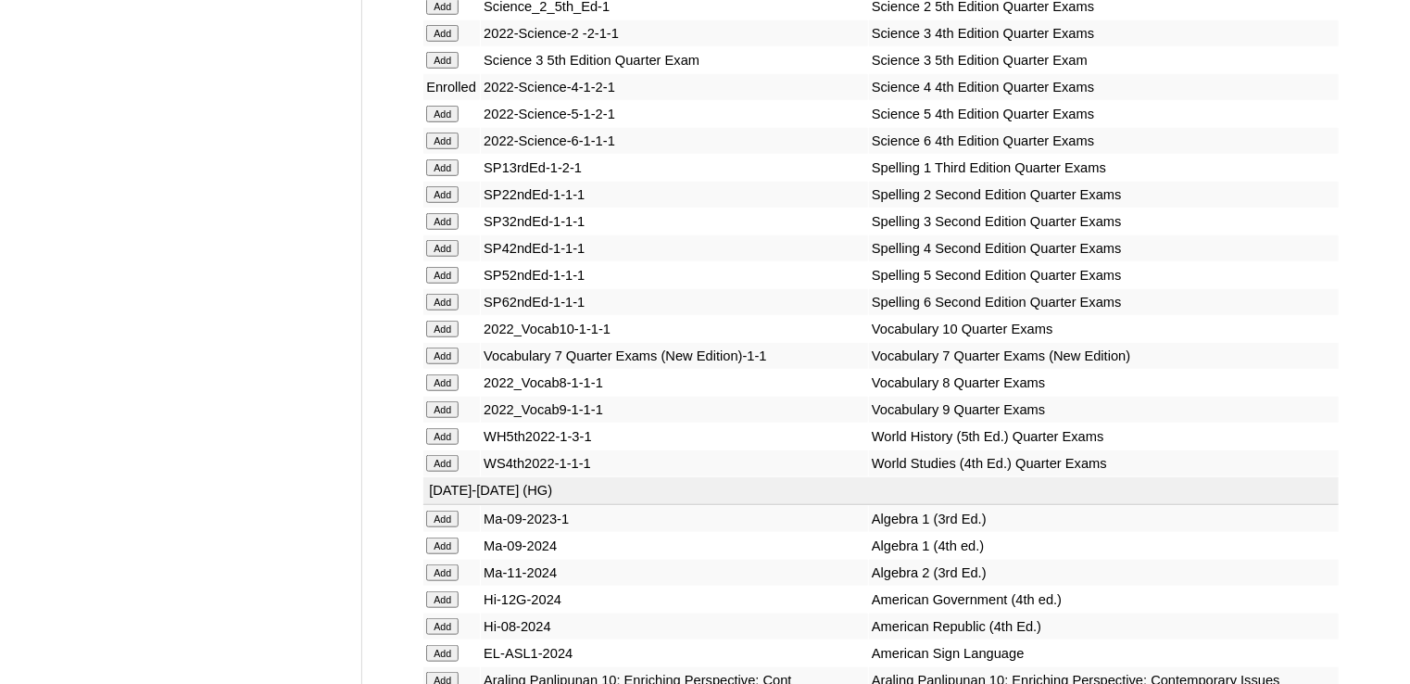
click at [438, 257] on input "Add" at bounding box center [442, 248] width 32 height 17
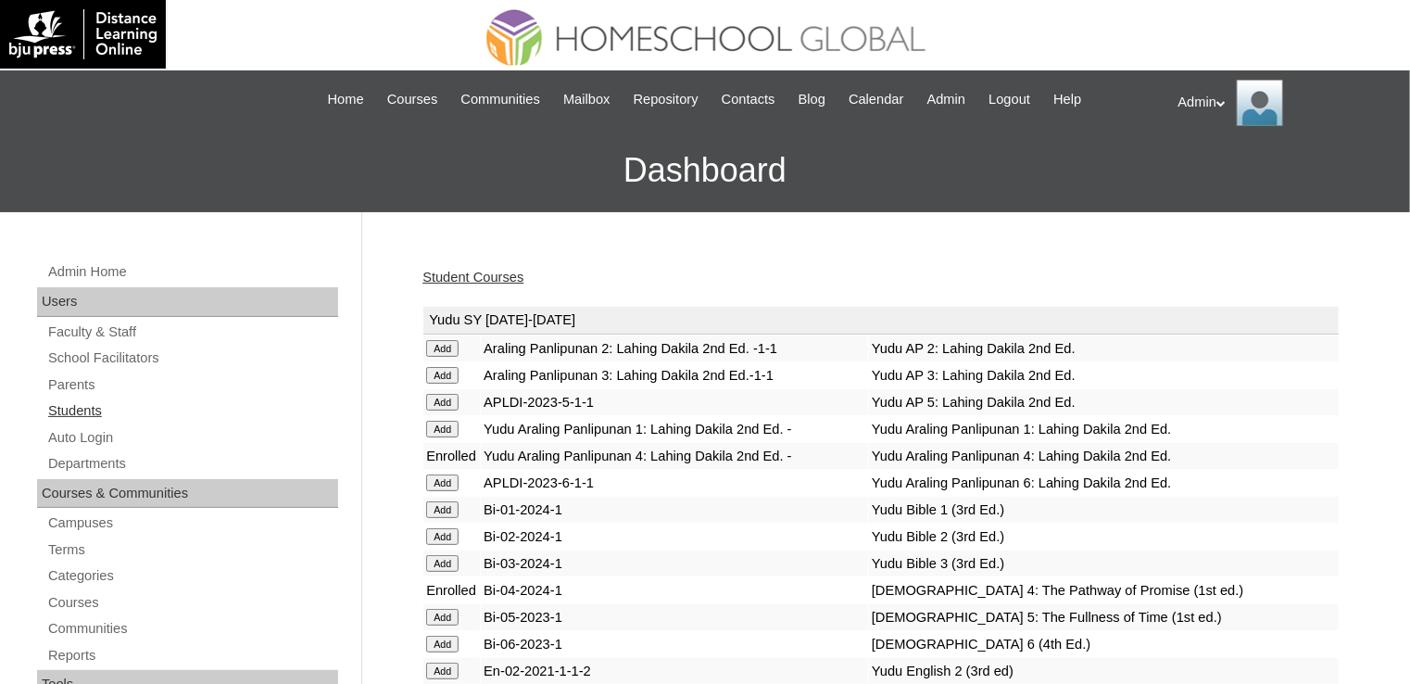
click at [94, 412] on link "Students" at bounding box center [192, 410] width 292 height 23
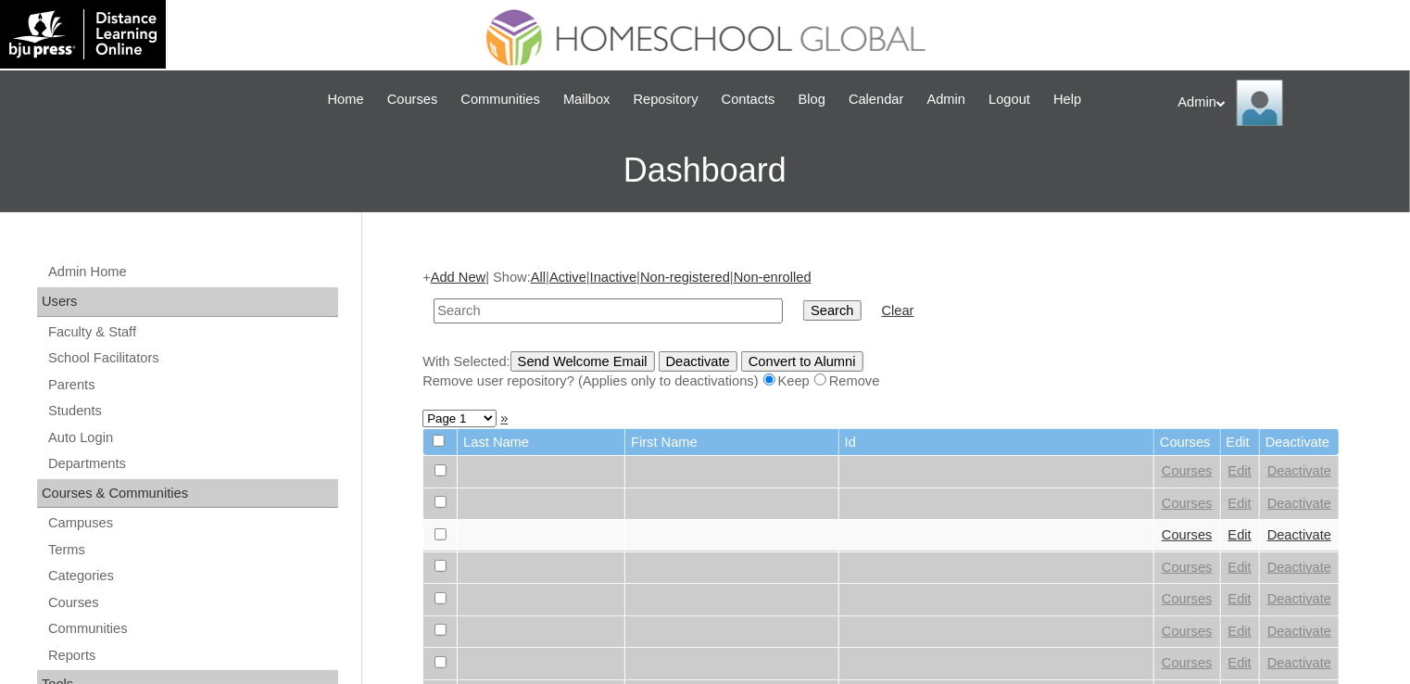
paste input "Jeune Mari Isaiah Javier 2403536"
drag, startPoint x: 698, startPoint y: 309, endPoint x: 515, endPoint y: 312, distance: 182.6
click at [515, 312] on input "Jeune Mari Isaiah Javier 2403536" at bounding box center [608, 310] width 349 height 25
type input "Jeune Mari"
click at [803, 311] on input "Search" at bounding box center [831, 310] width 57 height 20
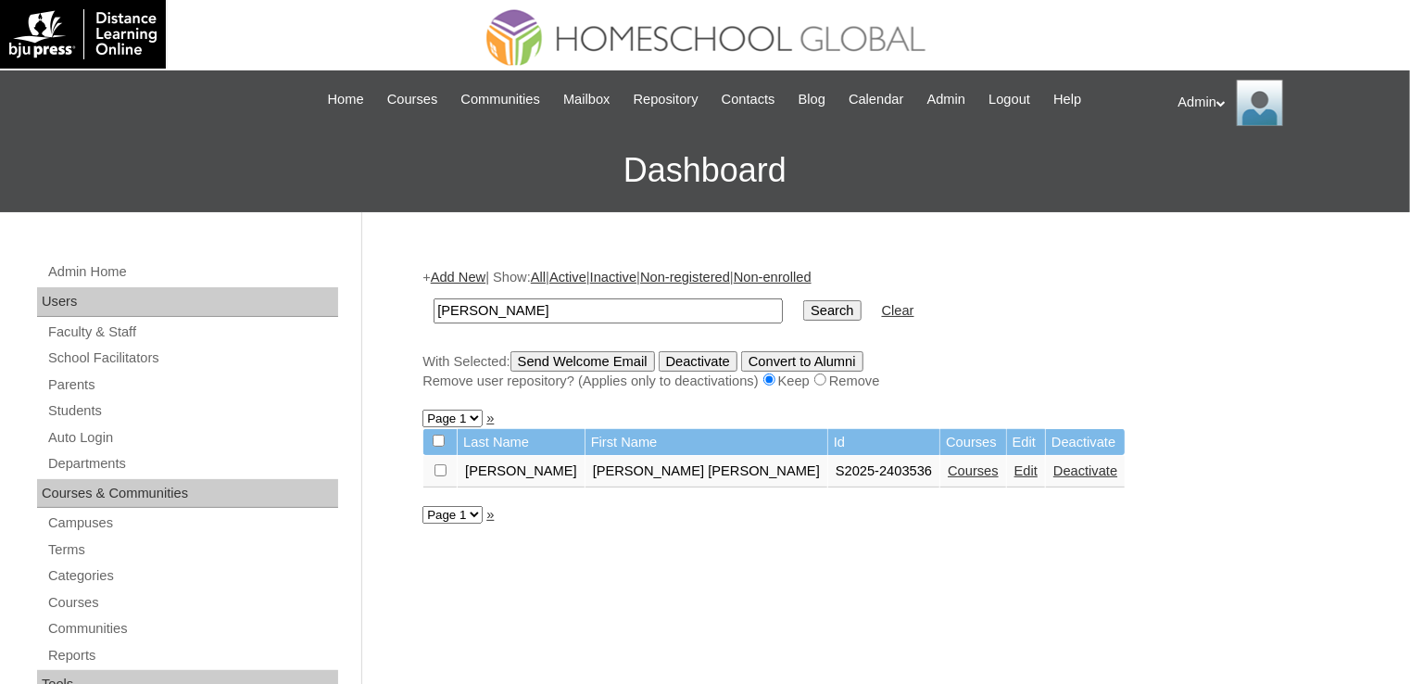
click at [948, 470] on link "Courses" at bounding box center [973, 470] width 51 height 15
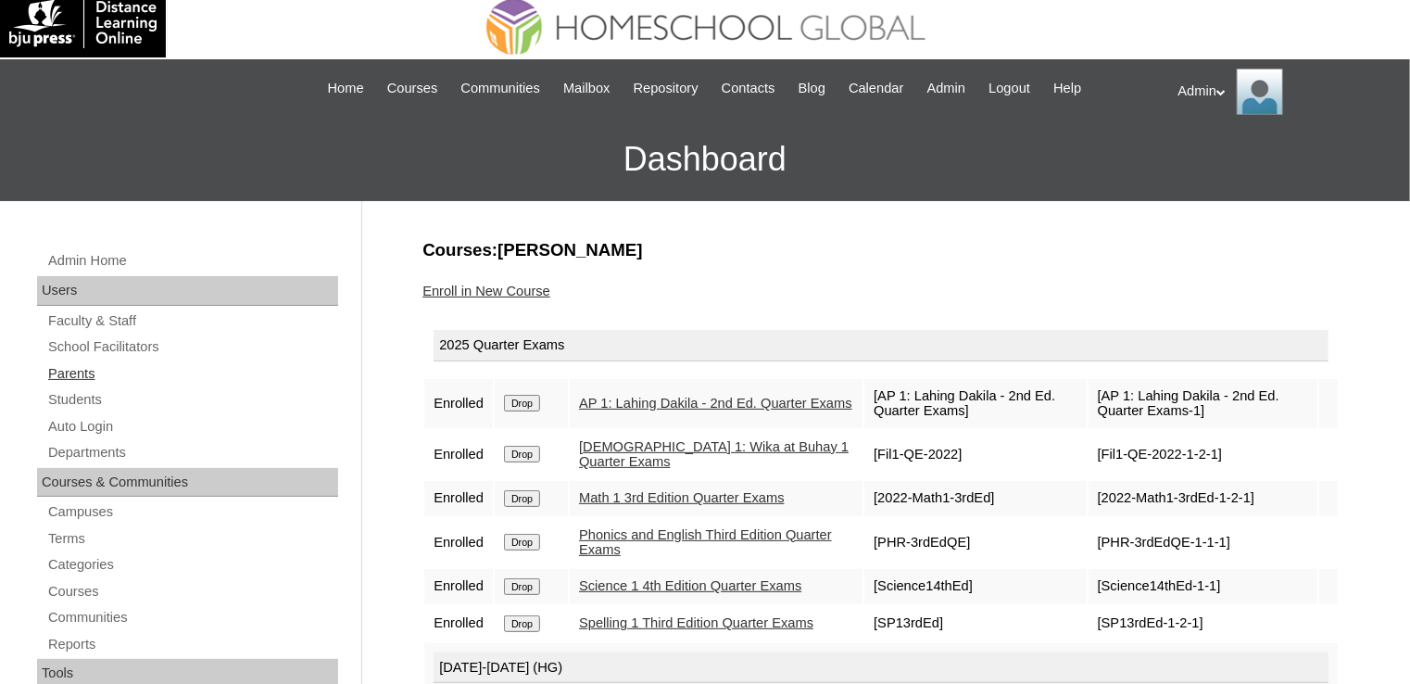
scroll to position [10, 0]
click at [87, 398] on link "Students" at bounding box center [192, 400] width 292 height 23
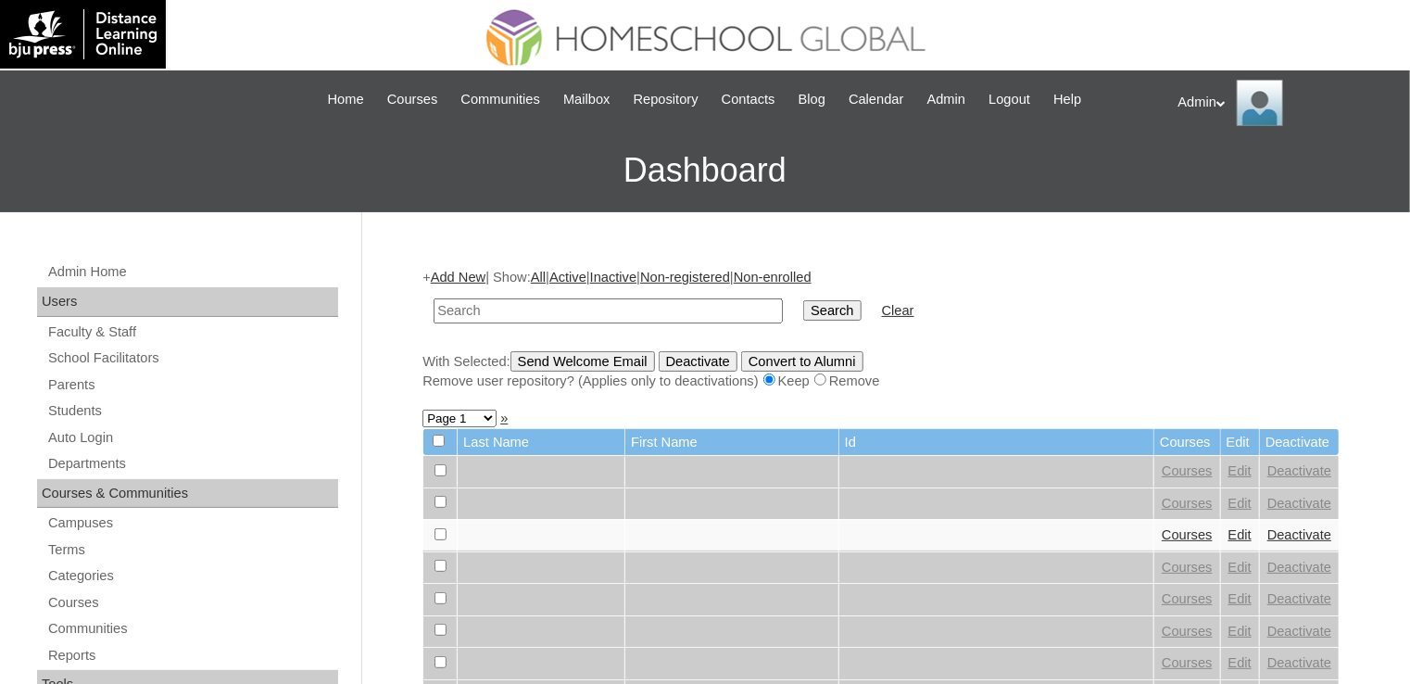
click at [87, 399] on link "Students" at bounding box center [192, 410] width 292 height 23
click at [606, 320] on input "text" at bounding box center [608, 310] width 349 height 25
drag, startPoint x: 616, startPoint y: 312, endPoint x: 511, endPoint y: 323, distance: 105.3
click at [511, 323] on td "Jeiron Ced Sena 2202546" at bounding box center [608, 311] width 368 height 44
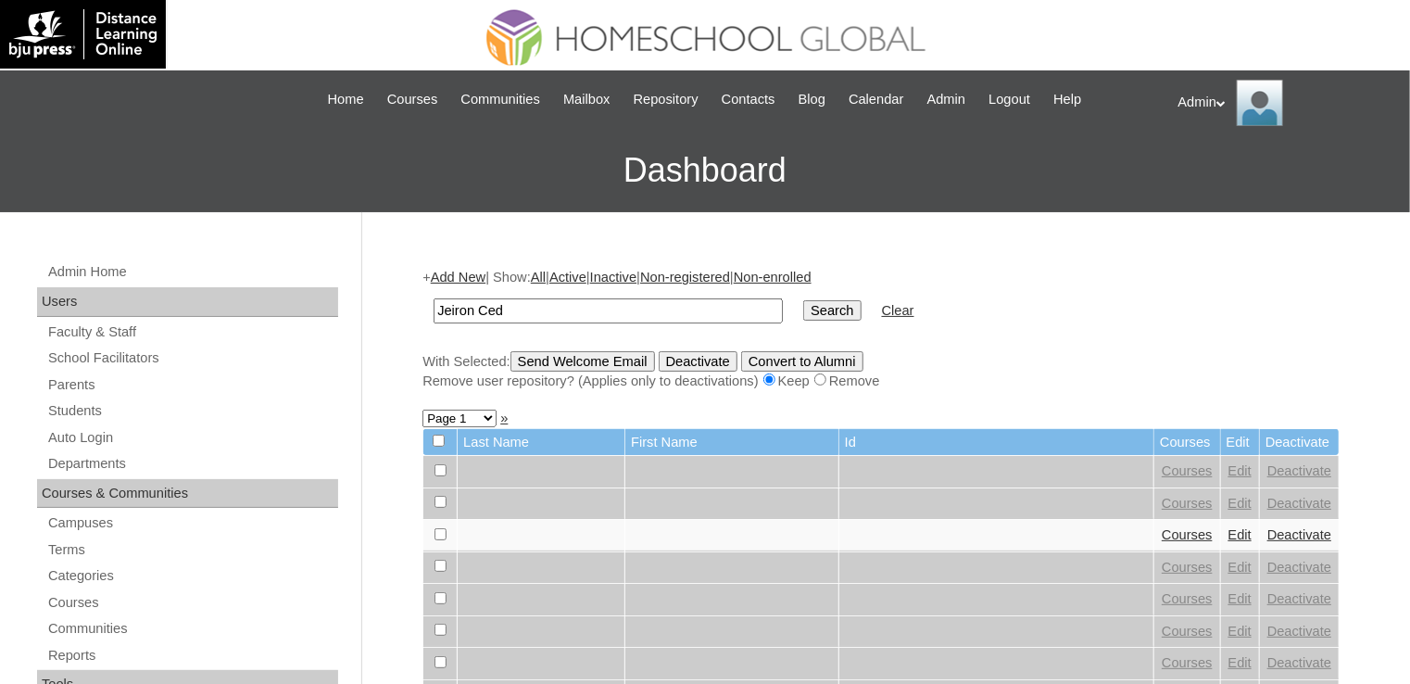
type input "Jeiron Ced"
click at [803, 300] on input "Search" at bounding box center [831, 310] width 57 height 20
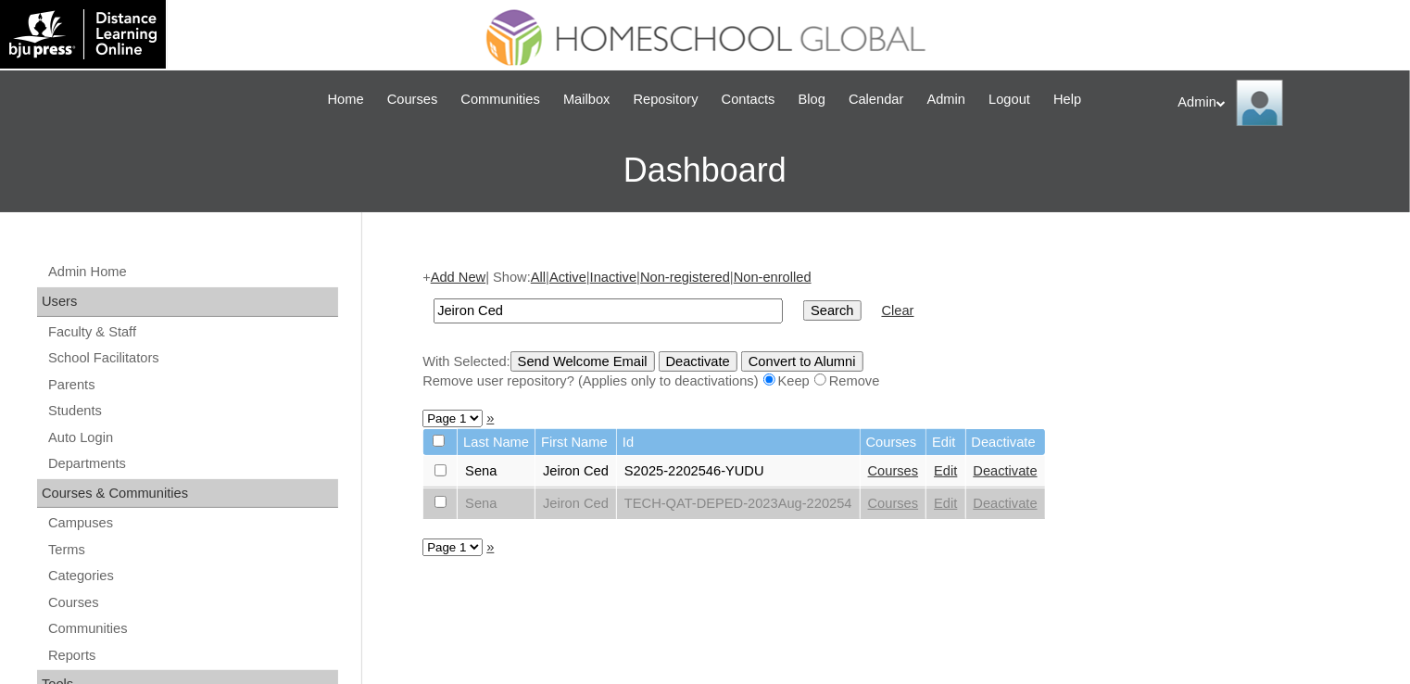
click at [901, 469] on link "Courses" at bounding box center [893, 470] width 51 height 15
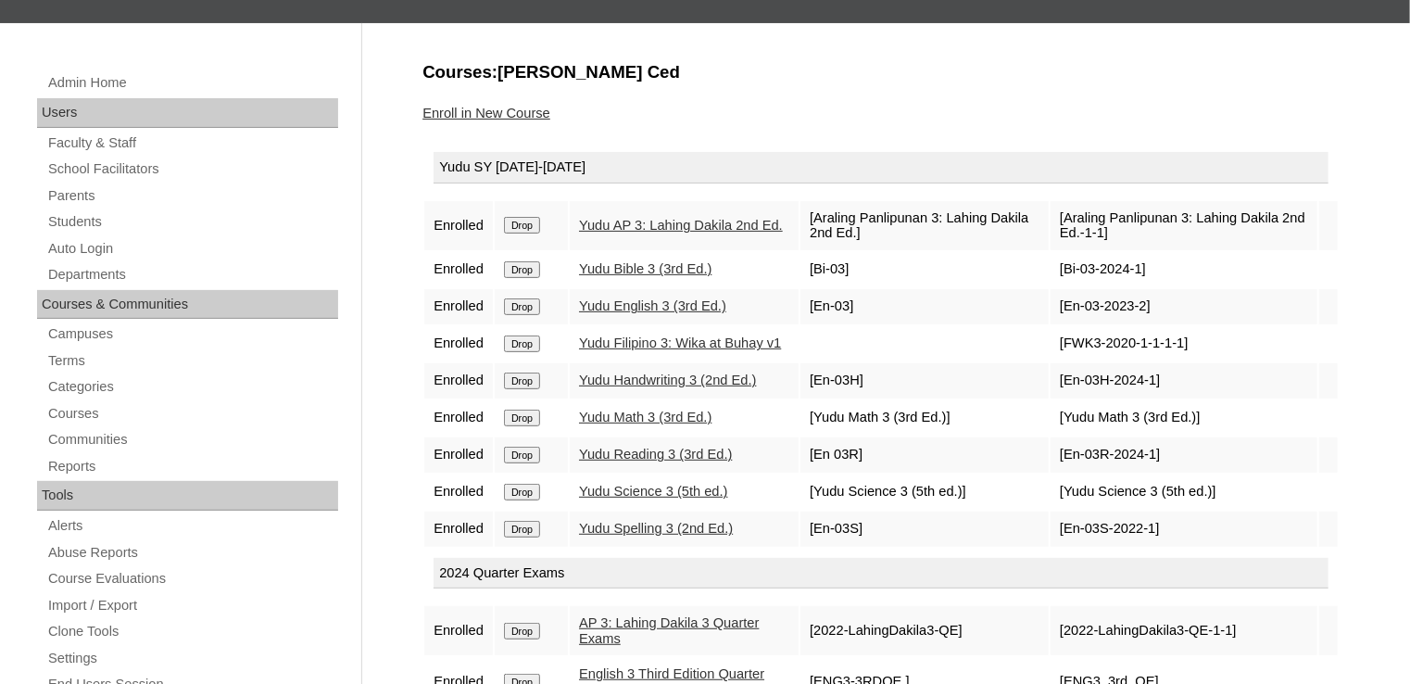
scroll to position [198, 0]
